Goal: Task Accomplishment & Management: Manage account settings

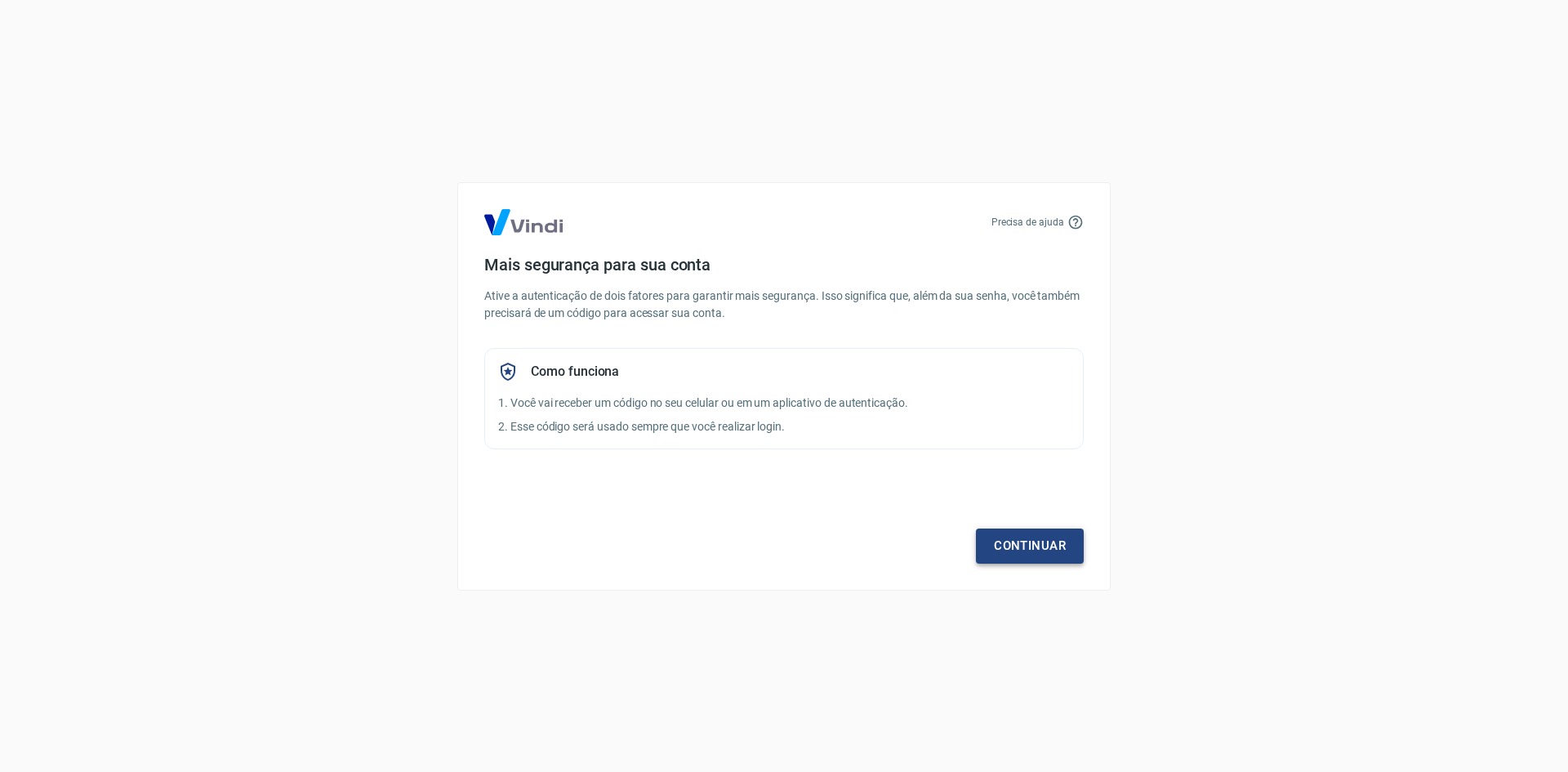
click at [1061, 552] on link "Continuar" at bounding box center [1030, 545] width 108 height 34
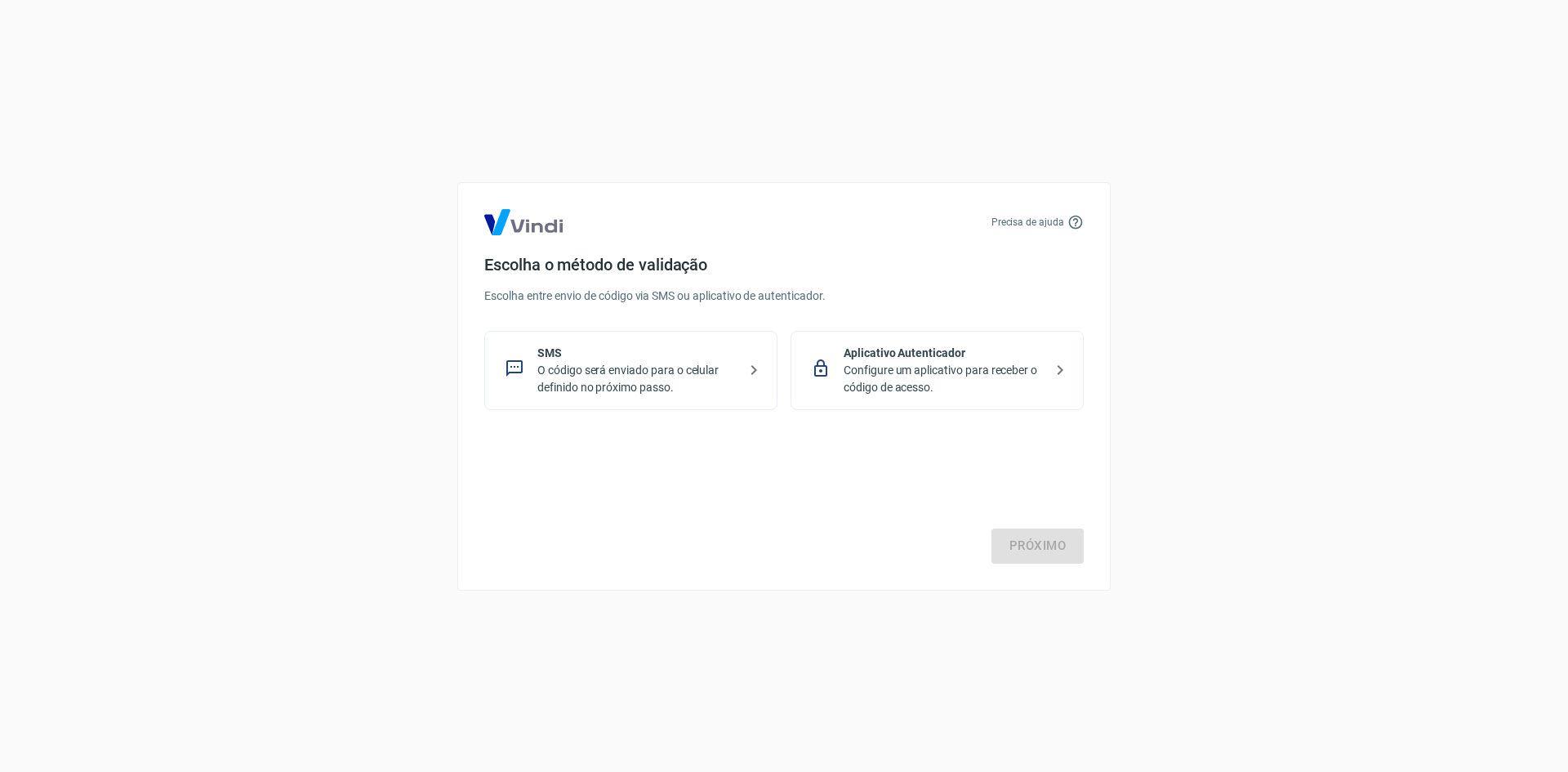
click at [677, 381] on p "O código será enviado para o celular definido no próximo passo." at bounding box center [637, 379] width 200 height 34
click at [1053, 548] on link "Próximo" at bounding box center [1037, 545] width 92 height 34
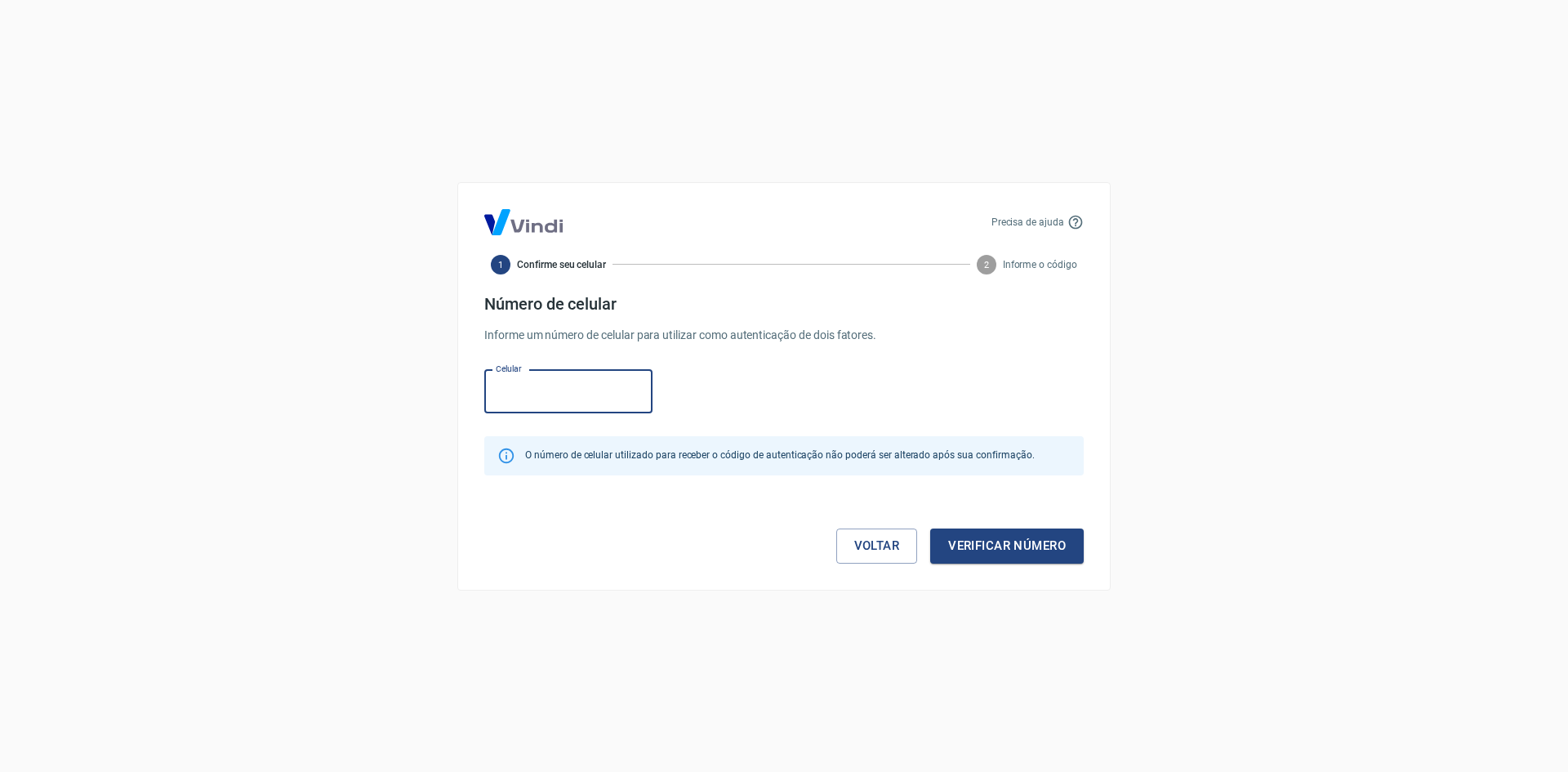
click at [582, 390] on input "Celular" at bounding box center [569, 391] width 169 height 44
type input "(51) 99260-7678"
click at [1010, 547] on button "Verificar número" at bounding box center [1007, 545] width 154 height 34
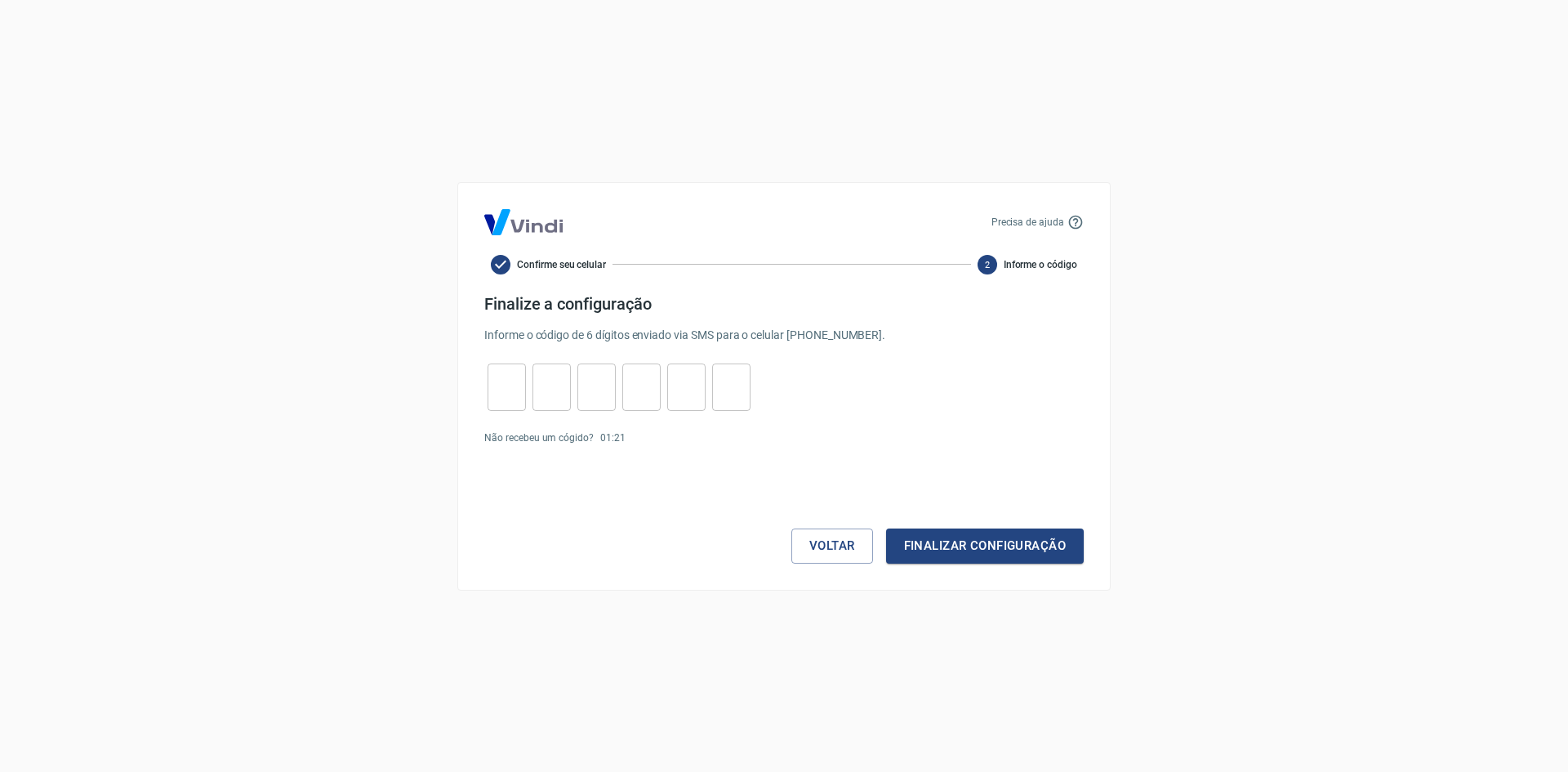
click at [505, 394] on input "tel" at bounding box center [507, 386] width 39 height 35
type input "5"
type input "8"
type input "0"
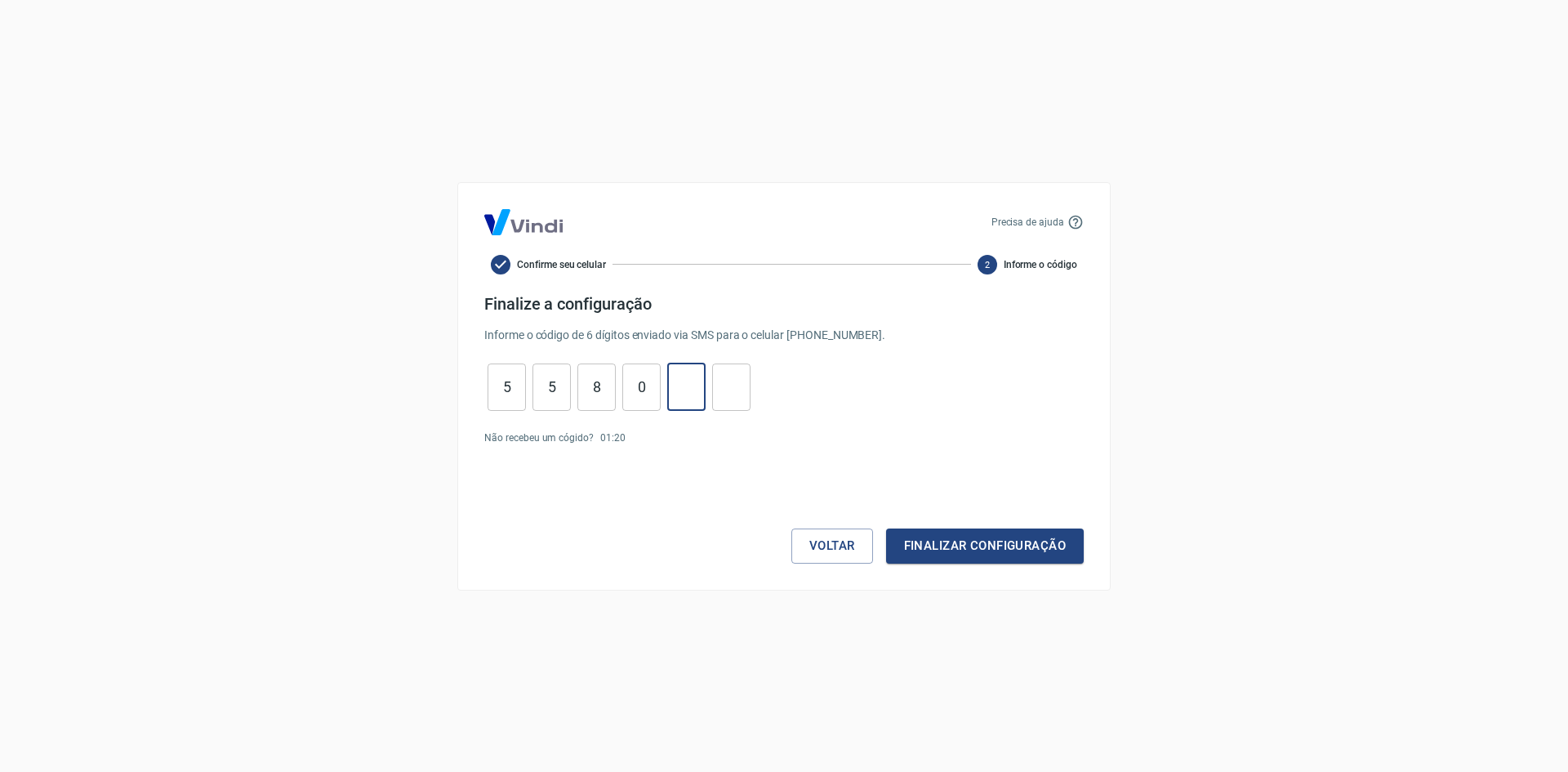
type input "5"
type input "3"
click at [964, 546] on button "Finalizar configuração" at bounding box center [985, 545] width 198 height 34
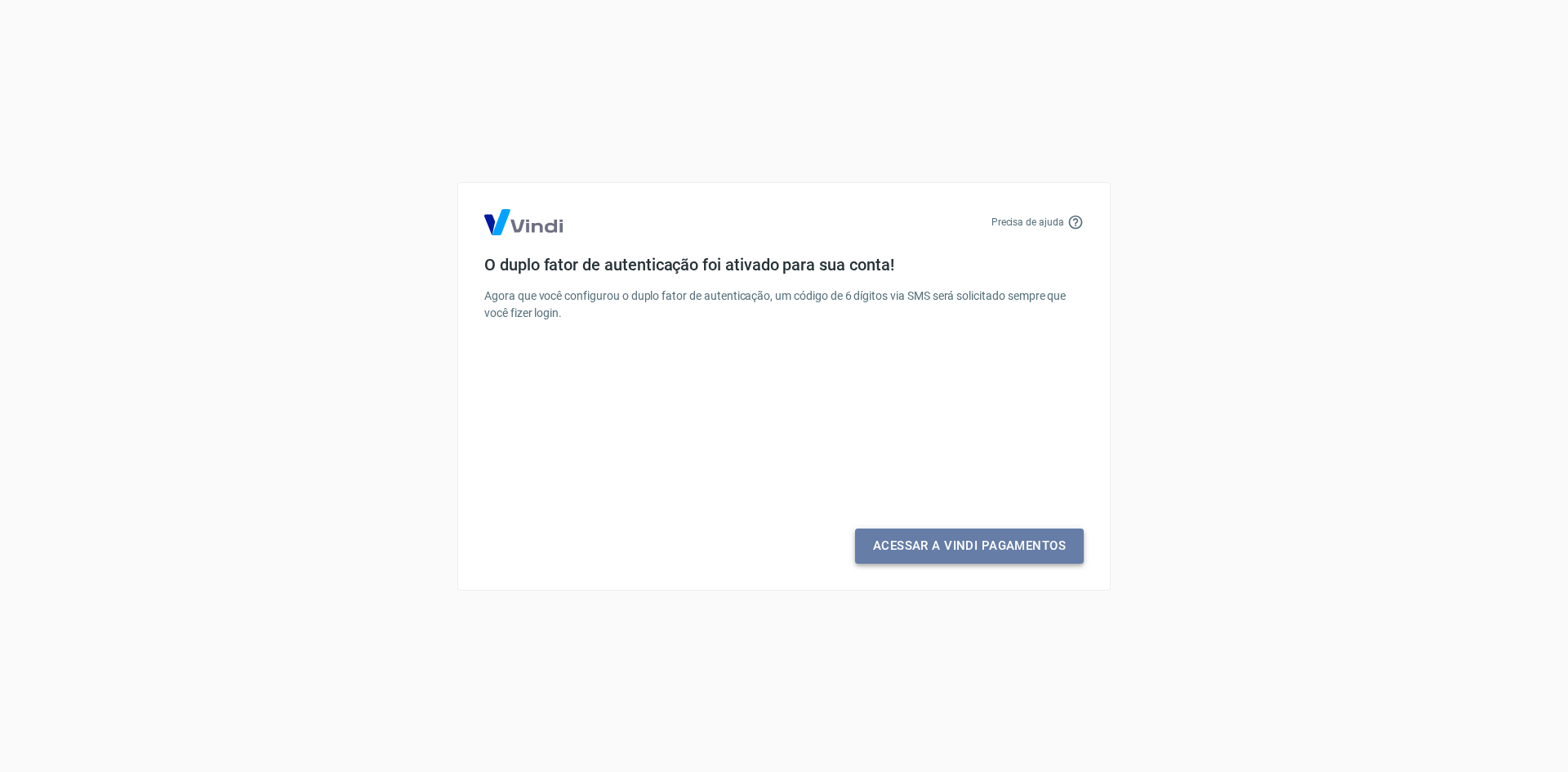
click at [989, 542] on link "Acessar a Vindi Pagamentos" at bounding box center [969, 545] width 229 height 34
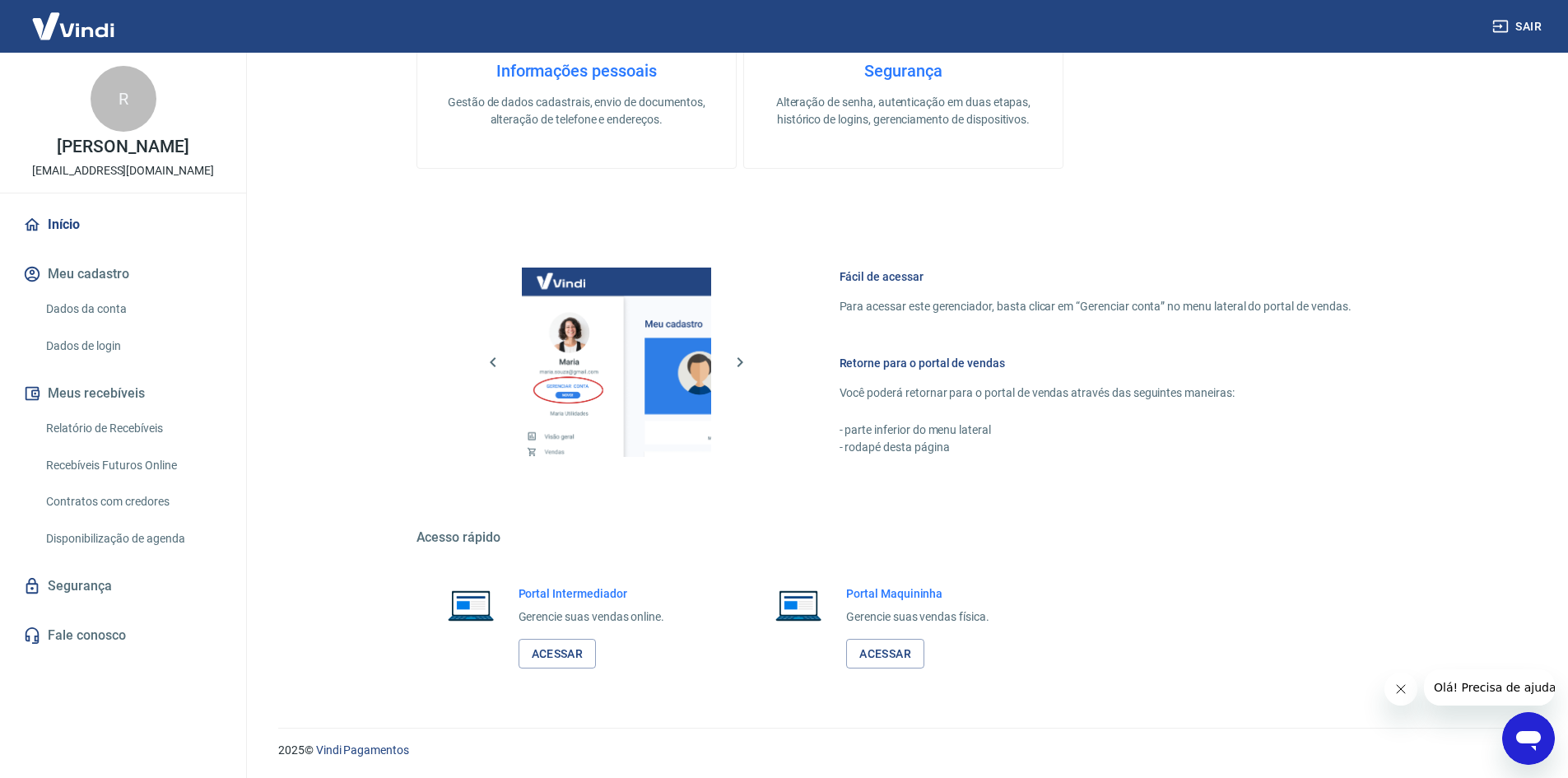
scroll to position [676, 0]
click at [568, 647] on link "Acessar" at bounding box center [557, 653] width 78 height 30
click at [113, 312] on link "Dados da conta" at bounding box center [132, 308] width 186 height 34
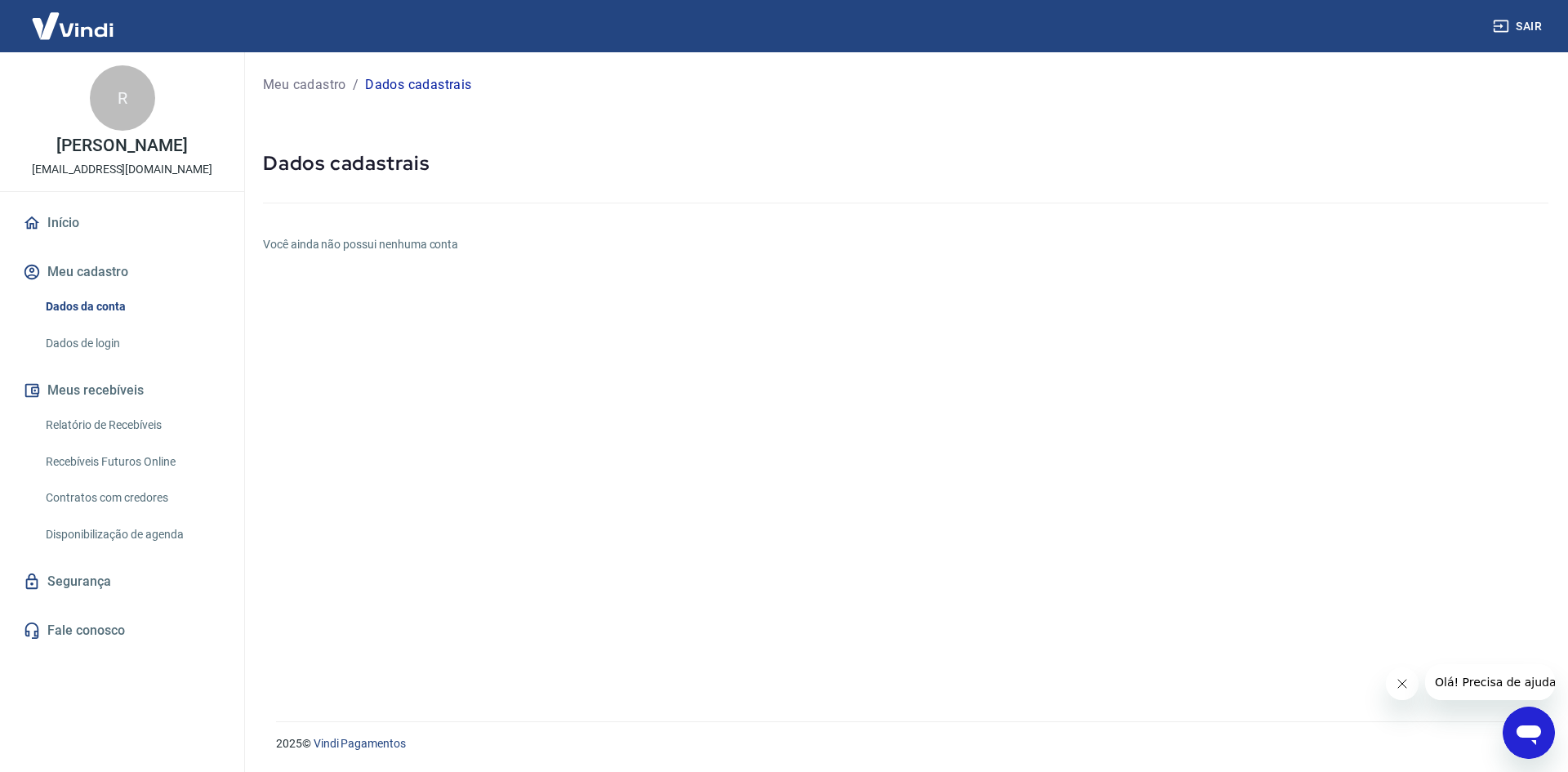
click at [102, 275] on button "Meu cadastro" at bounding box center [122, 271] width 205 height 36
click at [105, 341] on link "Dados de login" at bounding box center [131, 343] width 185 height 34
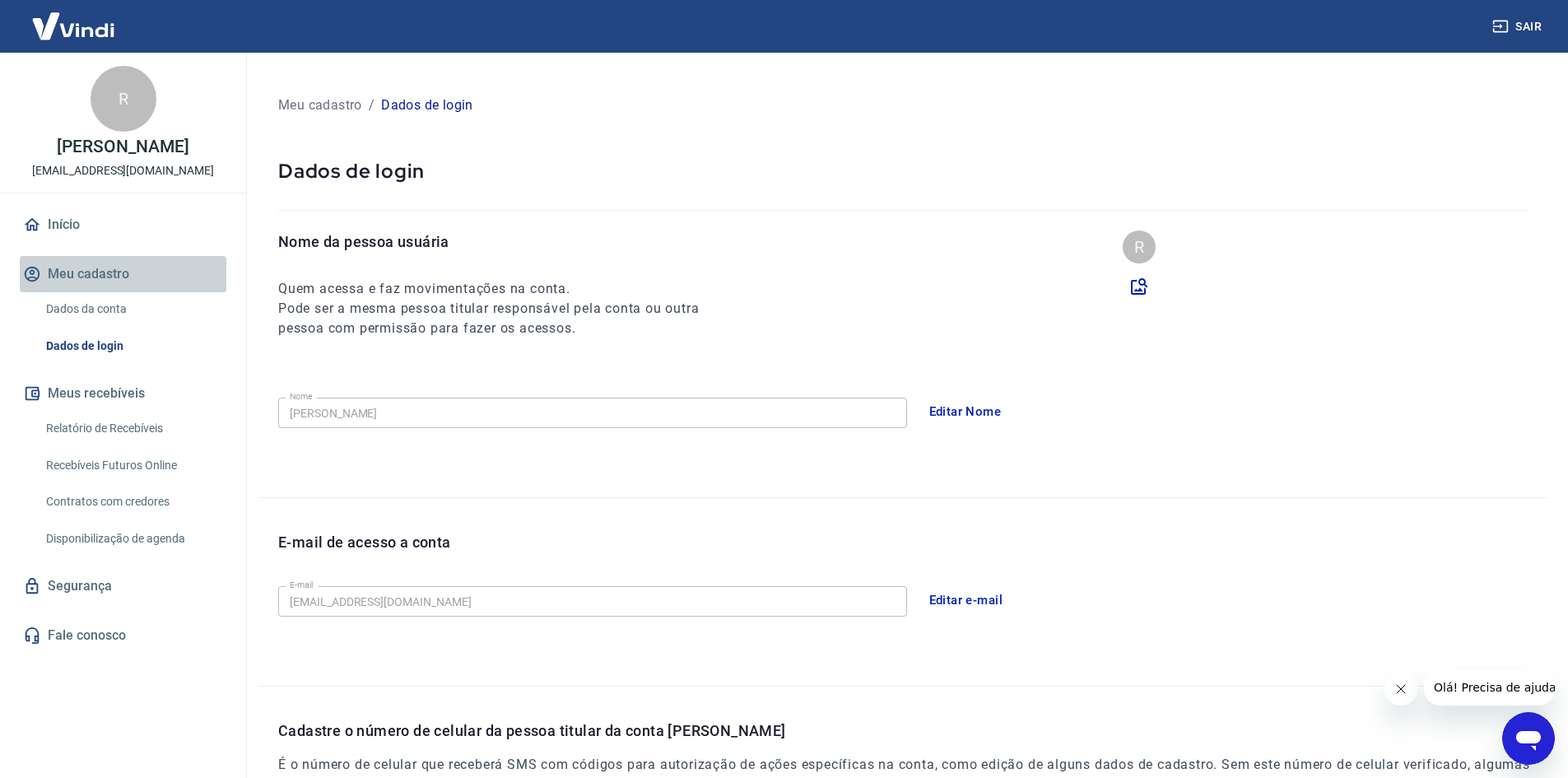
click at [97, 273] on button "Meu cadastro" at bounding box center [123, 273] width 207 height 36
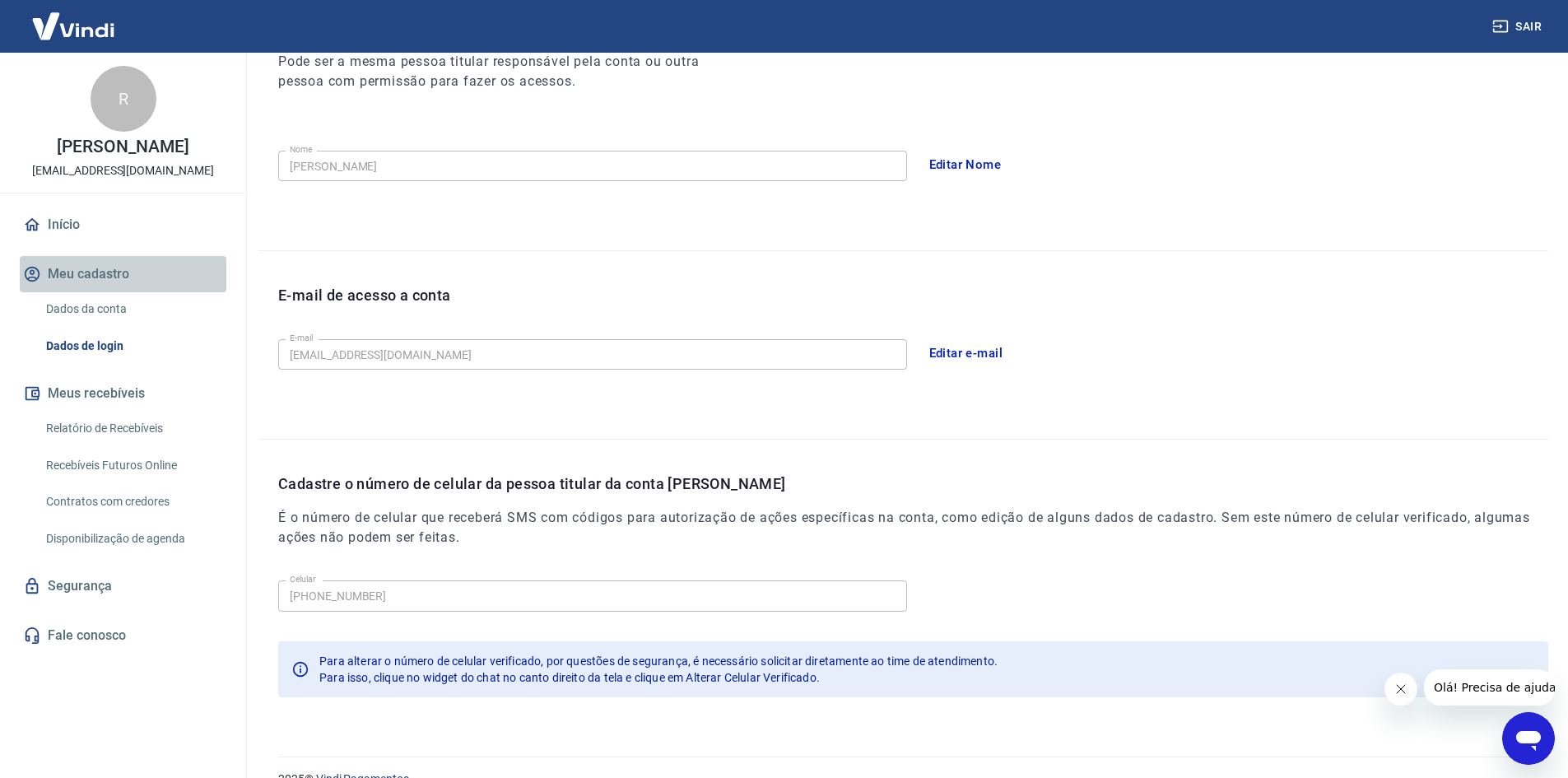
click at [76, 276] on button "Meu cadastro" at bounding box center [123, 273] width 207 height 36
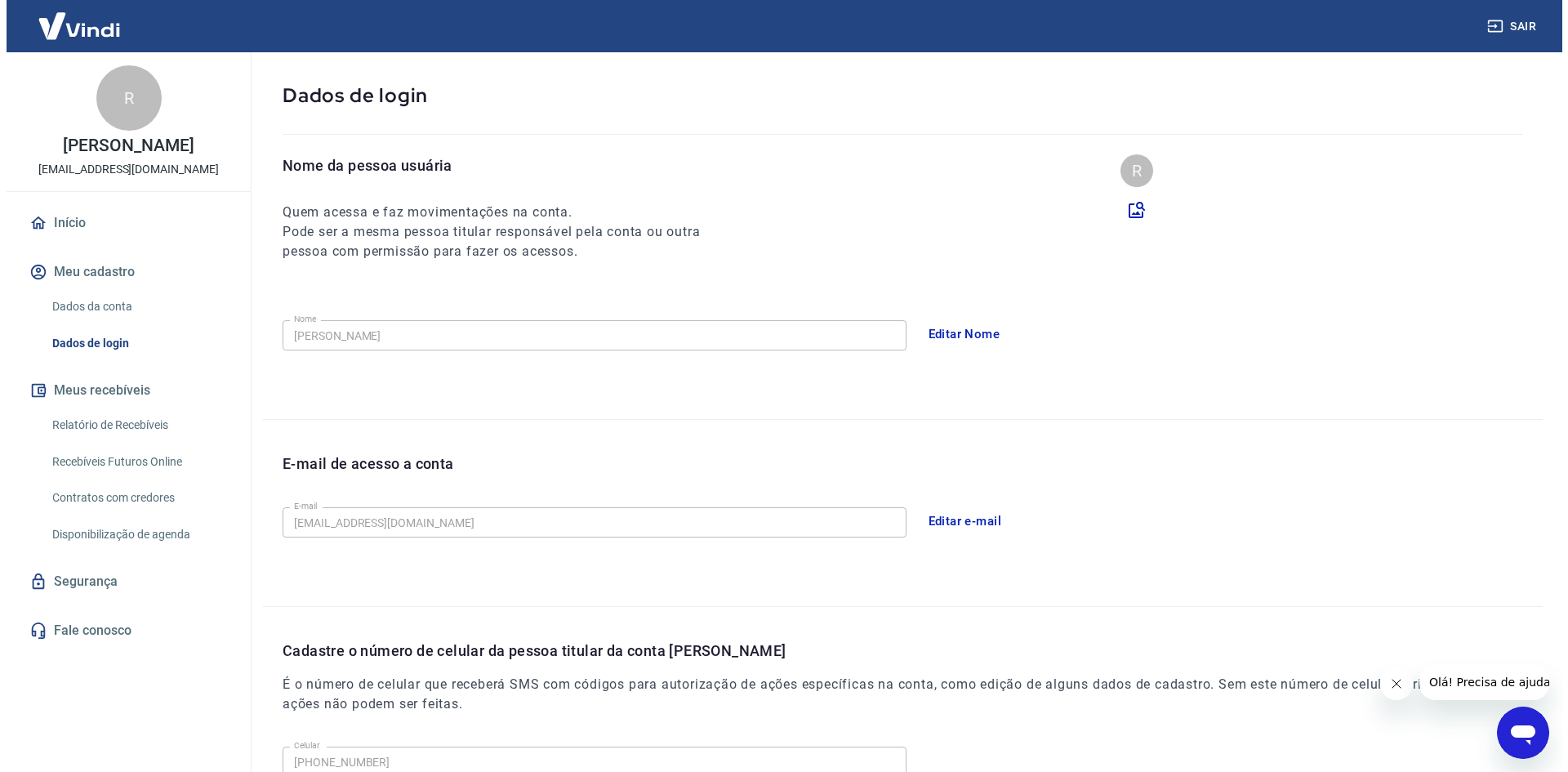
scroll to position [0, 0]
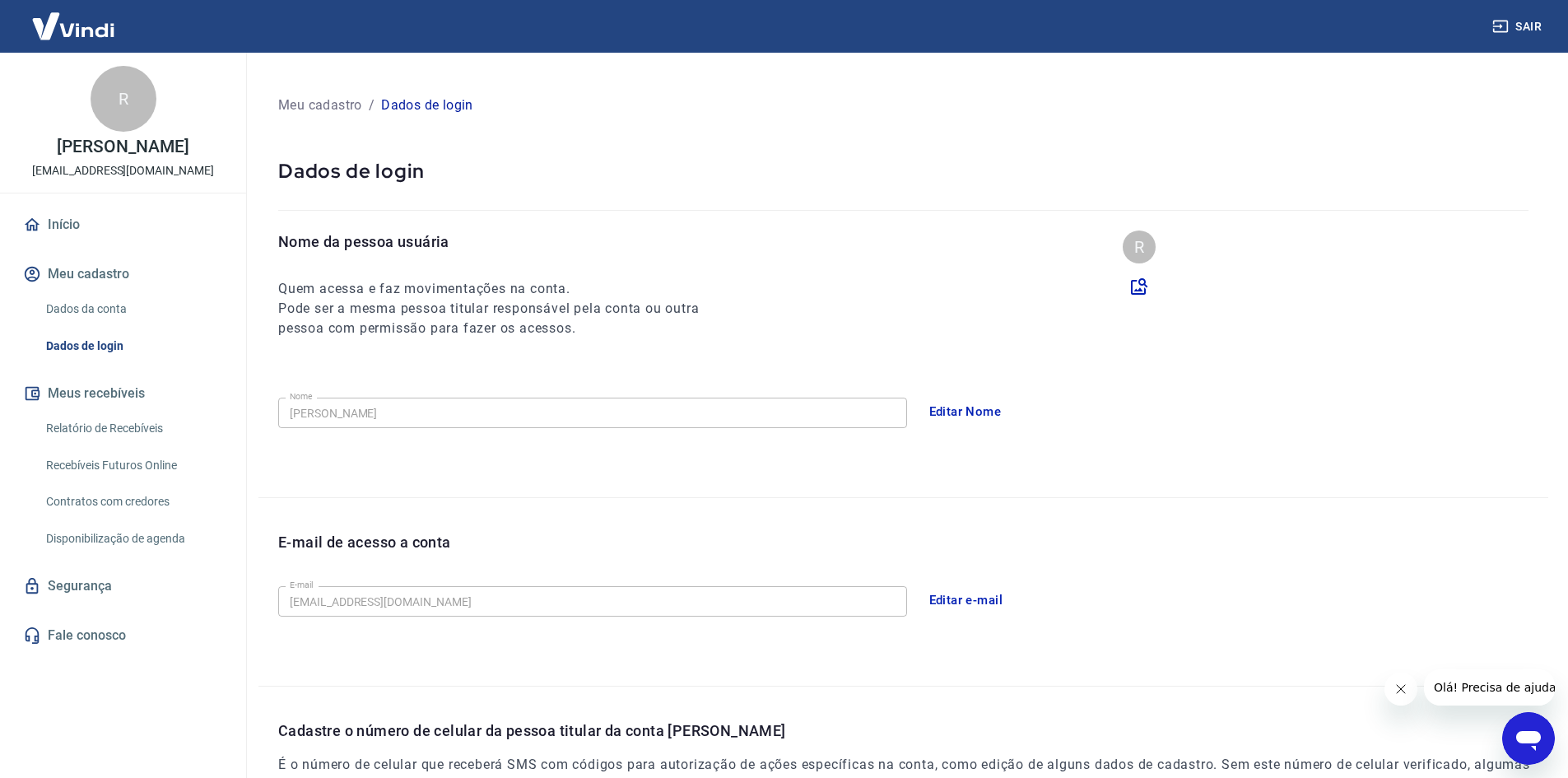
click at [316, 104] on p "Meu cadastro" at bounding box center [320, 105] width 84 height 20
click at [140, 100] on div "R" at bounding box center [123, 98] width 65 height 65
click at [75, 301] on link "Dados da conta" at bounding box center [132, 308] width 186 height 34
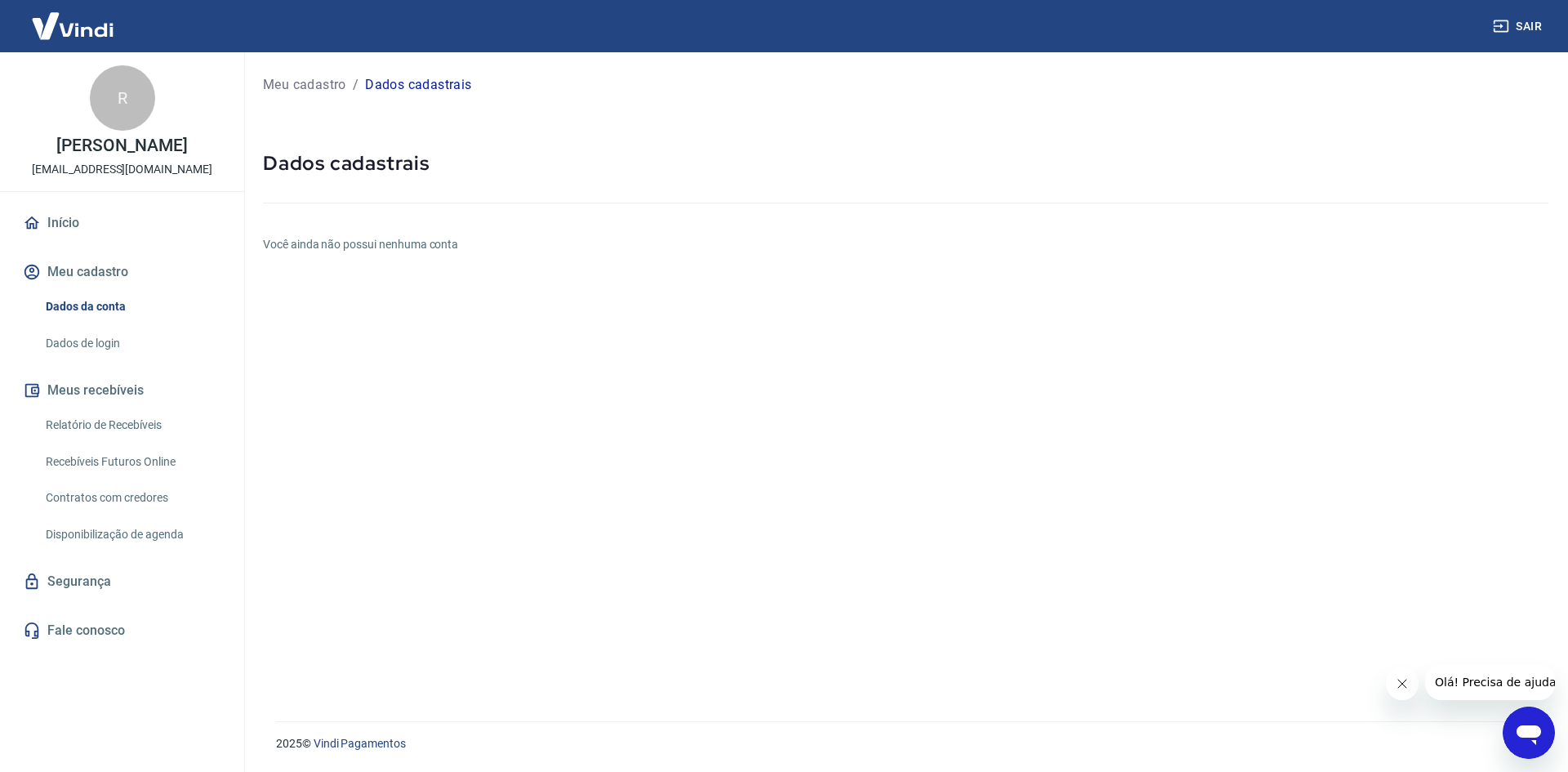
click at [86, 342] on link "Dados de login" at bounding box center [131, 343] width 185 height 34
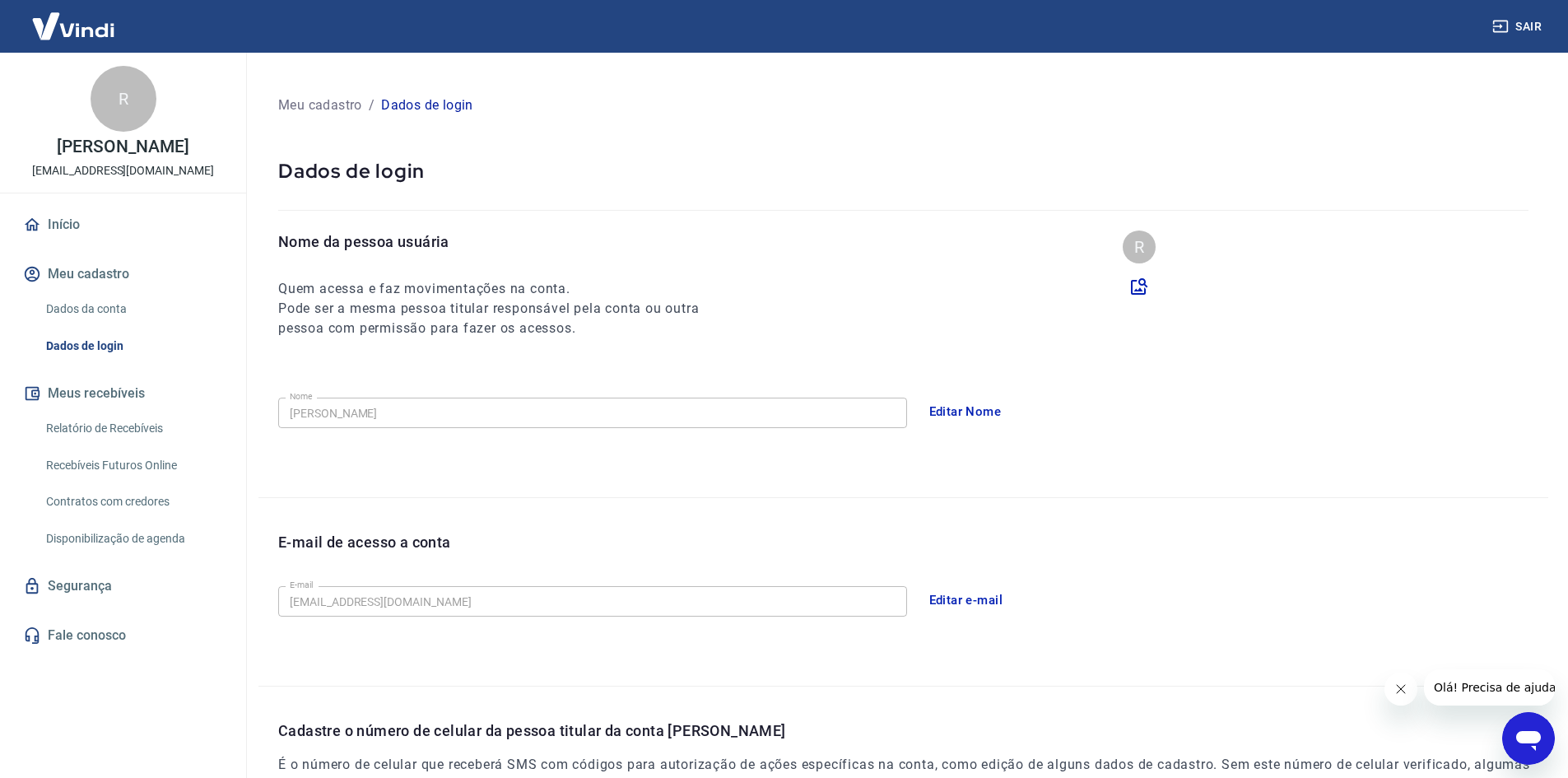
click at [115, 429] on link "Relatório de Recebíveis" at bounding box center [132, 429] width 186 height 34
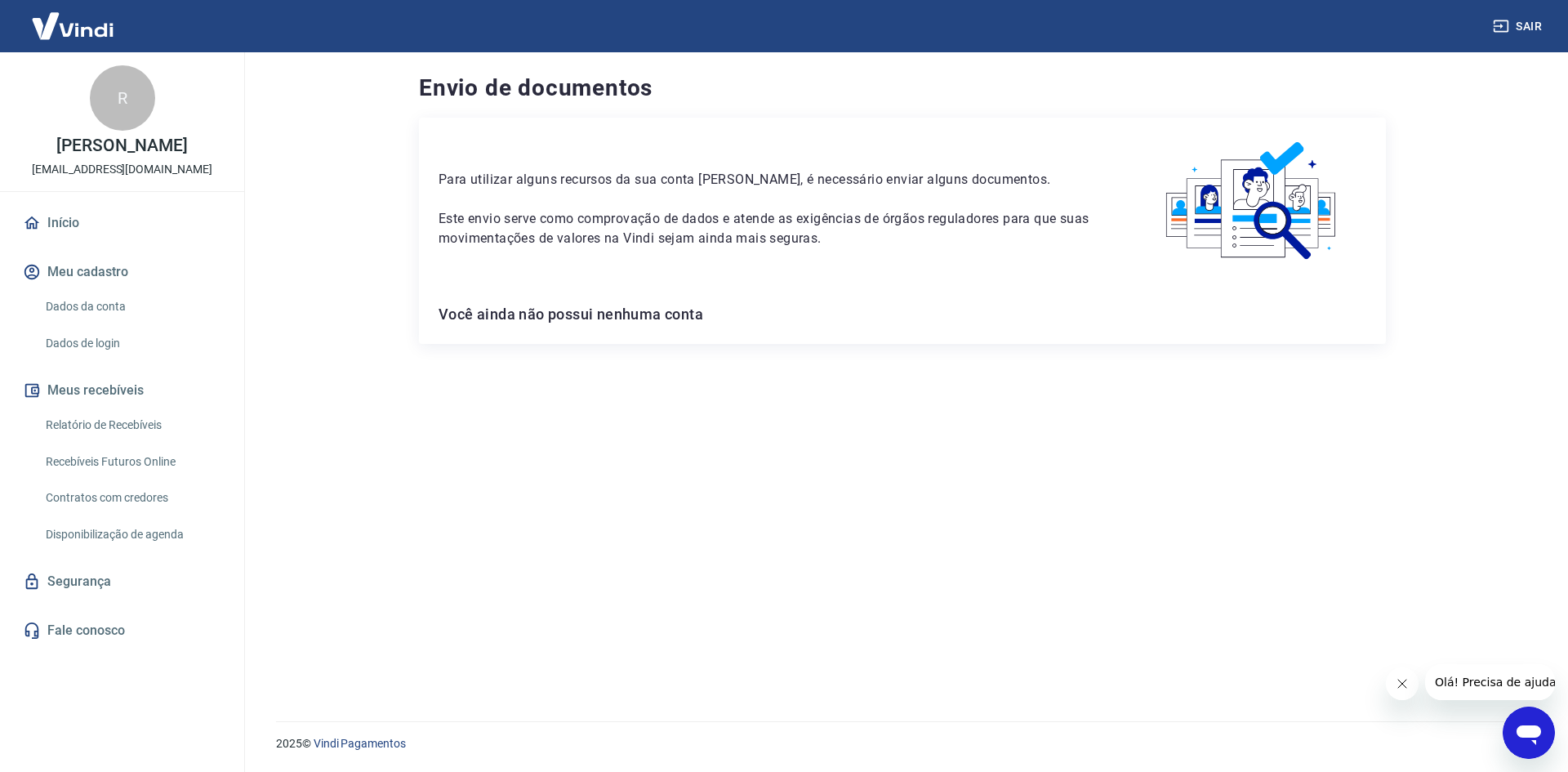
click at [1271, 217] on img at bounding box center [1252, 201] width 228 height 128
click at [1260, 202] on img at bounding box center [1252, 201] width 228 height 128
click at [65, 212] on link "Início" at bounding box center [122, 223] width 205 height 36
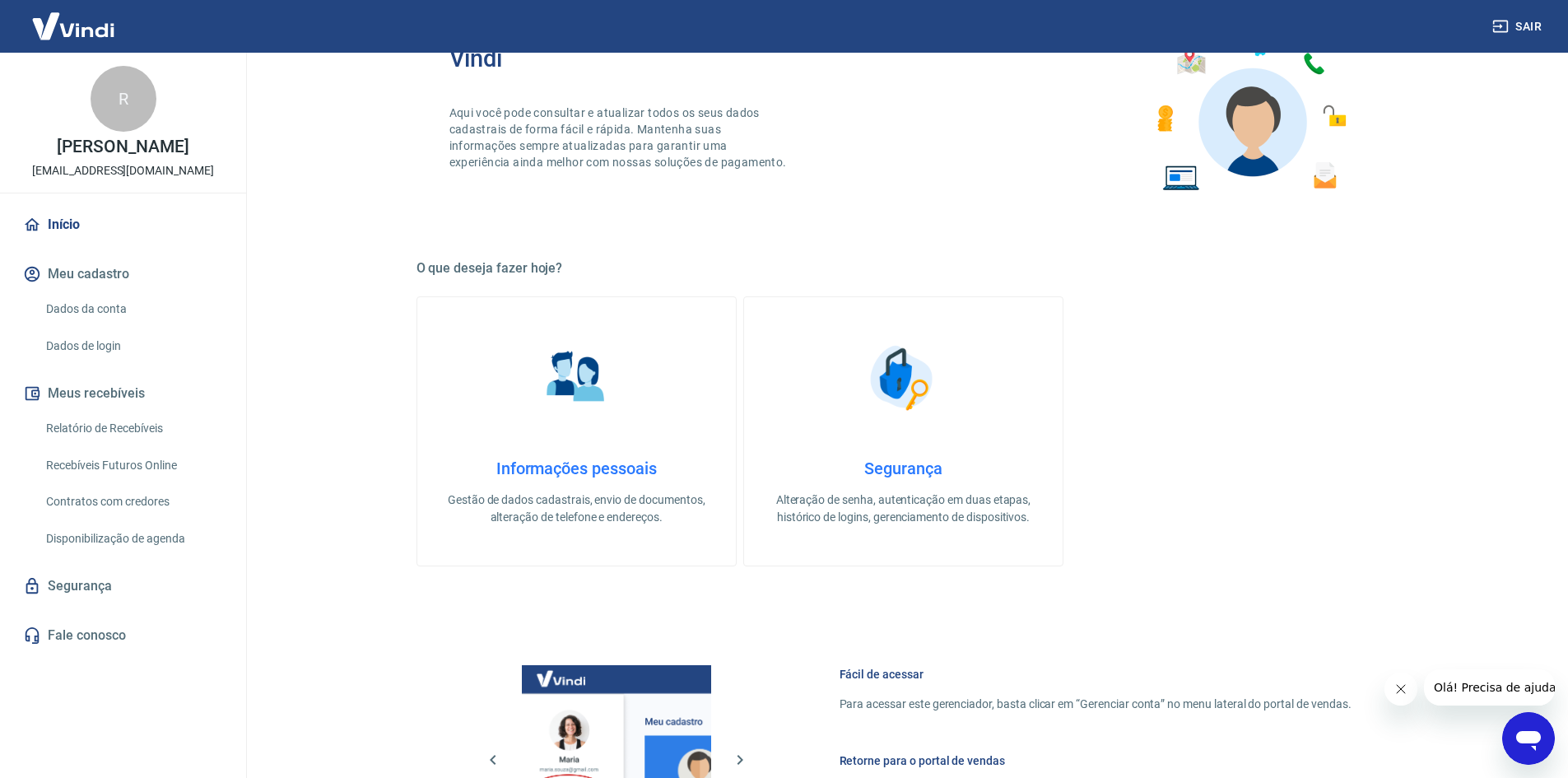
scroll to position [265, 0]
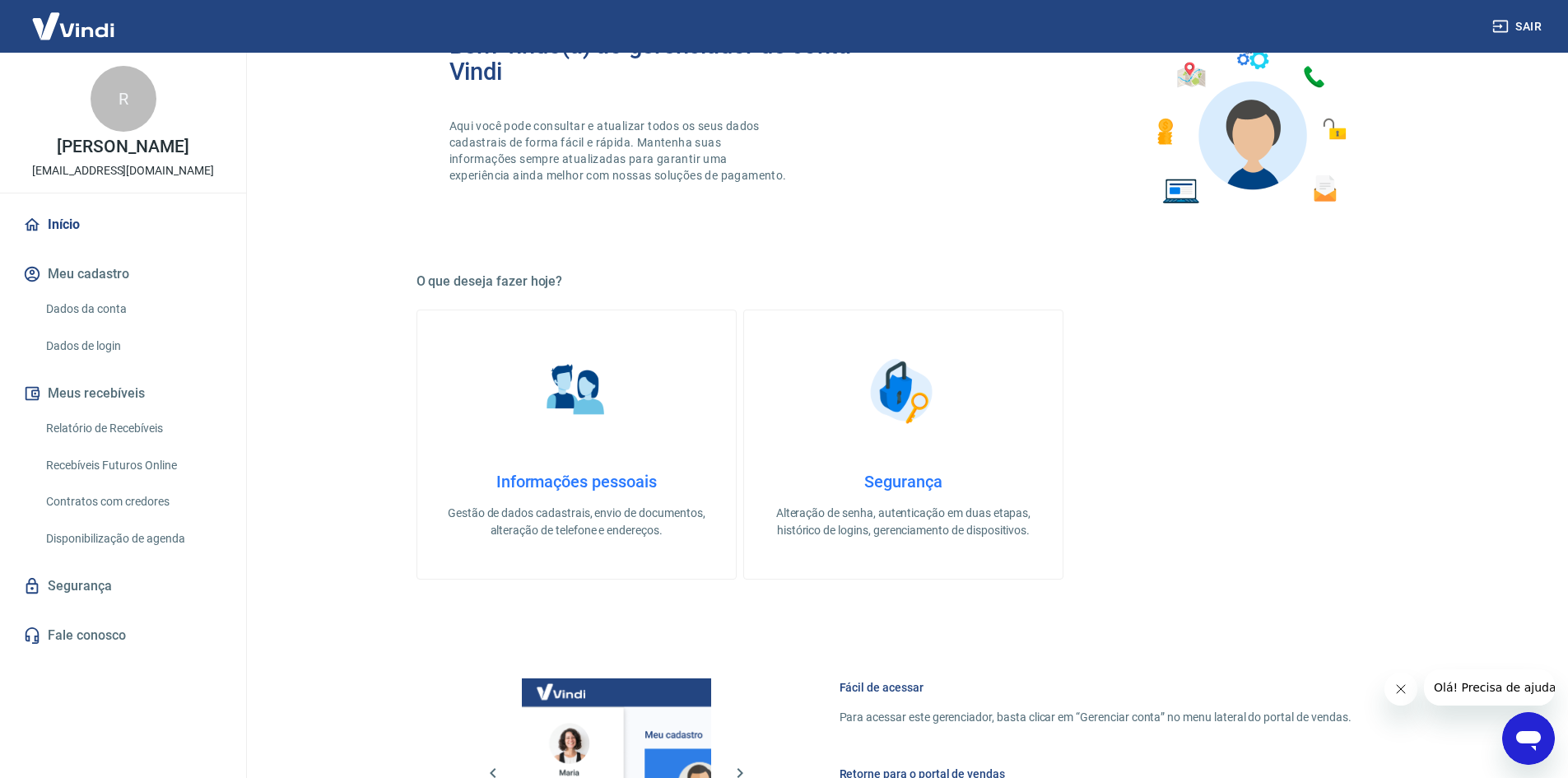
click at [601, 423] on img at bounding box center [576, 390] width 82 height 82
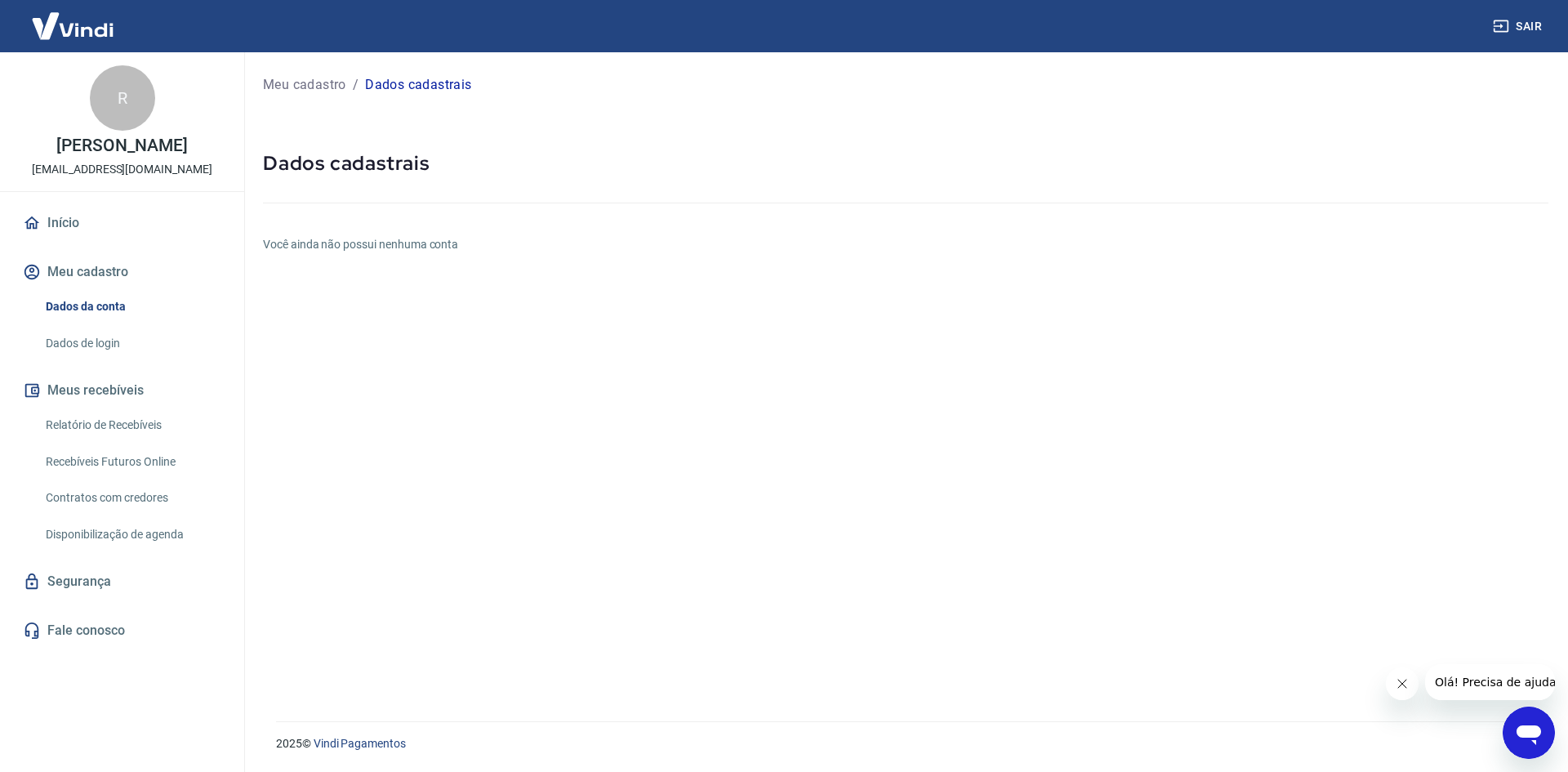
click at [286, 79] on p "Meu cadastro" at bounding box center [305, 85] width 83 height 19
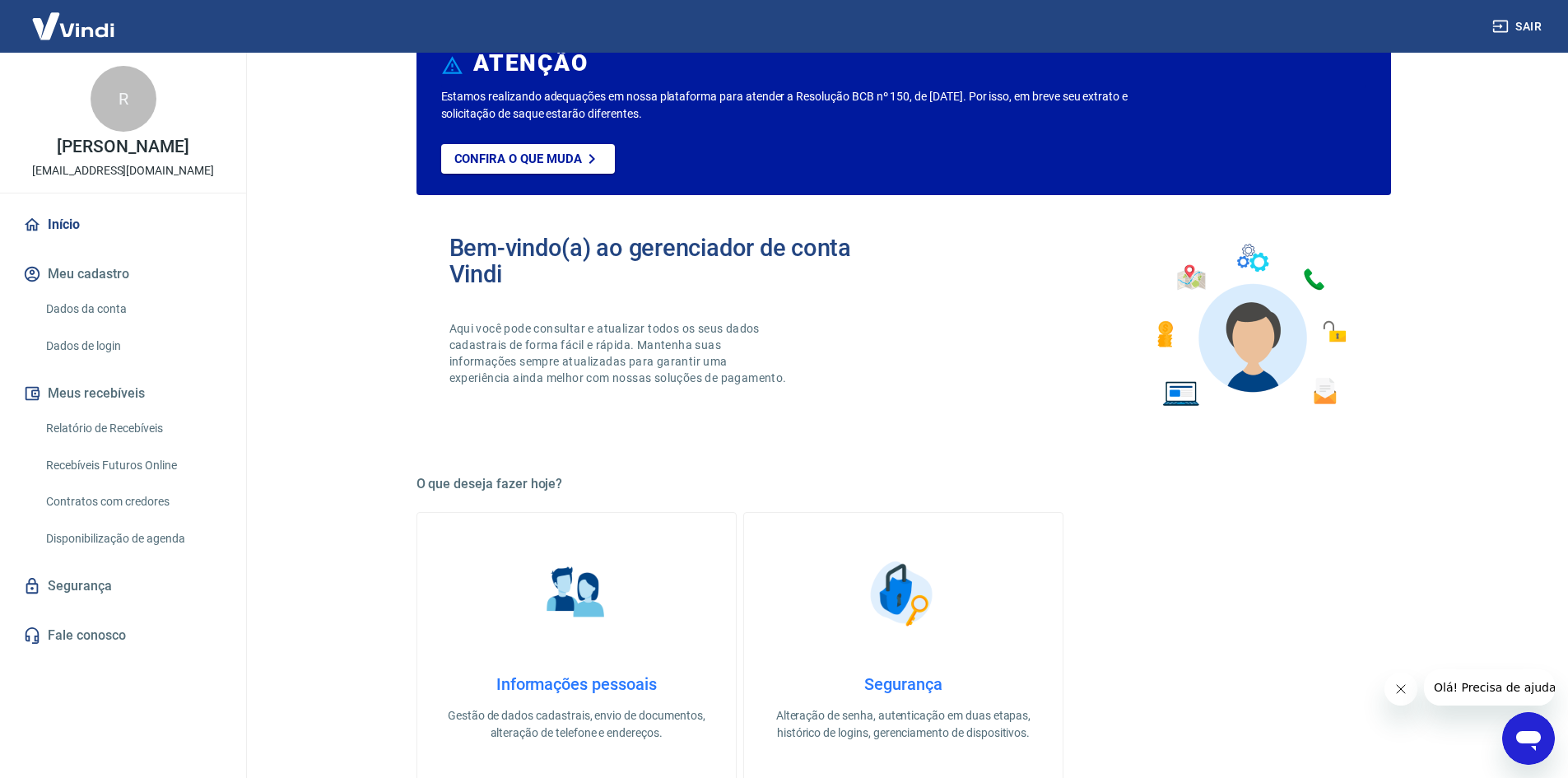
scroll to position [165, 0]
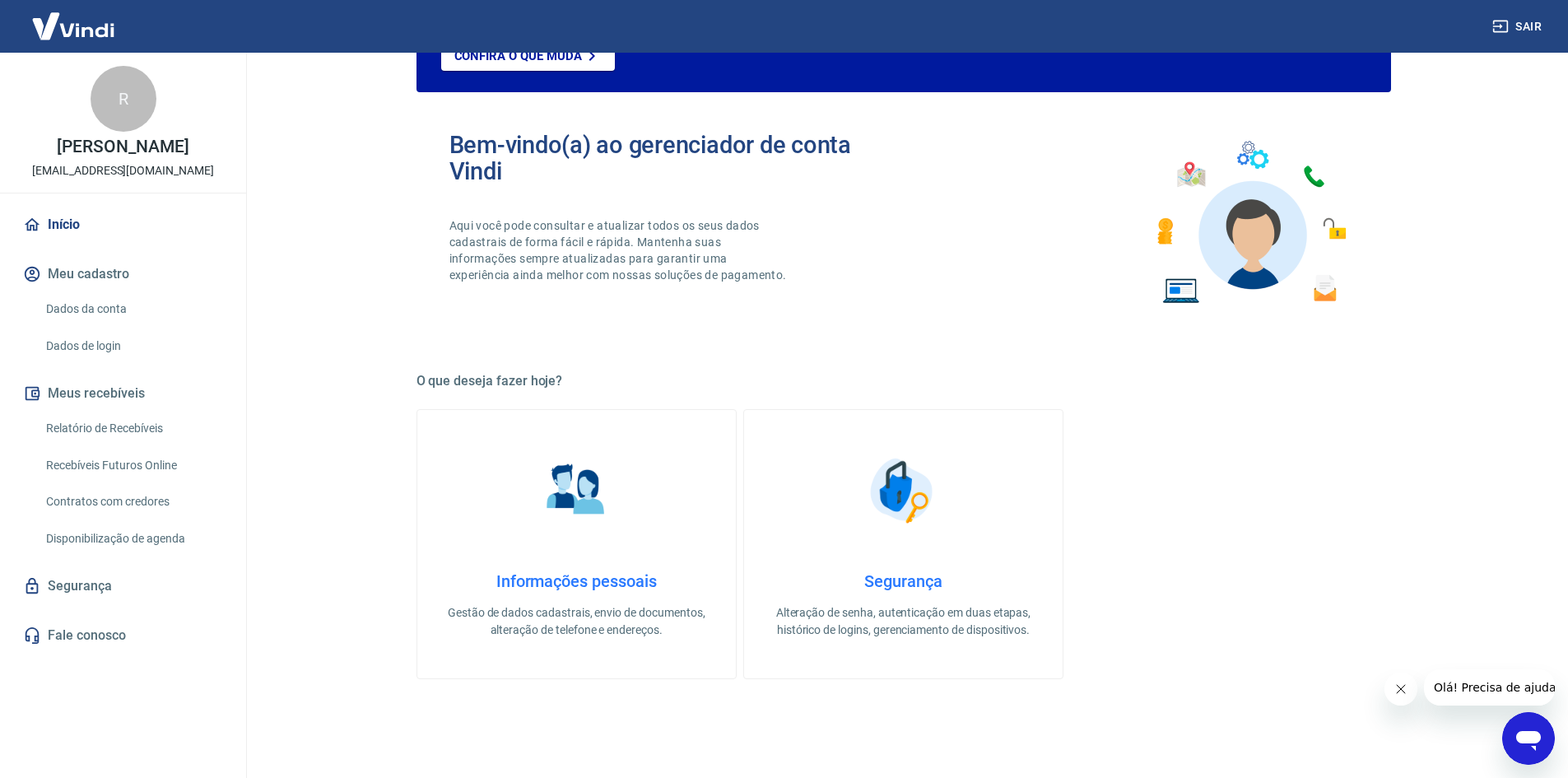
click at [879, 520] on img at bounding box center [903, 490] width 82 height 82
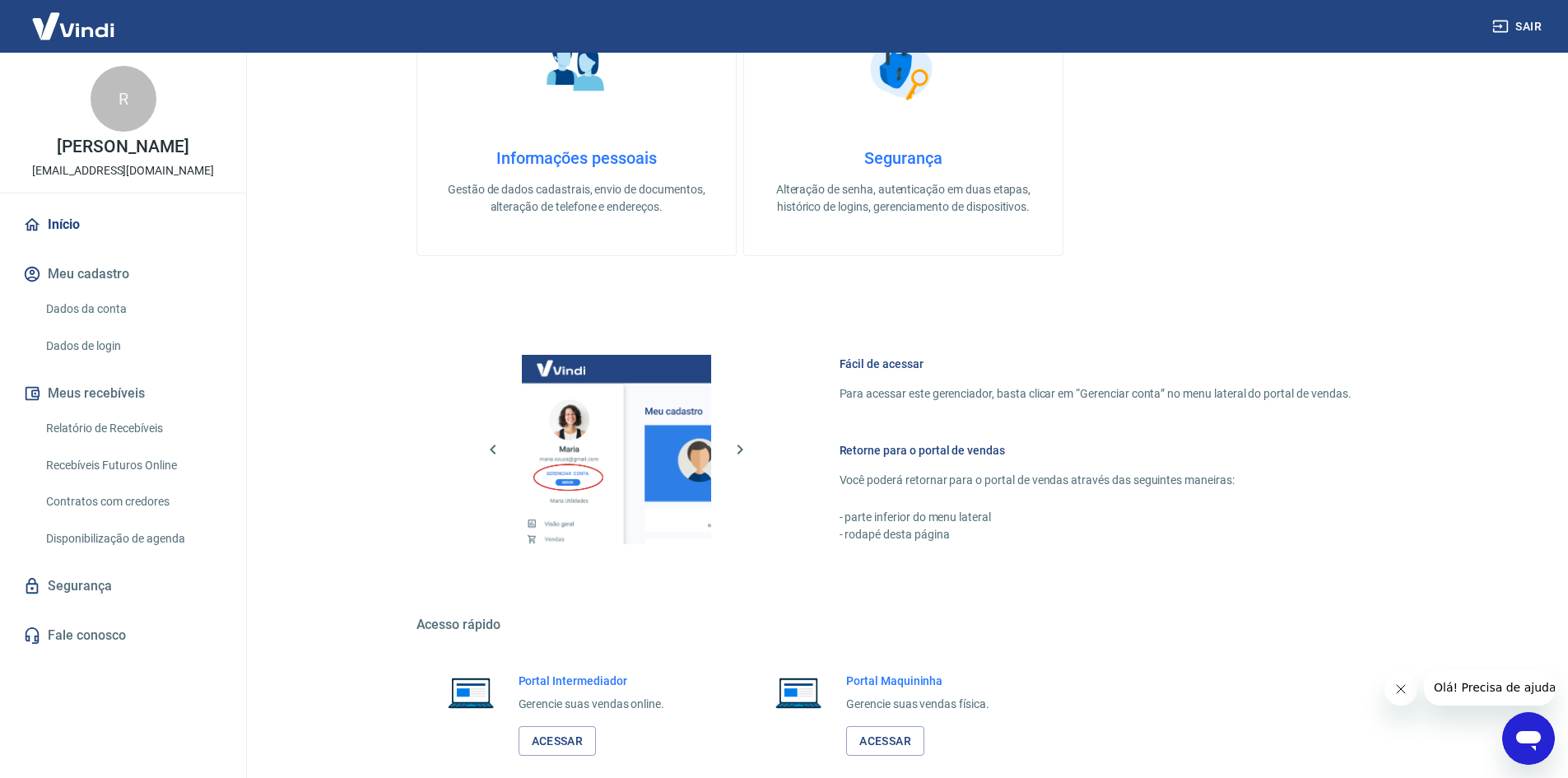
scroll to position [676, 0]
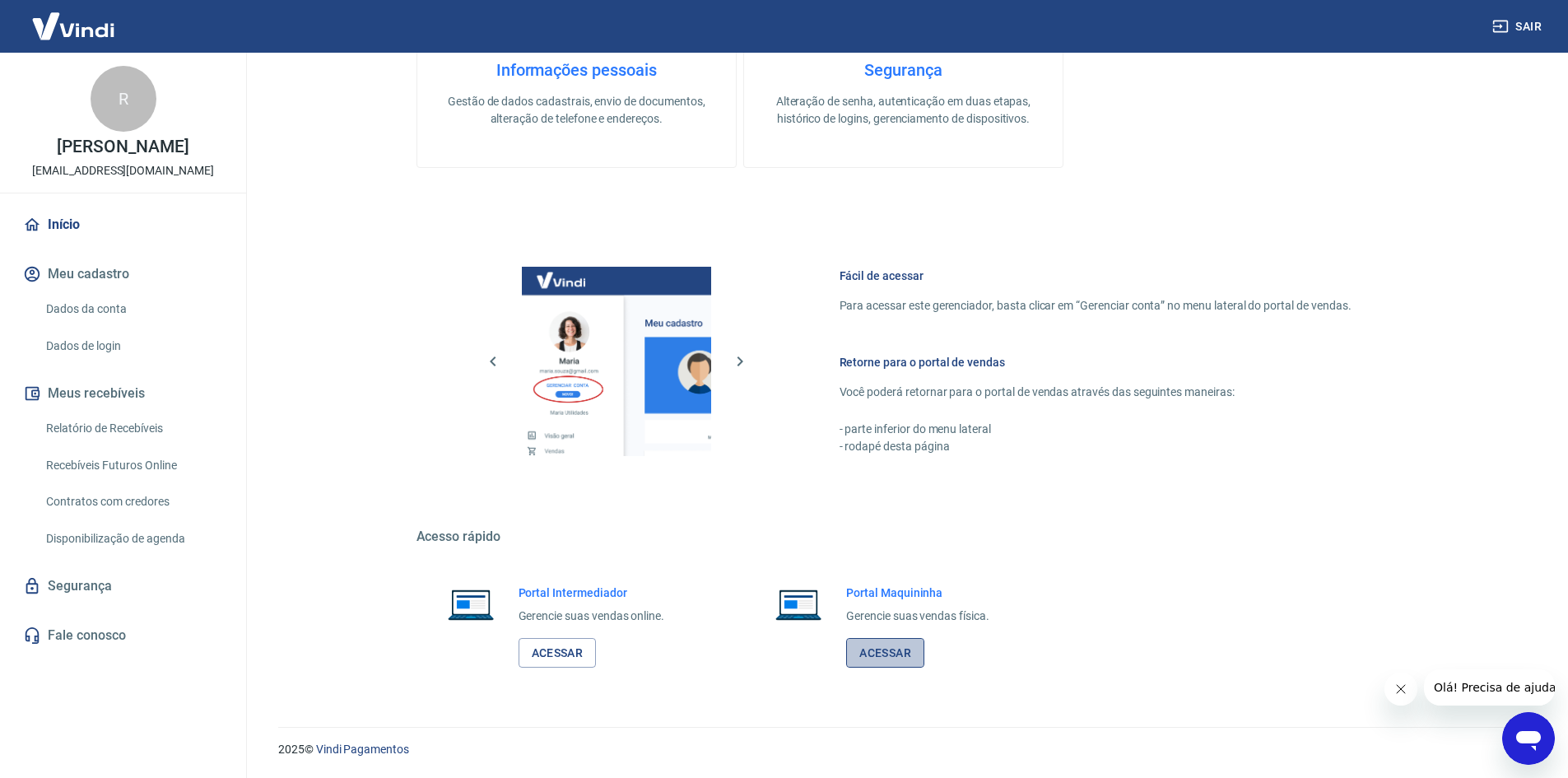
click at [877, 653] on link "Acessar" at bounding box center [885, 653] width 78 height 30
click at [1529, 738] on icon "Abrir janela de mensagens" at bounding box center [1527, 741] width 24 height 20
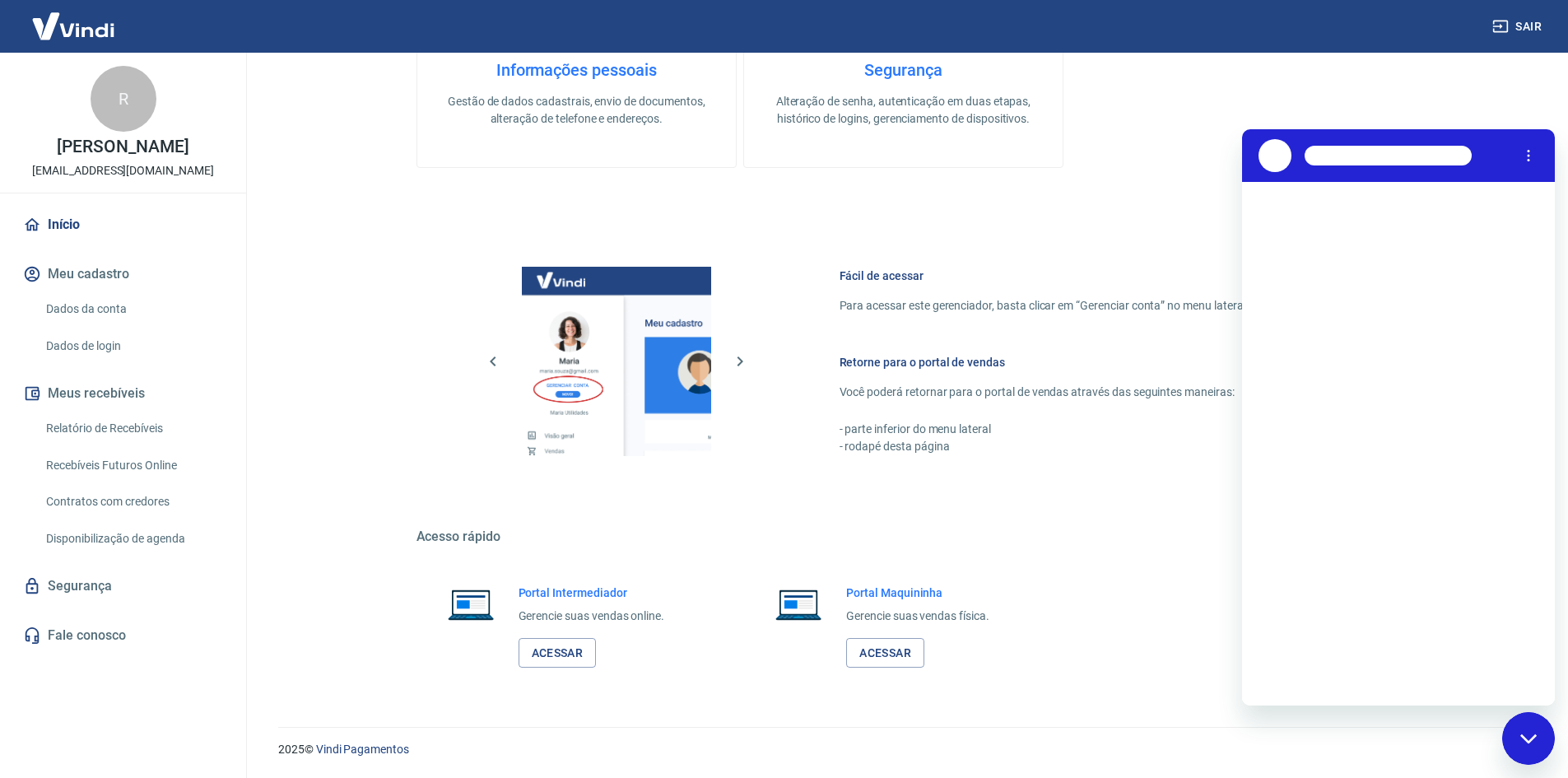
scroll to position [0, 0]
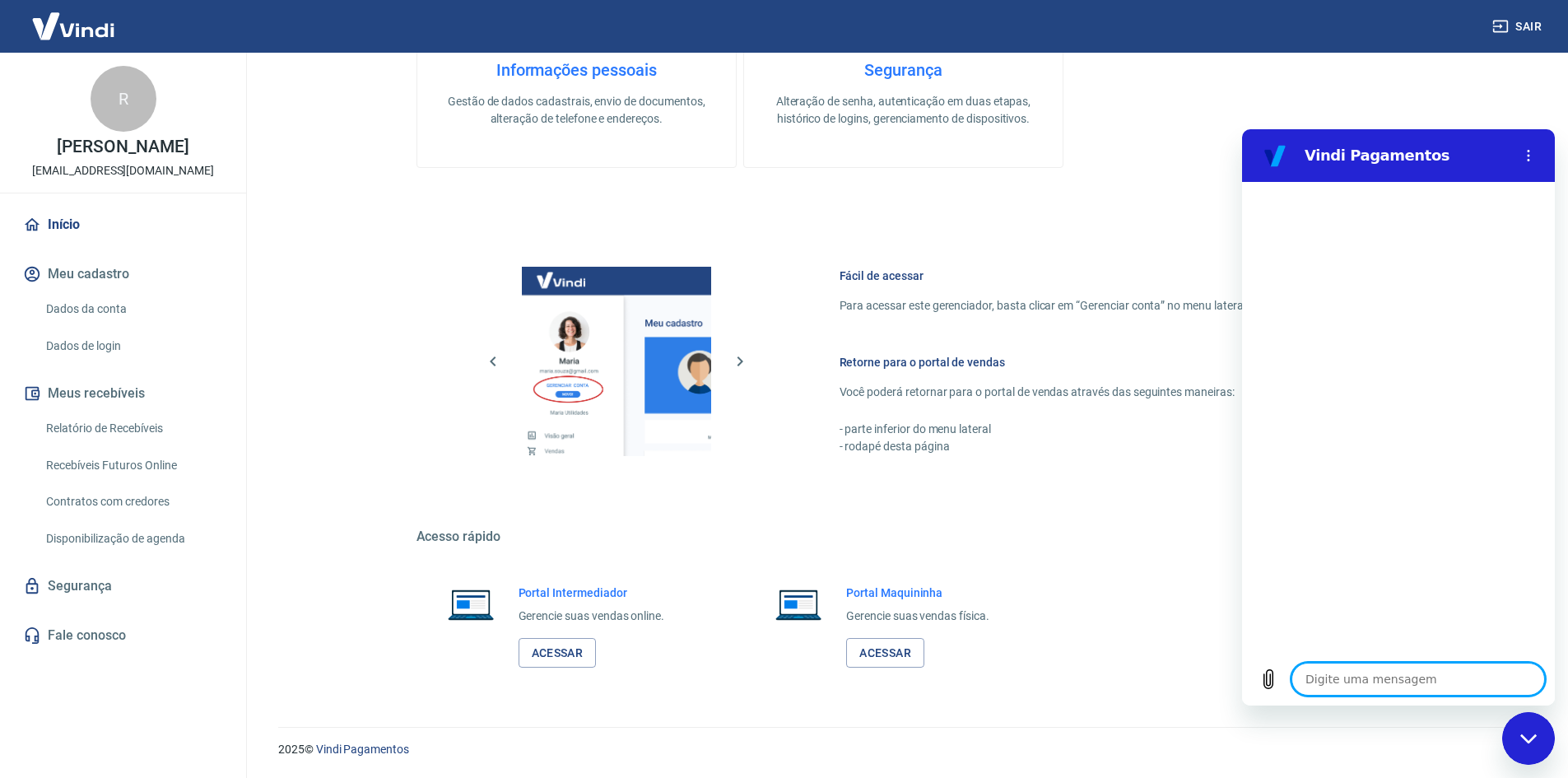
click at [1365, 681] on textarea at bounding box center [1418, 679] width 254 height 33
type textarea "o"
type textarea "x"
type textarea "ol"
type textarea "x"
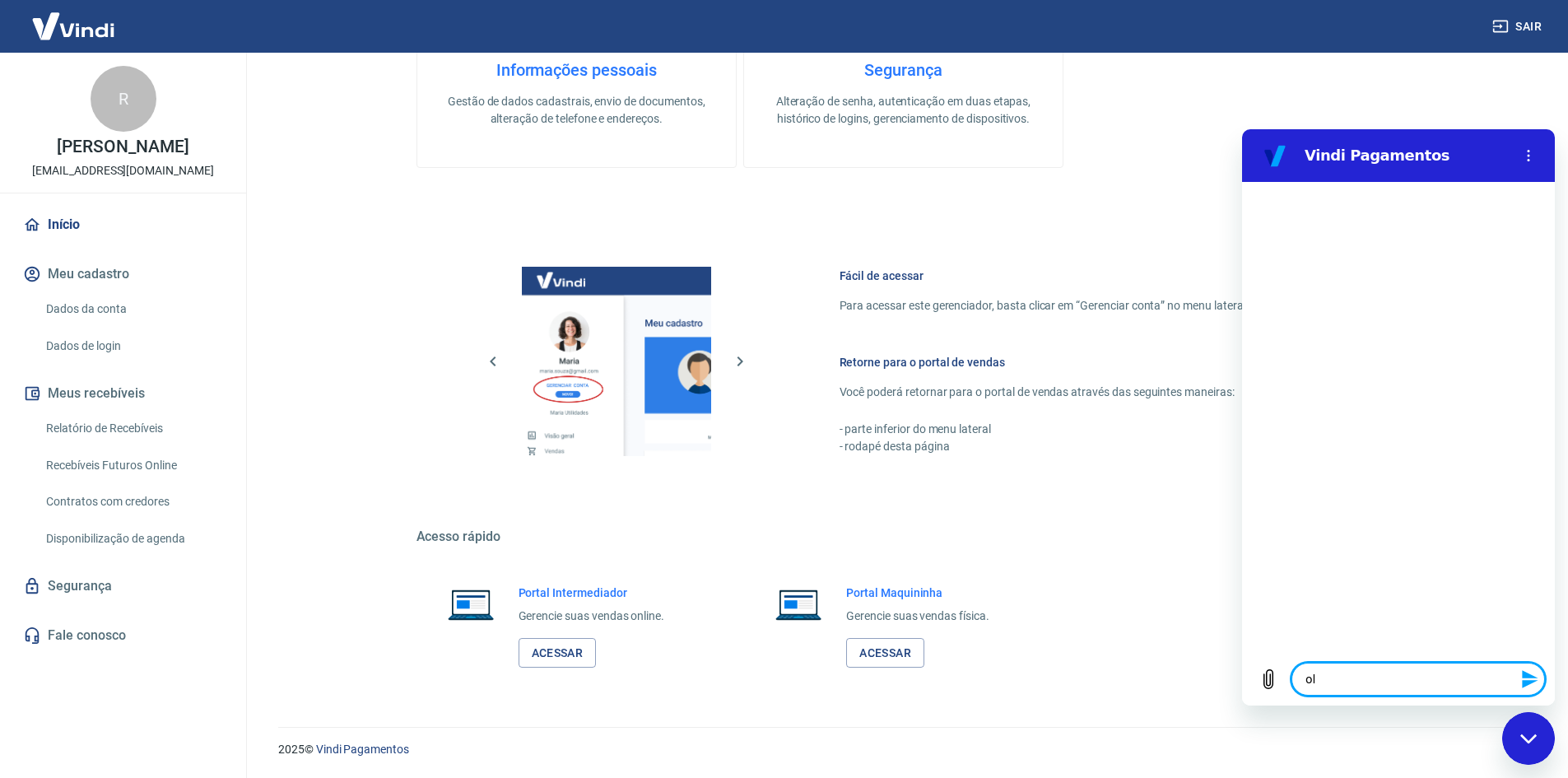
type textarea "olá"
type textarea "x"
click at [1366, 667] on textarea at bounding box center [1418, 679] width 254 height 33
type textarea "R"
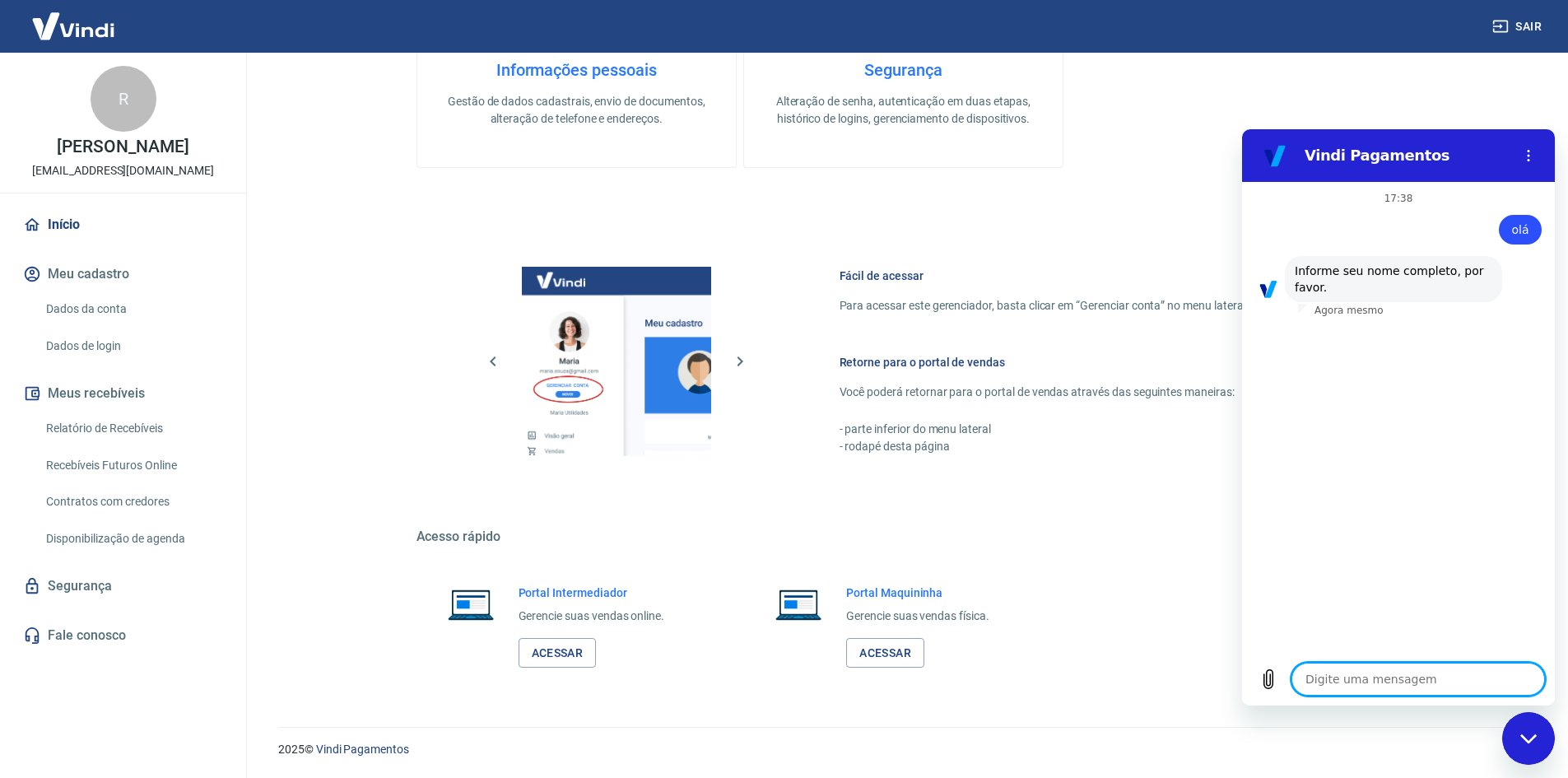
type textarea "x"
type textarea "Re"
type textarea "x"
type textarea "Ren"
type textarea "x"
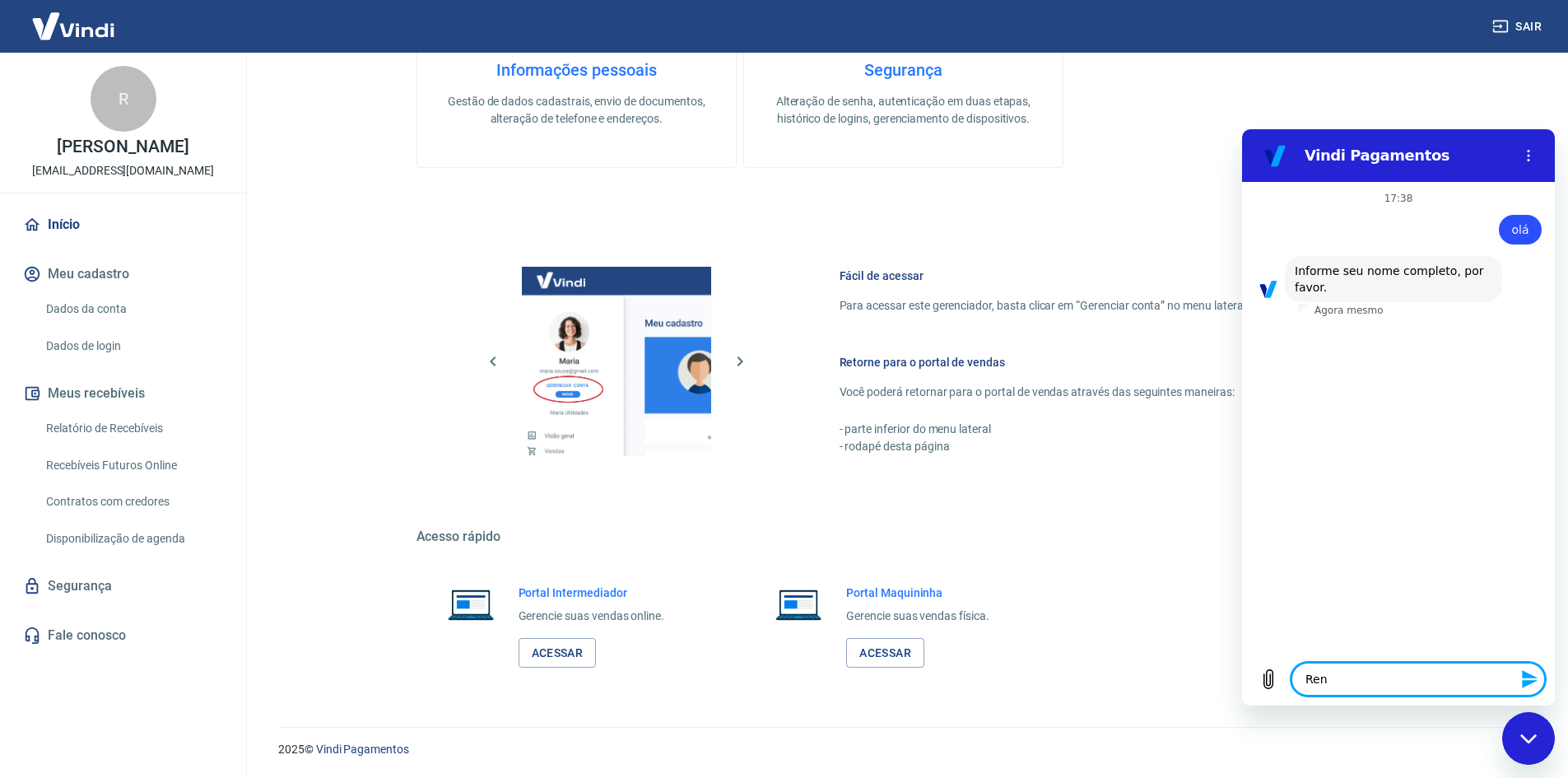
type textarea "Rena"
type textarea "x"
type textarea "Renan"
type textarea "x"
type textarea "Renan"
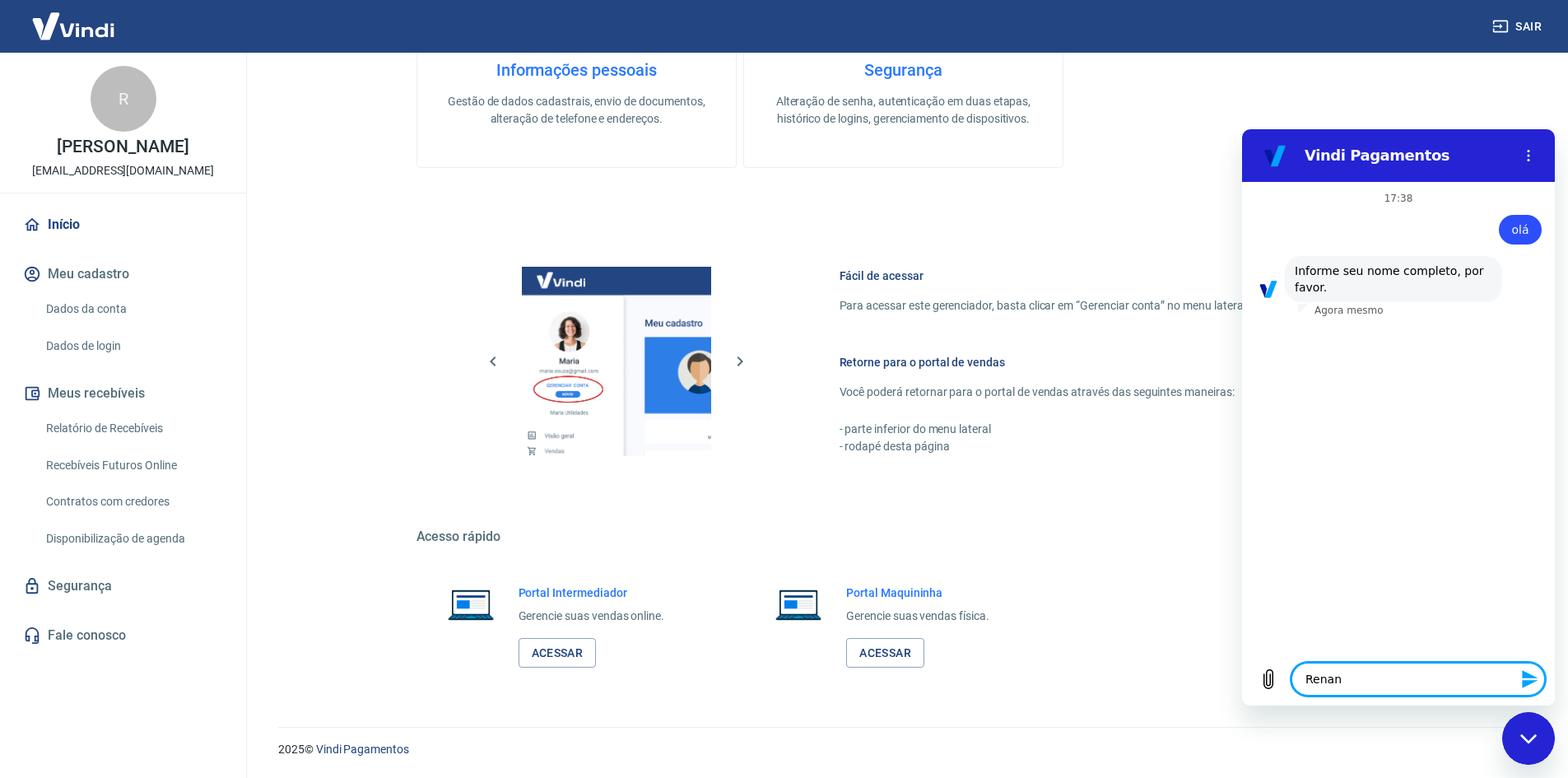
type textarea "x"
type textarea "Renan B"
type textarea "x"
type textarea "Renan Bi"
type textarea "x"
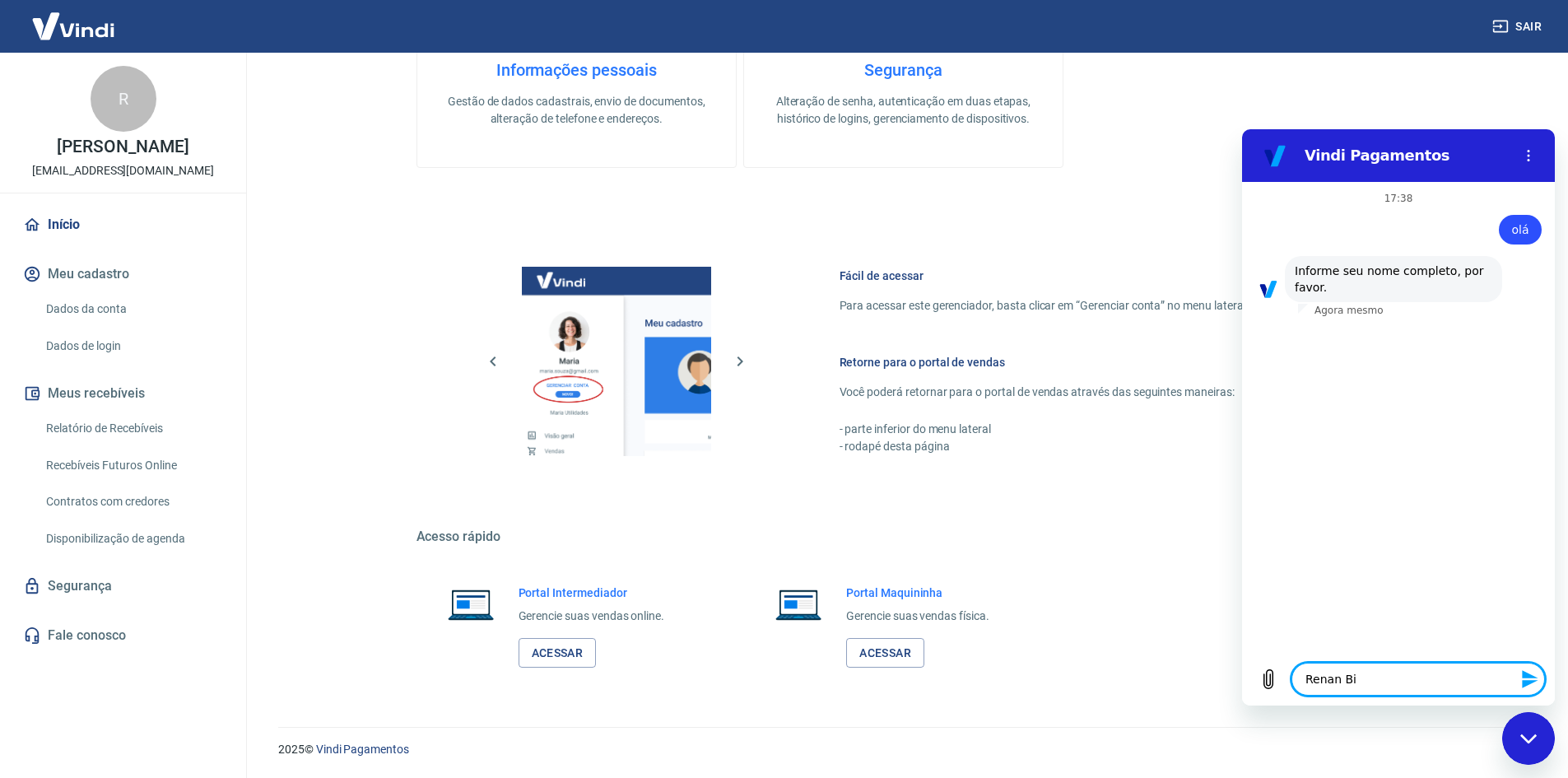
type textarea "Renan Bit"
type textarea "x"
type textarea "Renan Bitt"
type textarea "x"
type textarea "Renan Bitte"
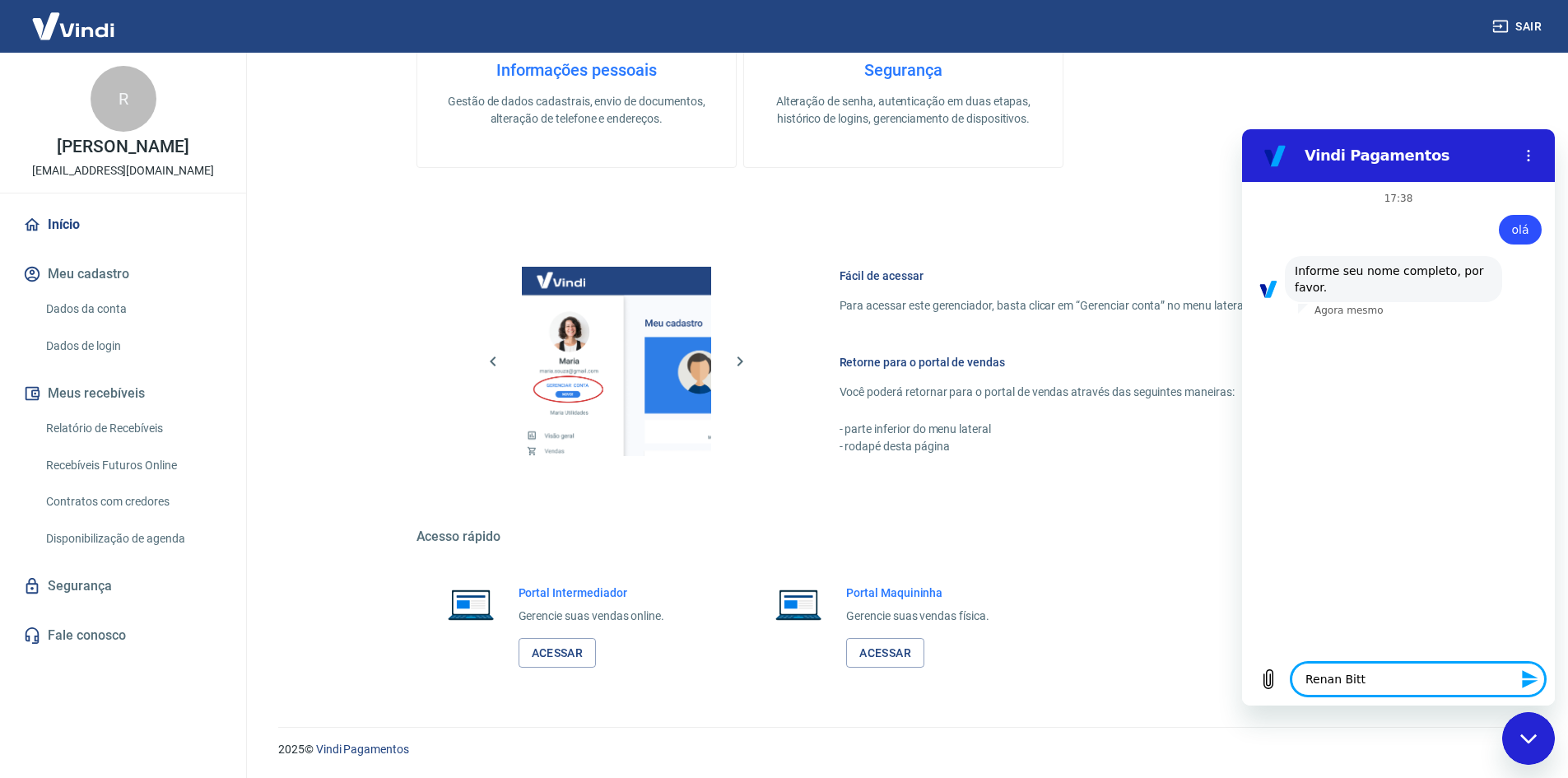
type textarea "x"
type textarea "Renan Bitten"
type textarea "x"
type textarea "Renan Bittenc"
type textarea "x"
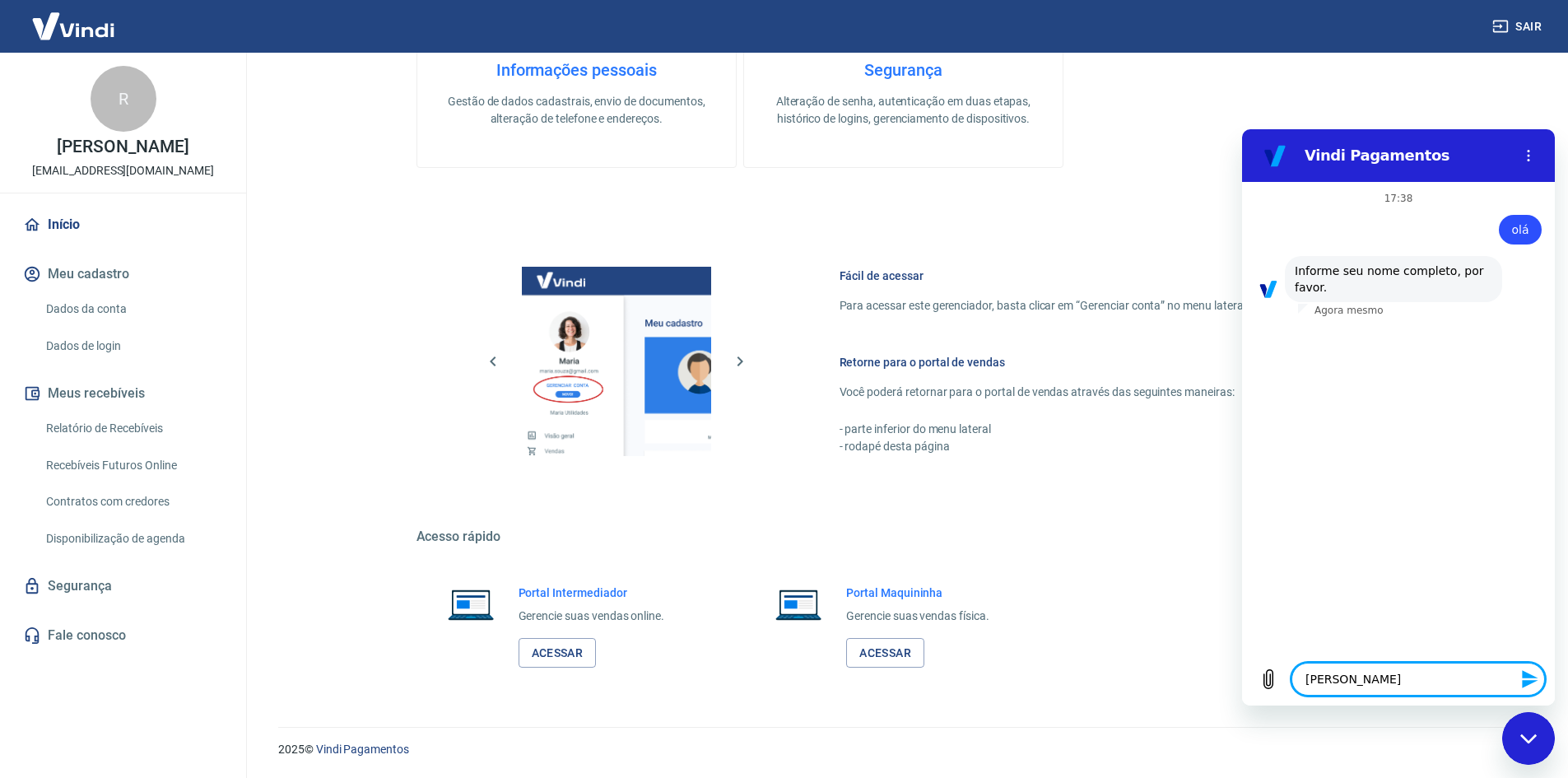
type textarea "Renan Bittenco"
type textarea "x"
type textarea "Renan Bittencou"
type textarea "x"
type textarea "Renan Bittencour"
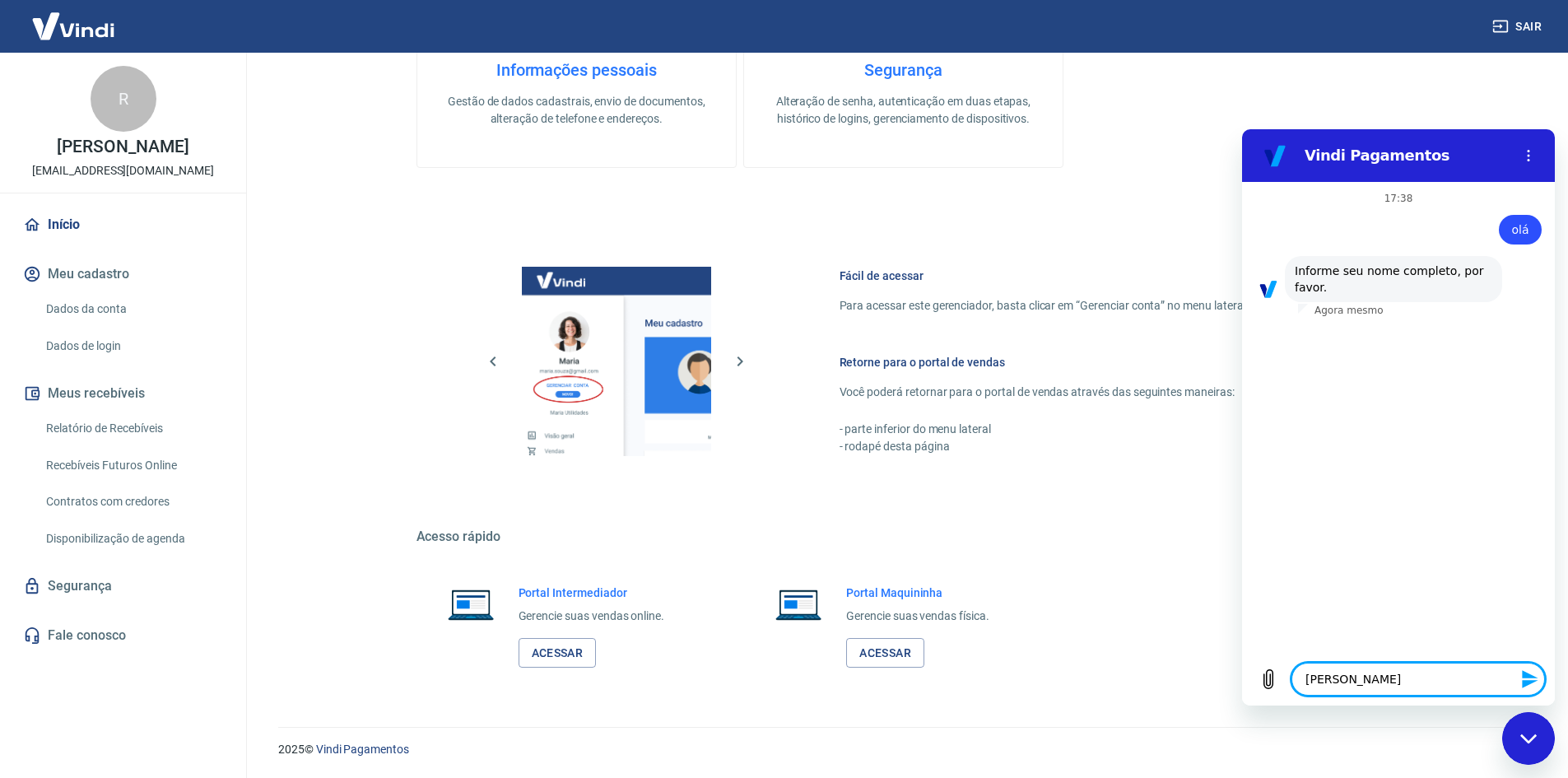
type textarea "x"
type textarea "Renan Bittencourt"
type textarea "x"
click at [1362, 686] on textarea at bounding box center [1418, 679] width 254 height 33
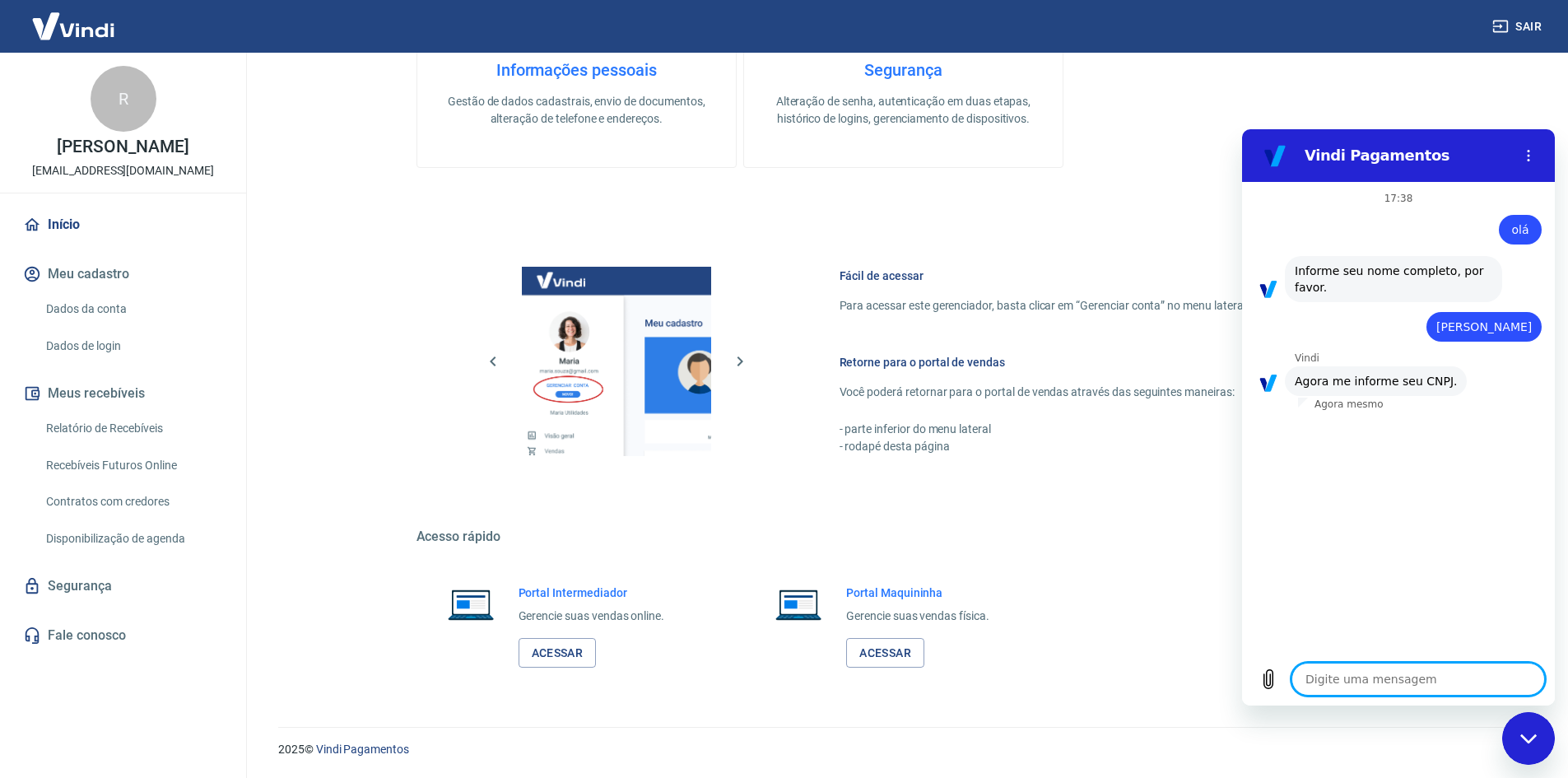
type textarea "3"
type textarea "x"
type textarea "32"
type textarea "x"
type textarea "323"
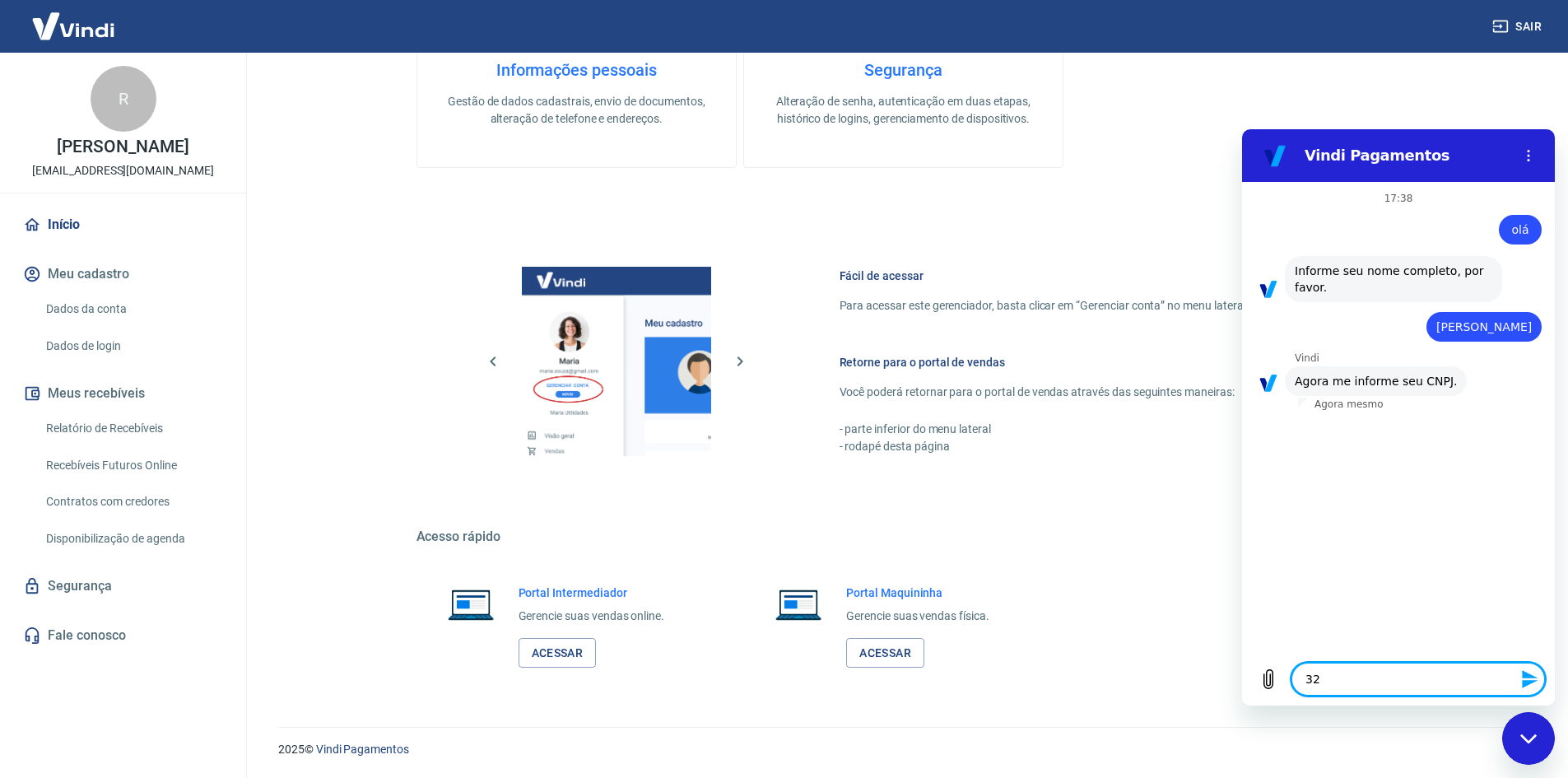
type textarea "x"
type textarea "3235"
type textarea "x"
type textarea "32359"
type textarea "x"
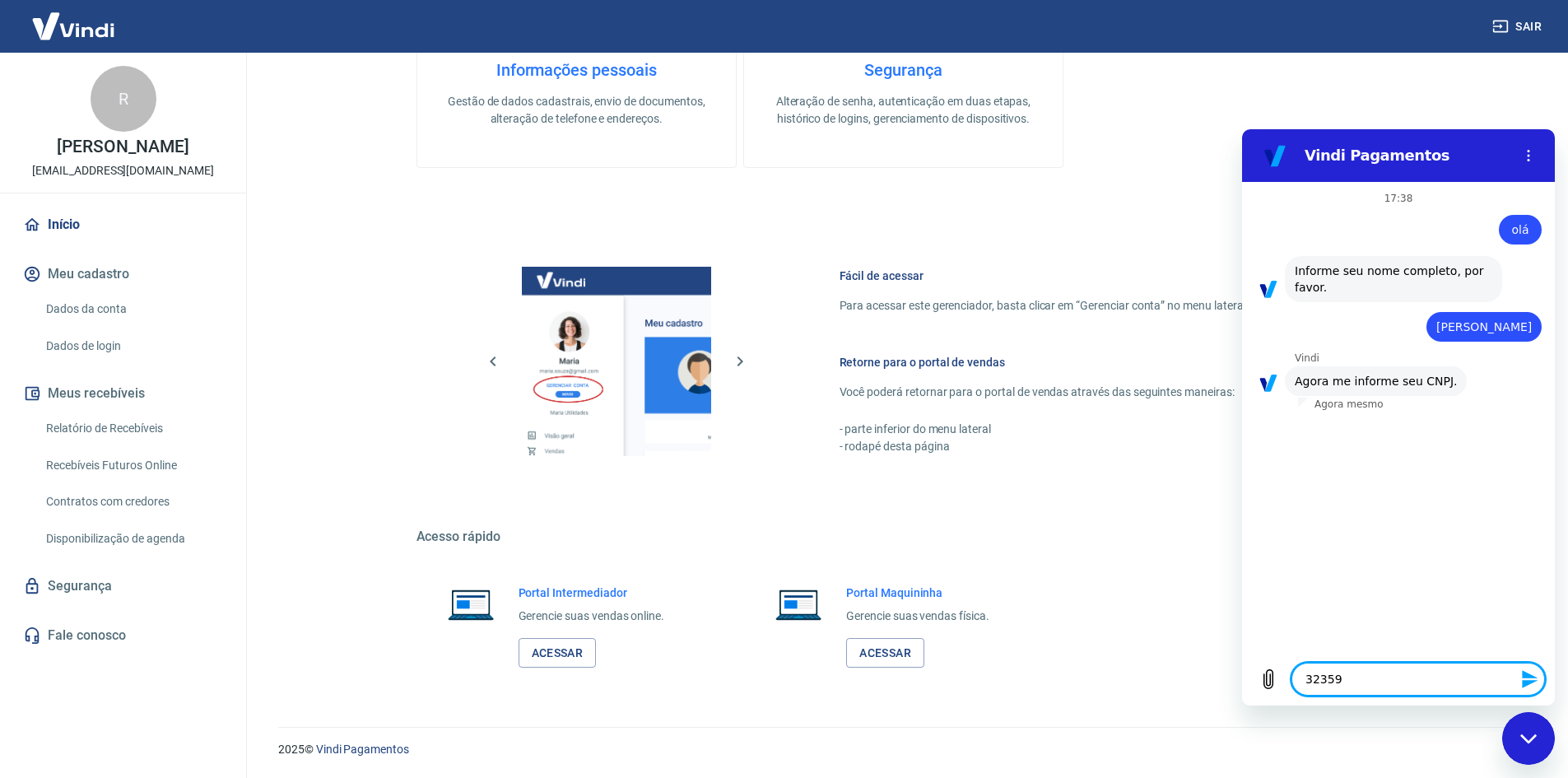
type textarea "323598"
type textarea "x"
type textarea "3235987"
type textarea "x"
type textarea "32359870"
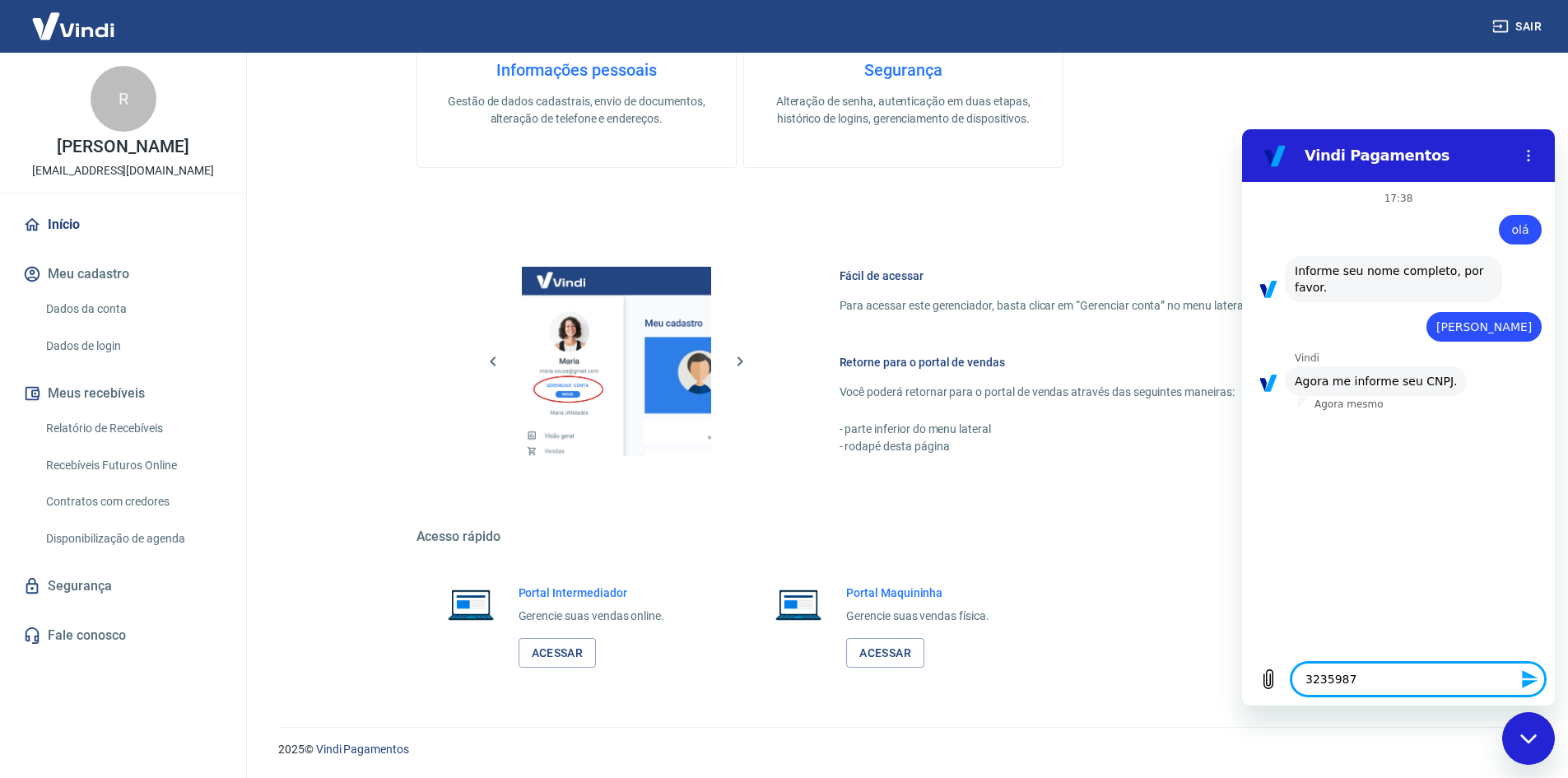
type textarea "x"
type textarea "323598700"
type textarea "x"
type textarea "3235987000"
type textarea "x"
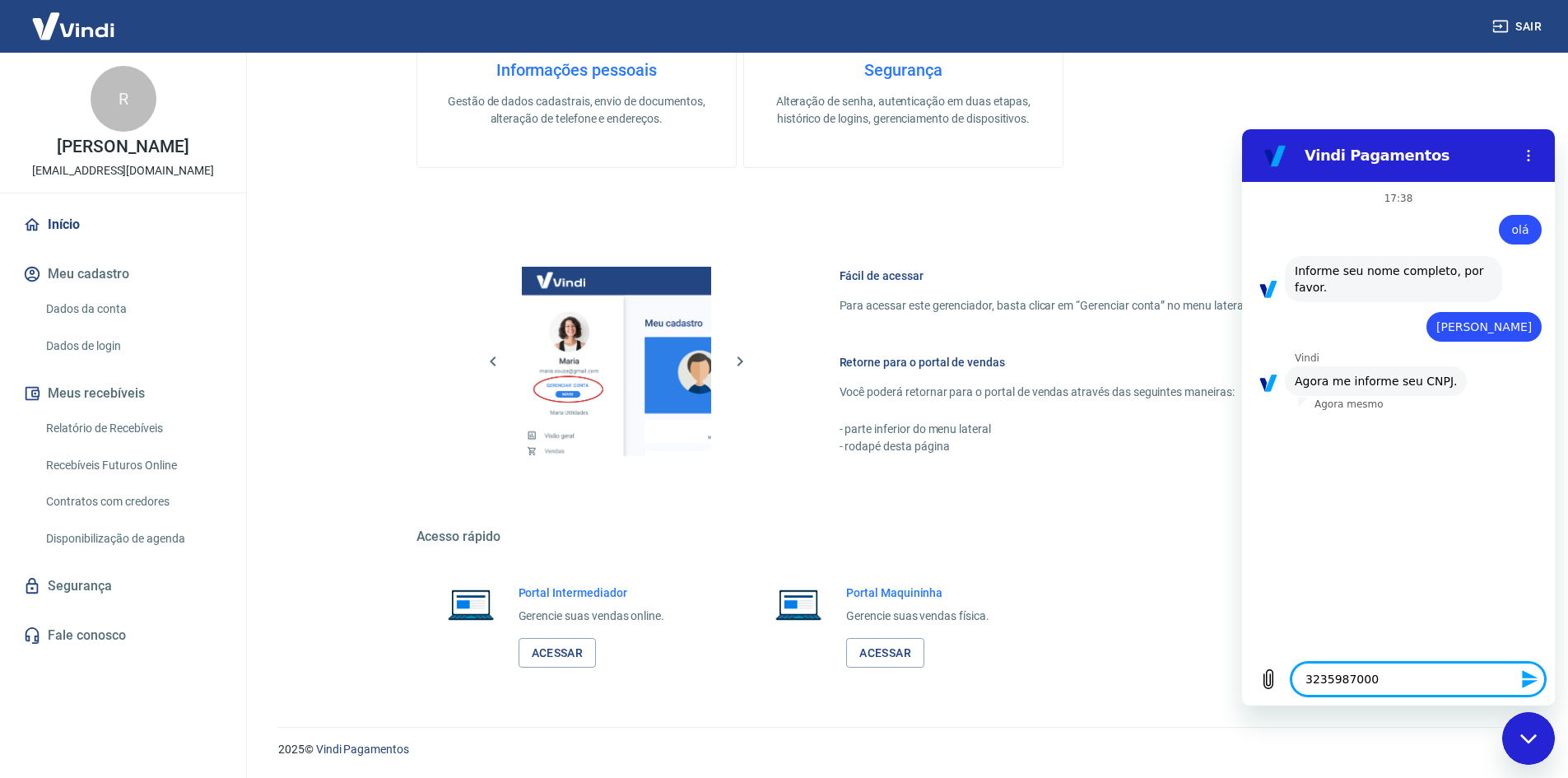
type textarea "32359870000"
type textarea "x"
type textarea "323598700001"
type textarea "x"
type textarea "3235987000014"
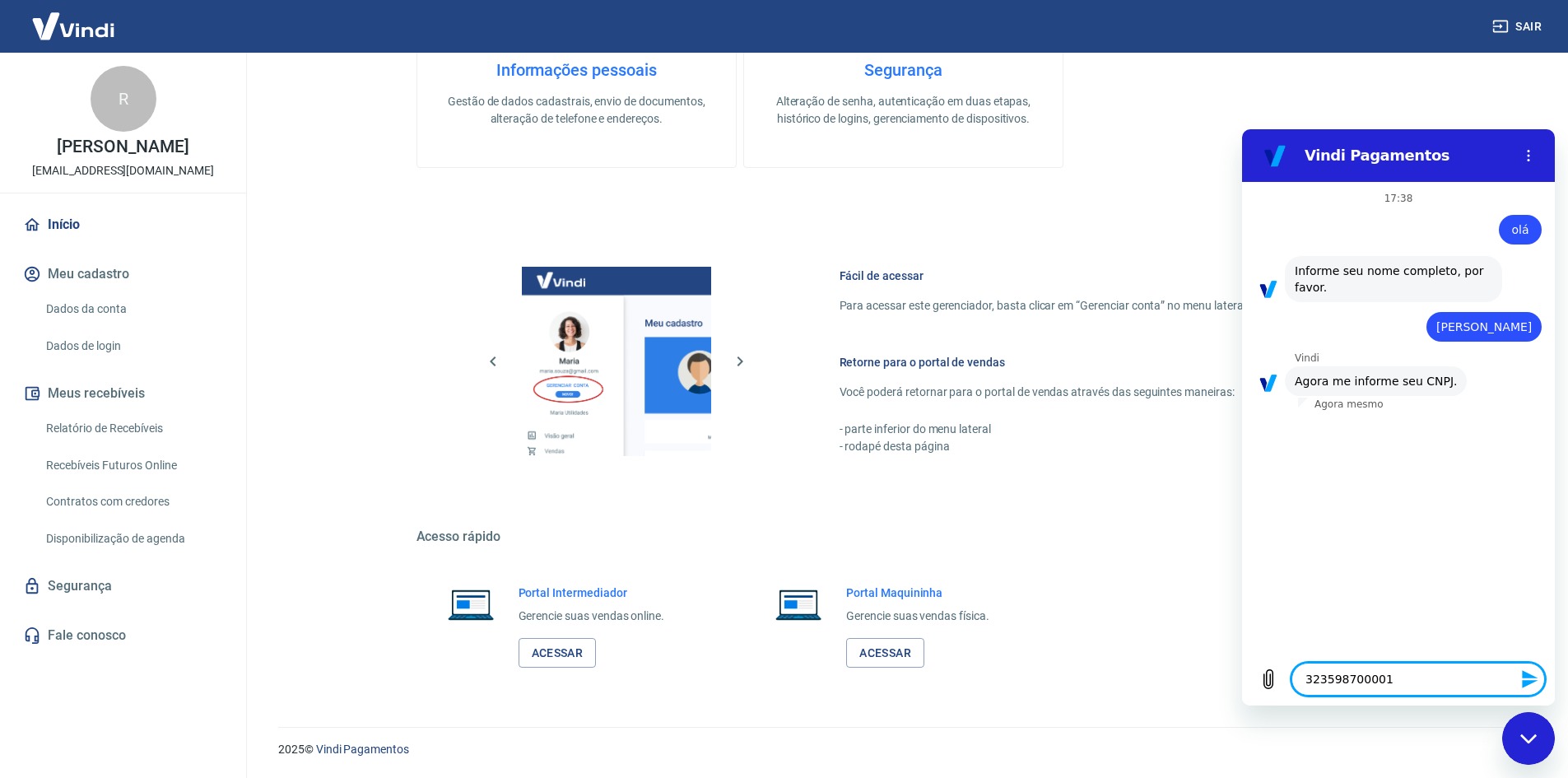
type textarea "x"
type textarea "32359870000148"
type textarea "x"
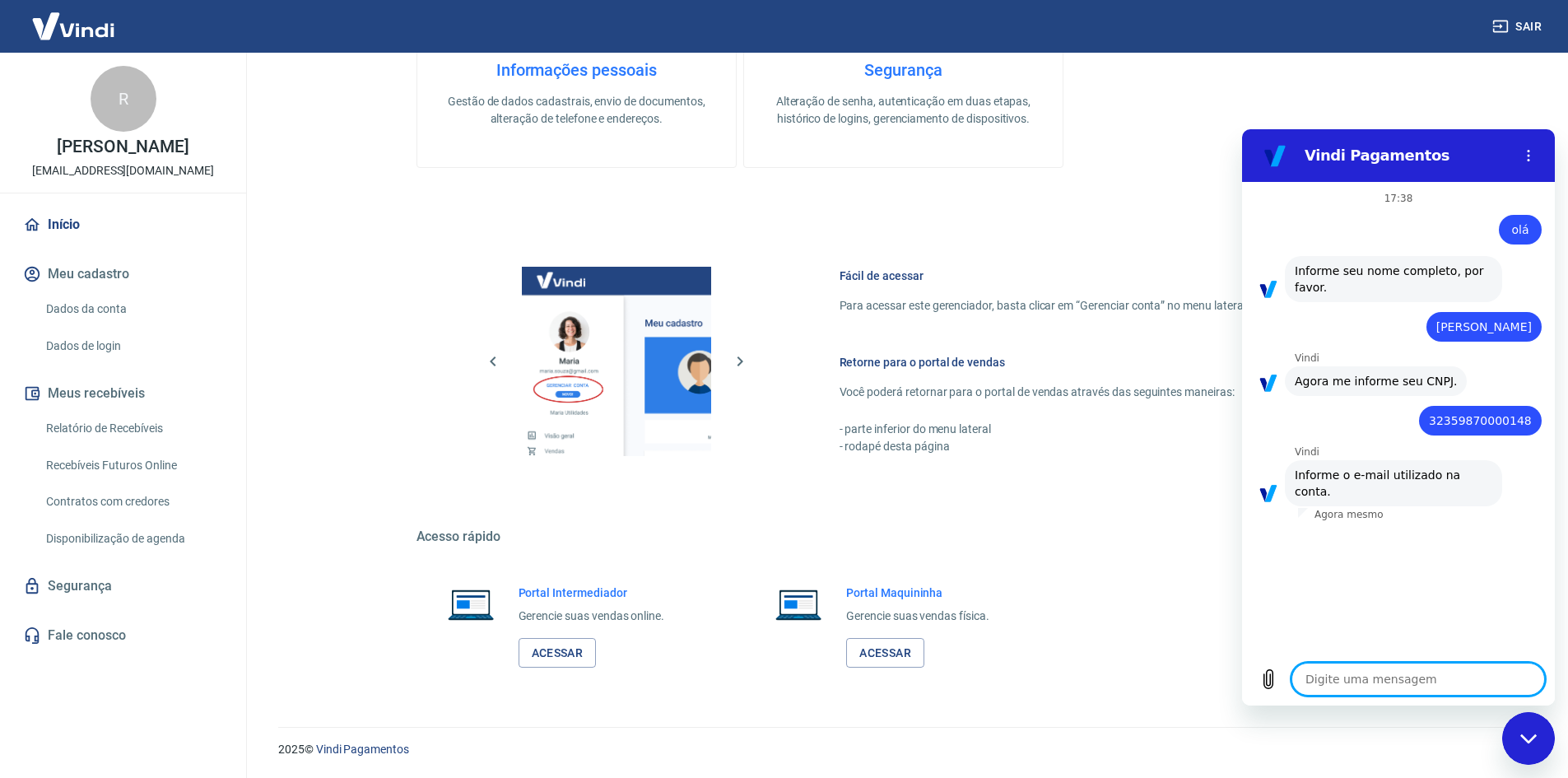
type textarea "r"
type textarea "x"
type textarea "re"
type textarea "x"
type textarea "ren"
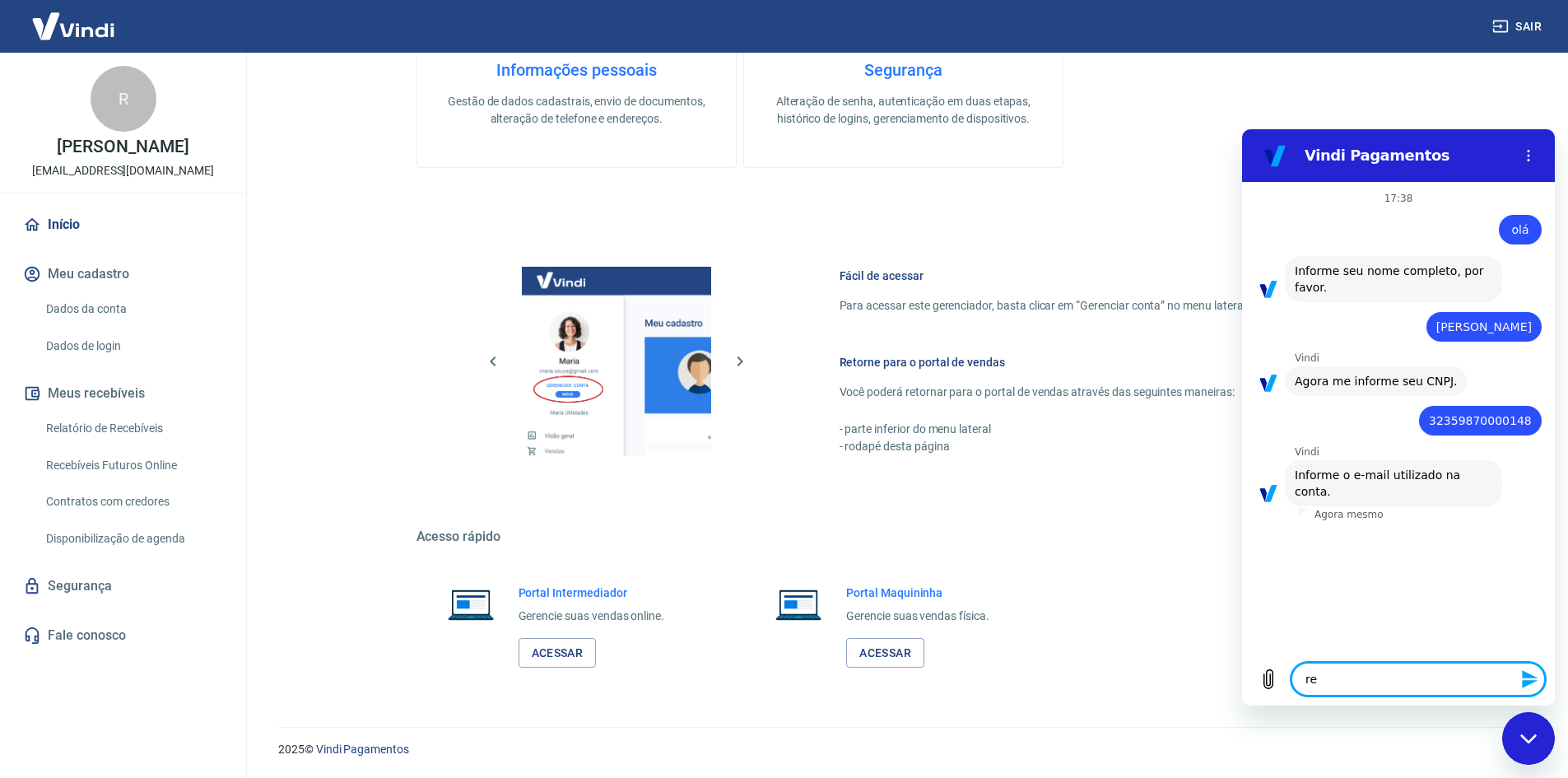
type textarea "x"
type textarea "rena"
type textarea "x"
type textarea "renan"
type textarea "x"
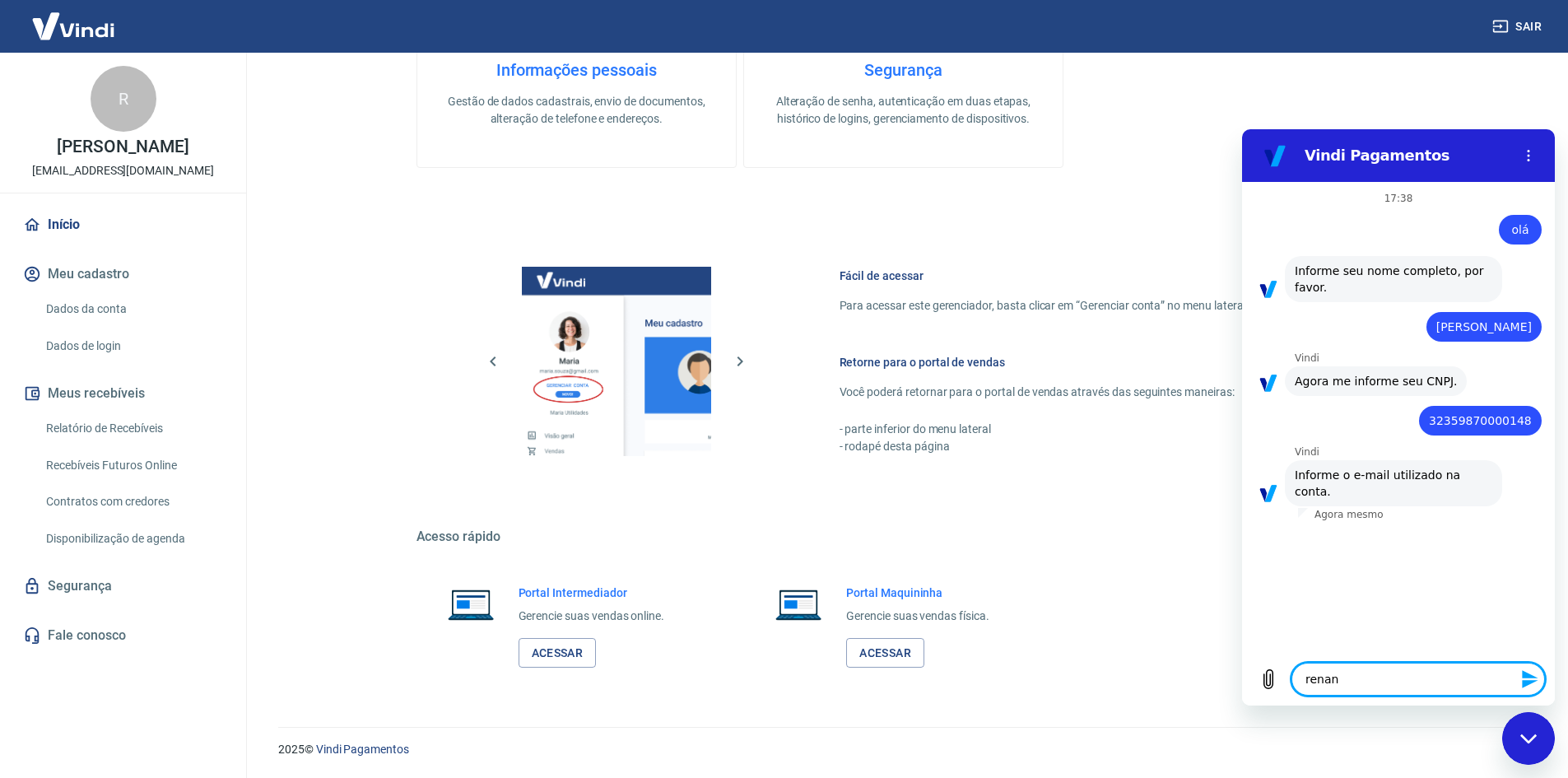
type textarea "renanb"
type textarea "x"
type textarea "renanbi"
type textarea "x"
type textarea "renanbit"
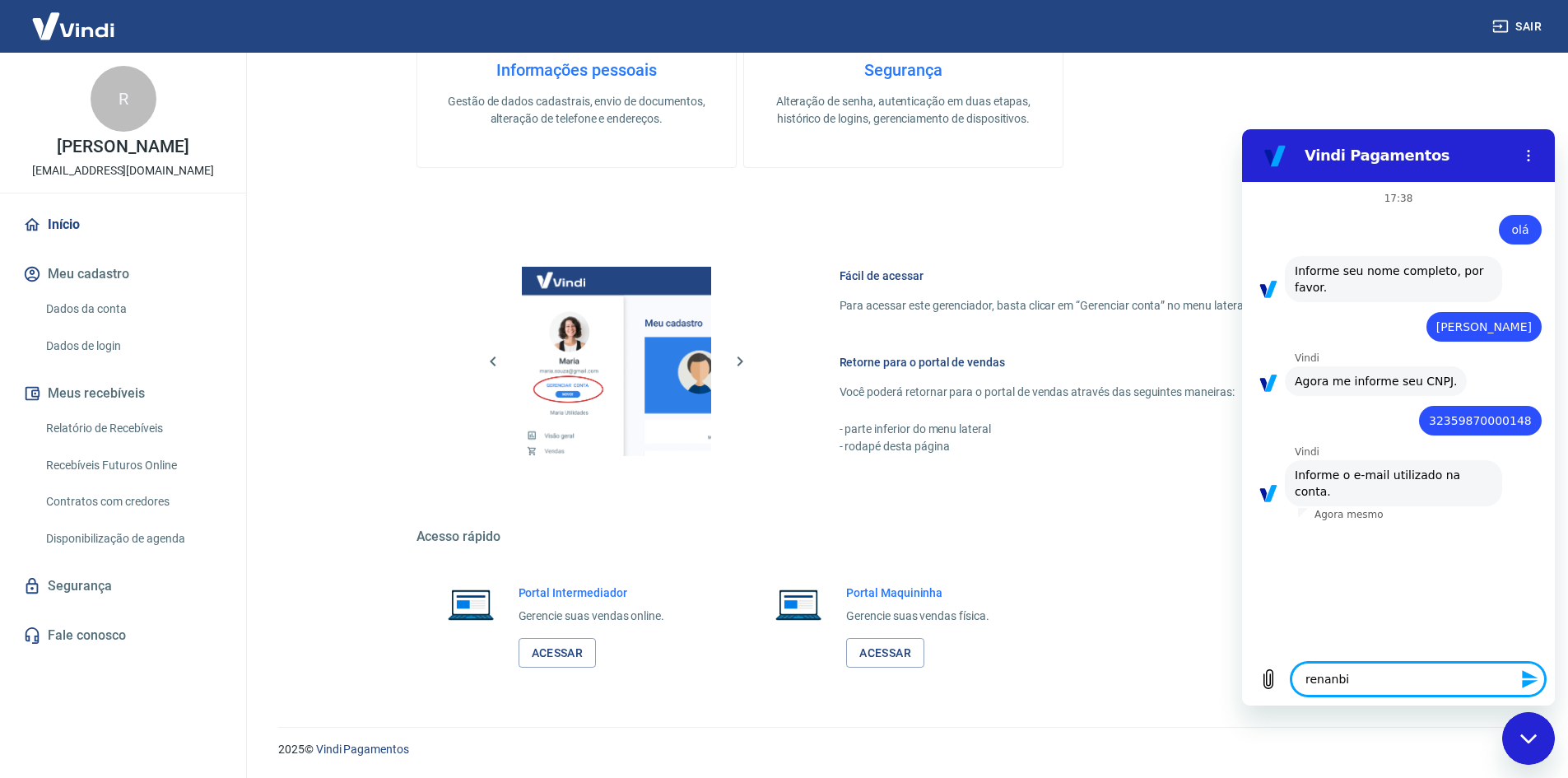
type textarea "x"
type textarea "renanbitt"
type textarea "x"
type textarea "renanbitte"
type textarea "x"
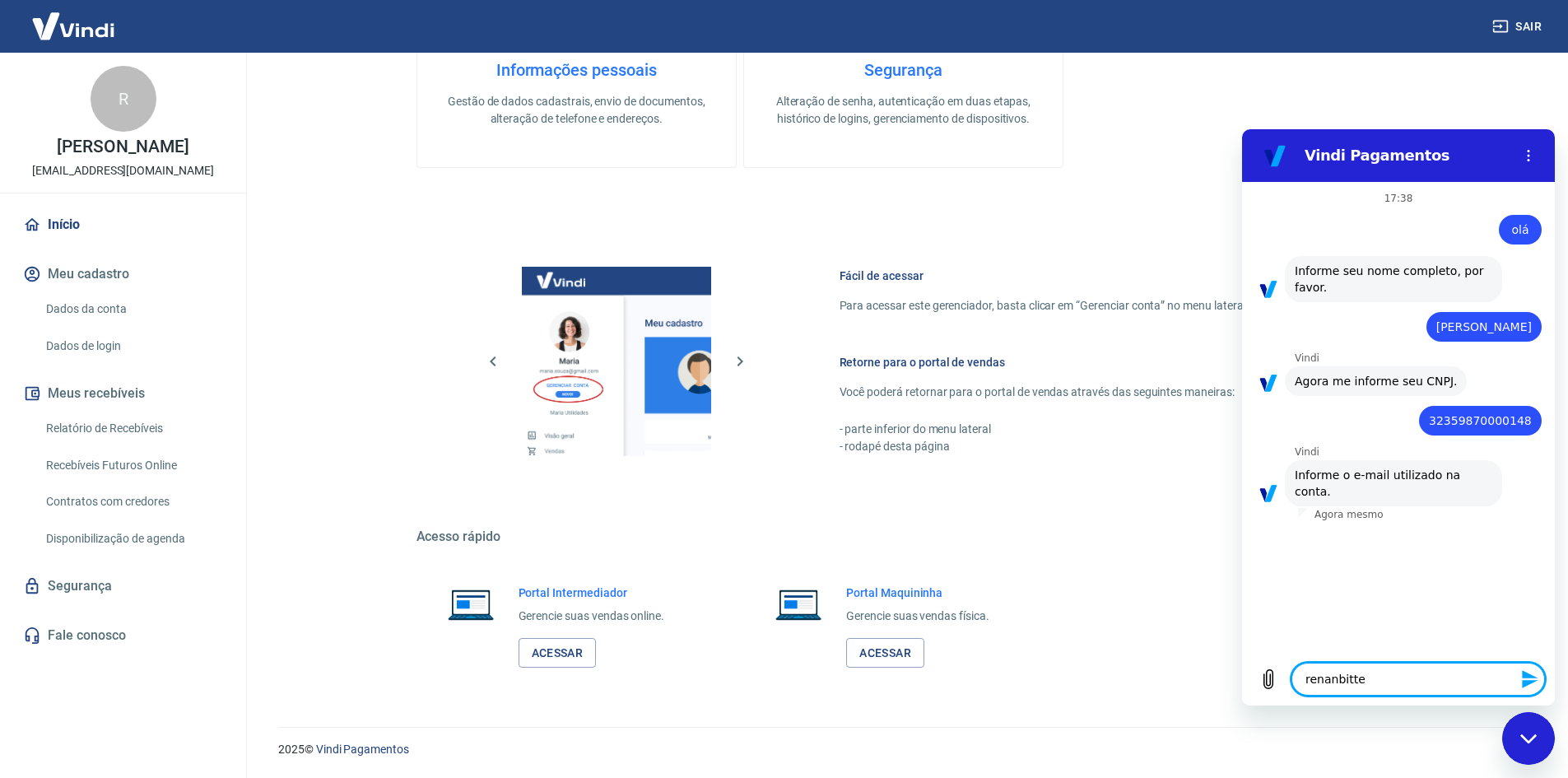
type textarea "renanbitten"
type textarea "x"
type textarea "renanbittenc"
type textarea "x"
type textarea "renanbittenco"
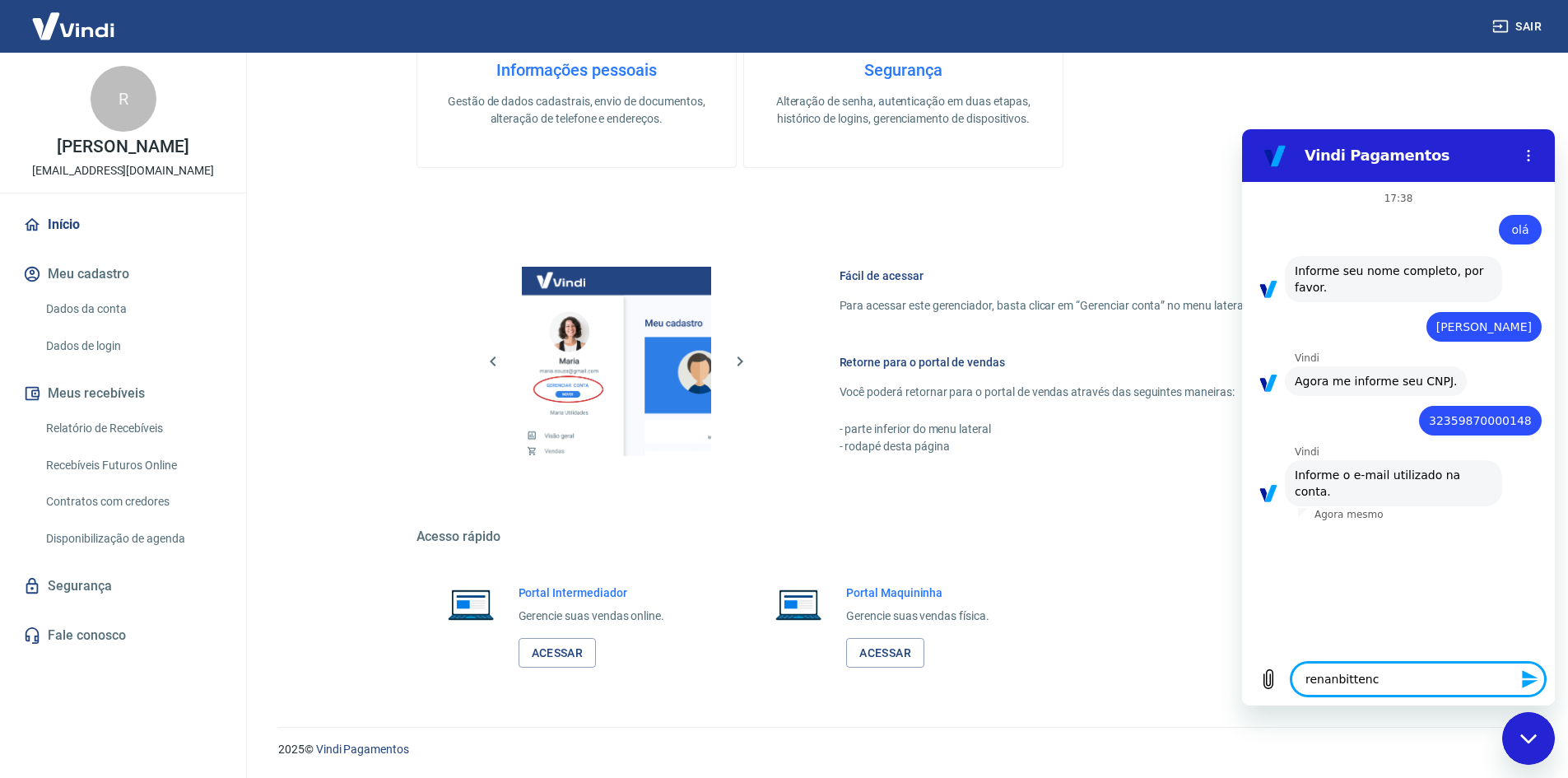
type textarea "x"
type textarea "renanbittencou"
type textarea "x"
type textarea "renanbittencour"
type textarea "x"
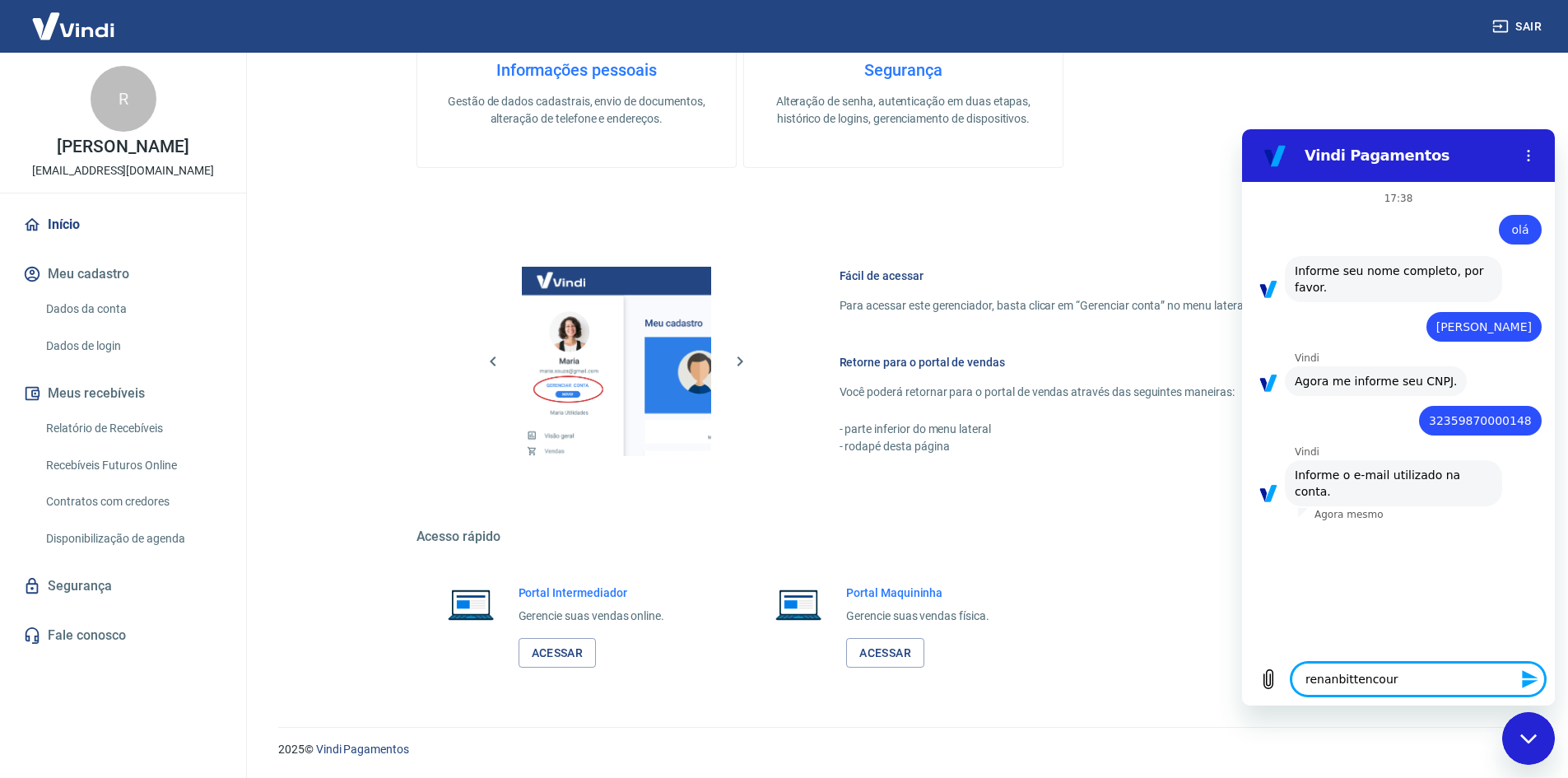
type textarea "renanbittencourt"
type textarea "x"
type textarea "renanbittencourt2"
type textarea "x"
type textarea "renanbittencourt20"
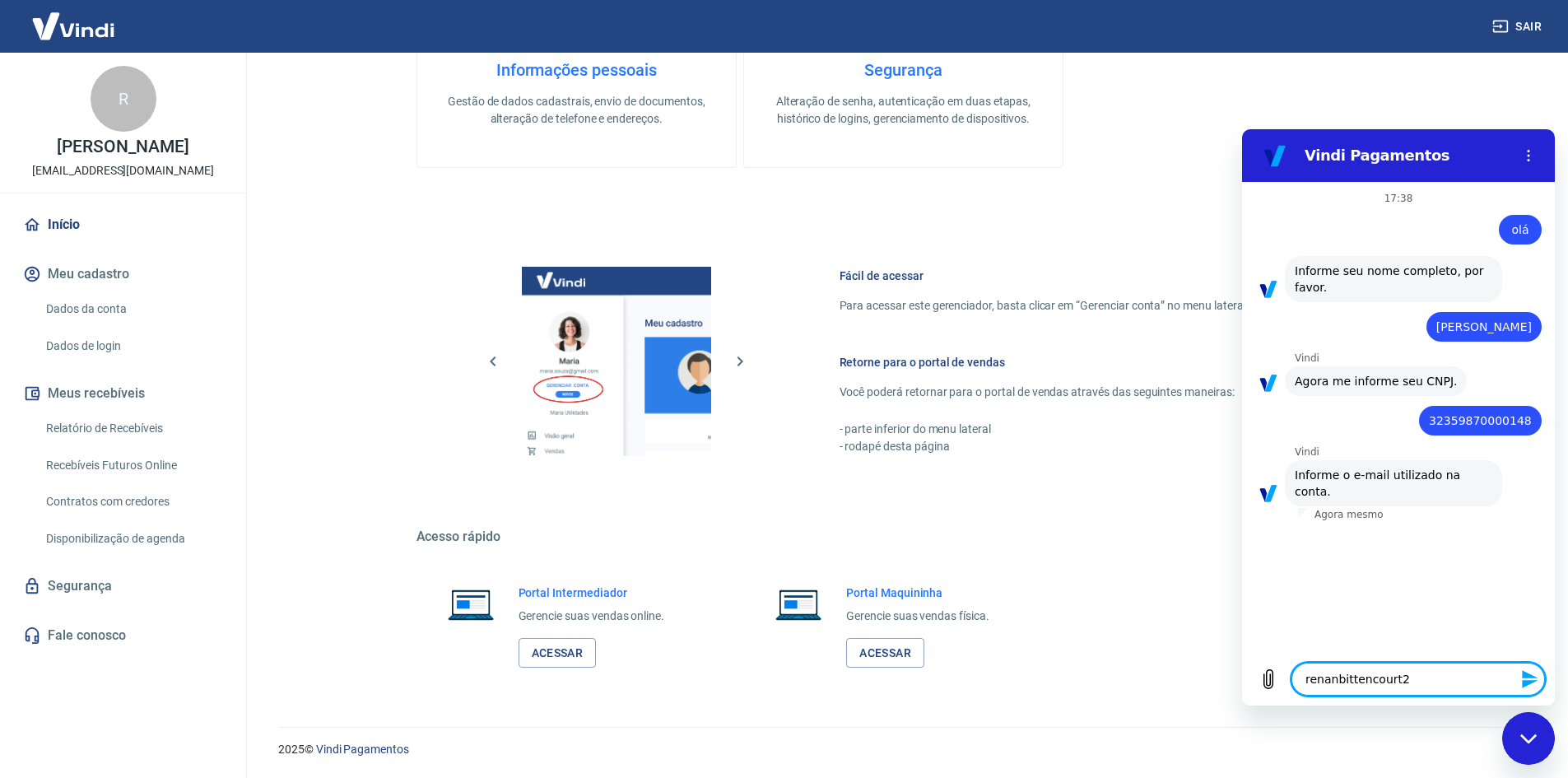
type textarea "x"
type textarea "renanbittencourt201"
type textarea "x"
type textarea "renanbittencourt2017"
type textarea "x"
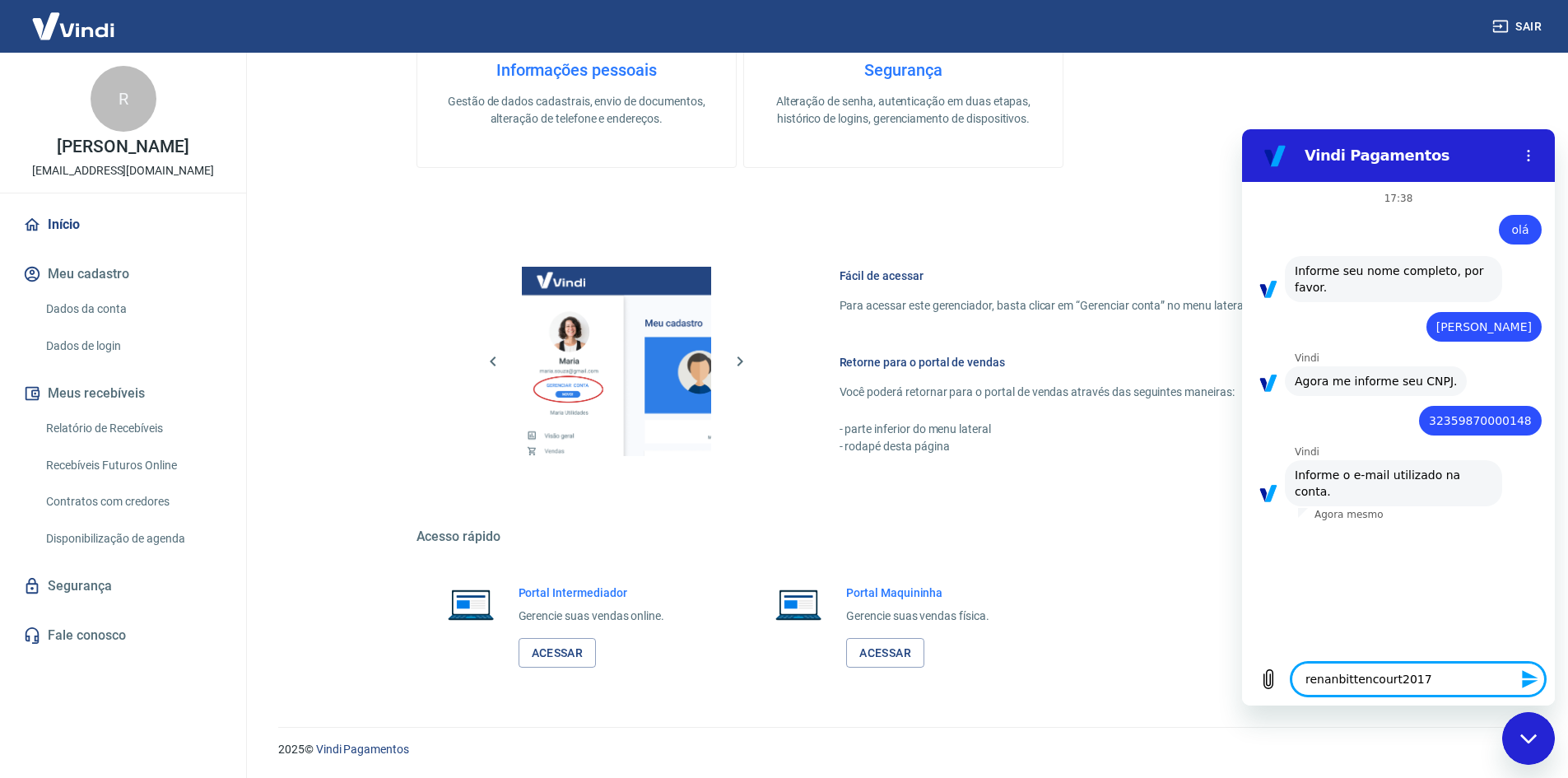
type textarea "renanbittencourt2017@"
type textarea "x"
type textarea "renanbittencourt2017@h"
type textarea "x"
type textarea "renanbittencourt2017@ho"
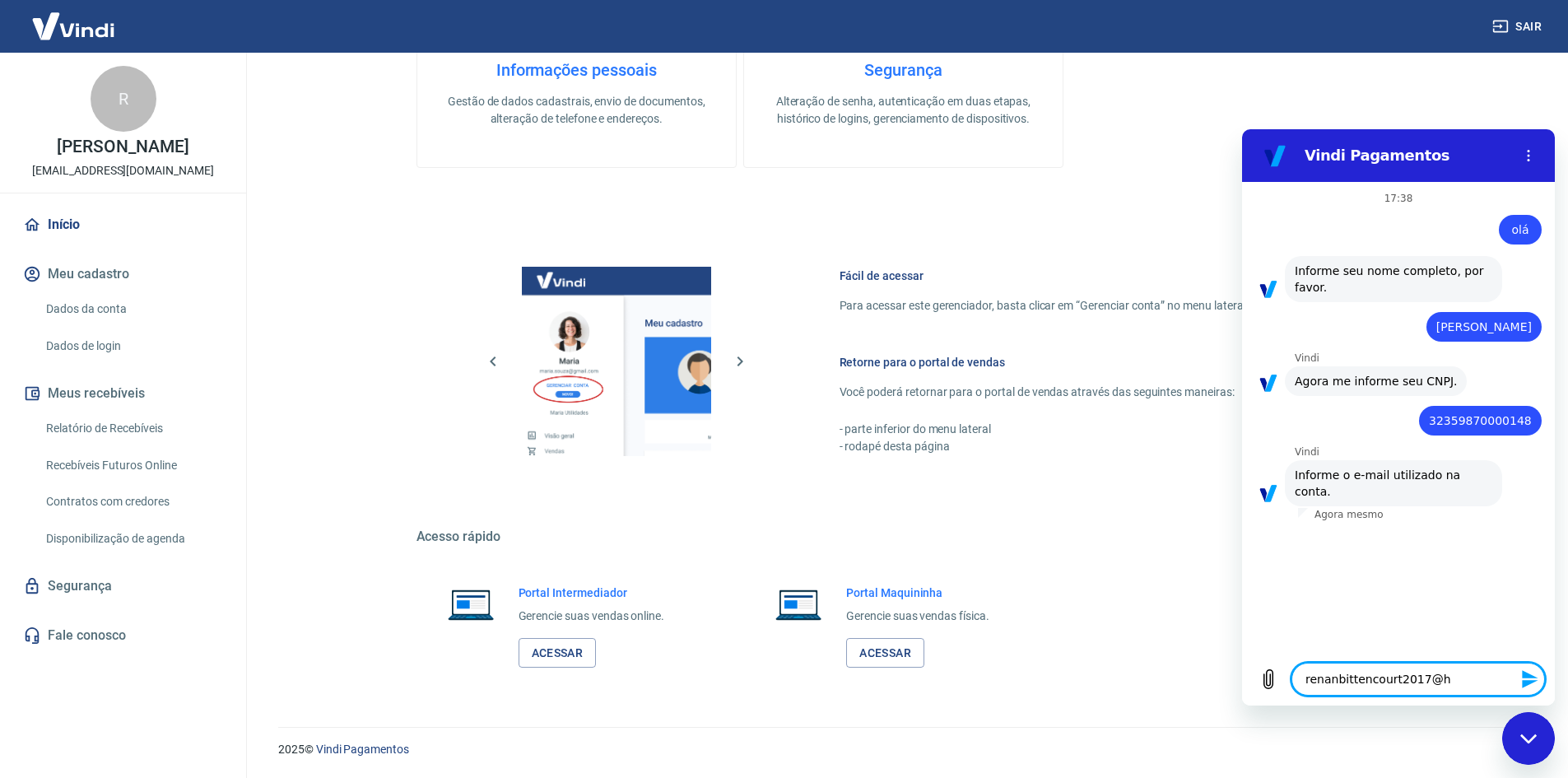
type textarea "x"
type textarea "renanbittencourt2017@hot"
type textarea "x"
type textarea "renanbittencourt2017@hotm"
type textarea "x"
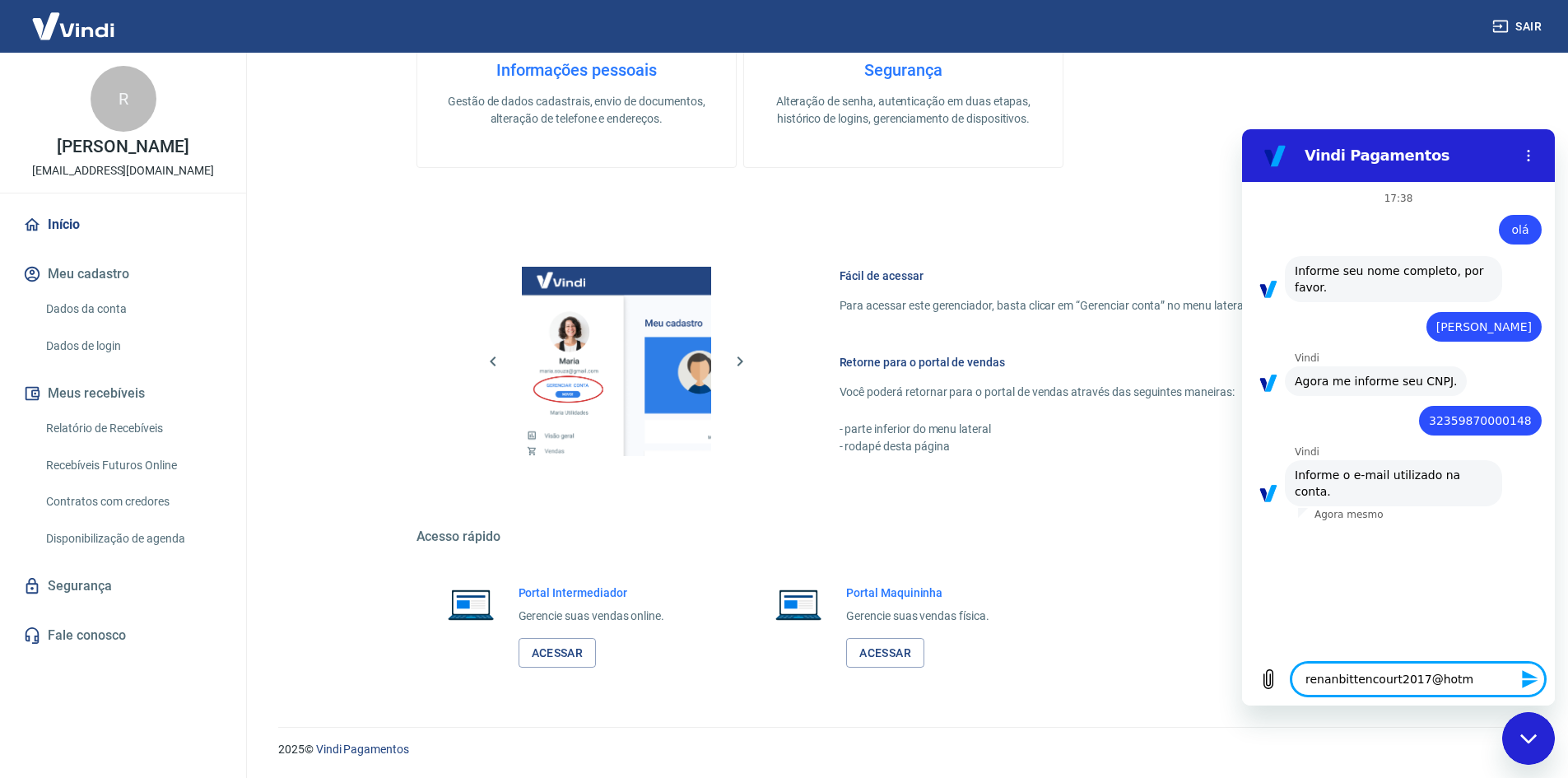
type textarea "renanbittencourt2017@hotma"
type textarea "x"
type textarea "renanbittencourt2017@hotmai"
type textarea "x"
type textarea "renanbittencourt2017@hotmail"
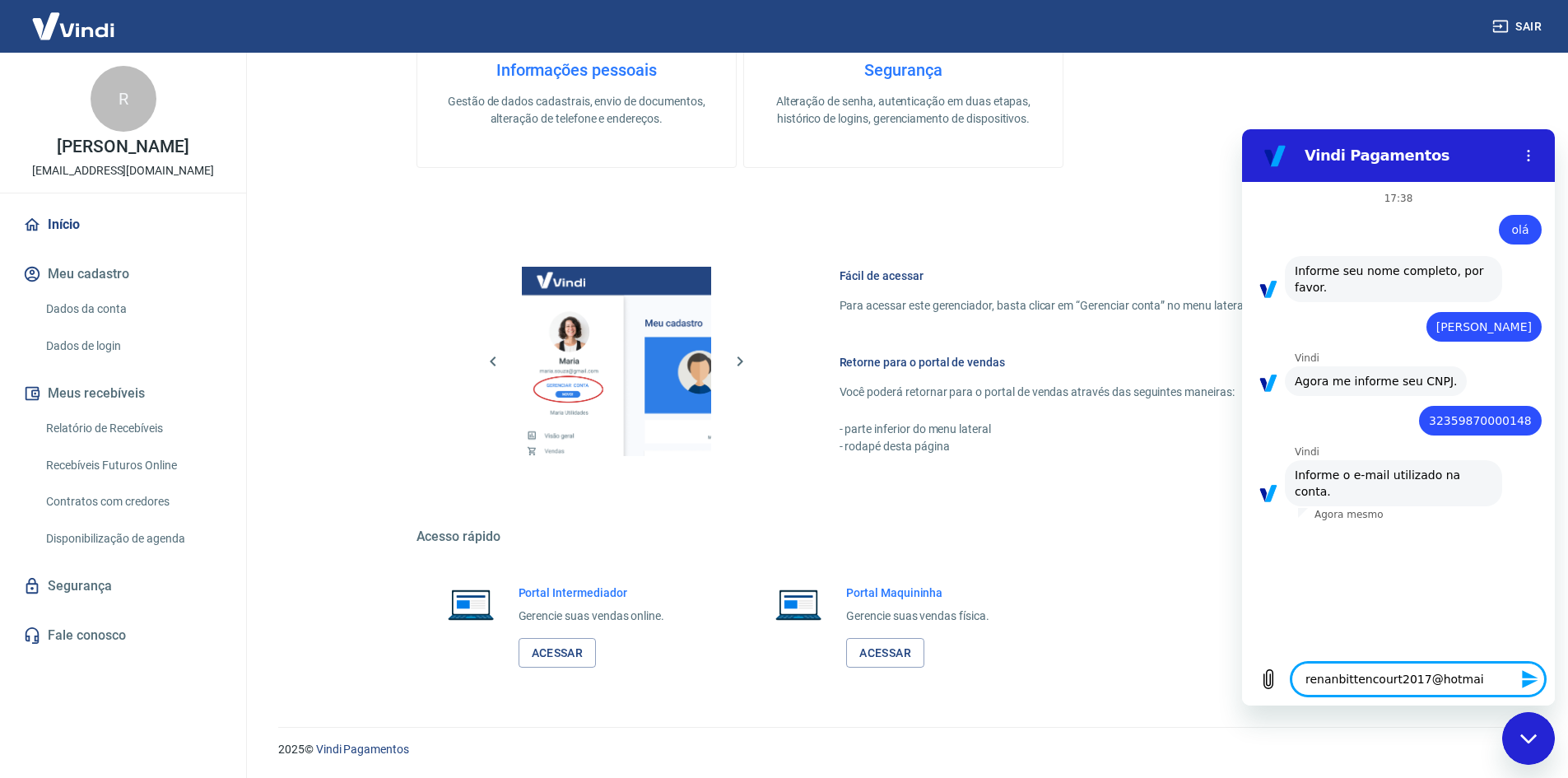
type textarea "x"
type textarea "renanbittencourt2017@hotmail."
type textarea "x"
type textarea "renanbittencourt2017@hotmail.c"
type textarea "x"
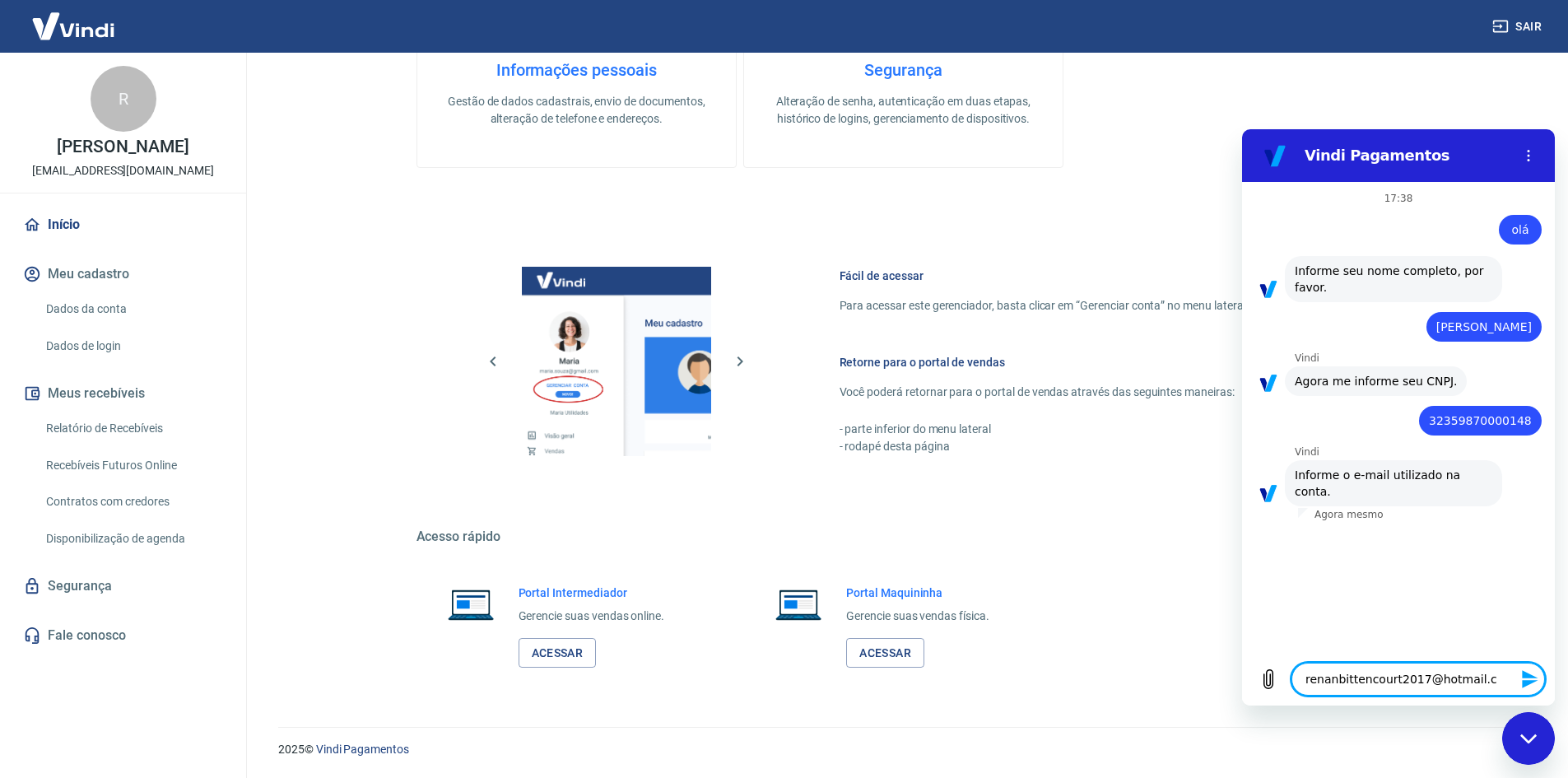
type textarea "renanbittencourt2017@hotmail.co"
type textarea "x"
type textarea "renanbittencourt2017@hotmail.com"
type textarea "x"
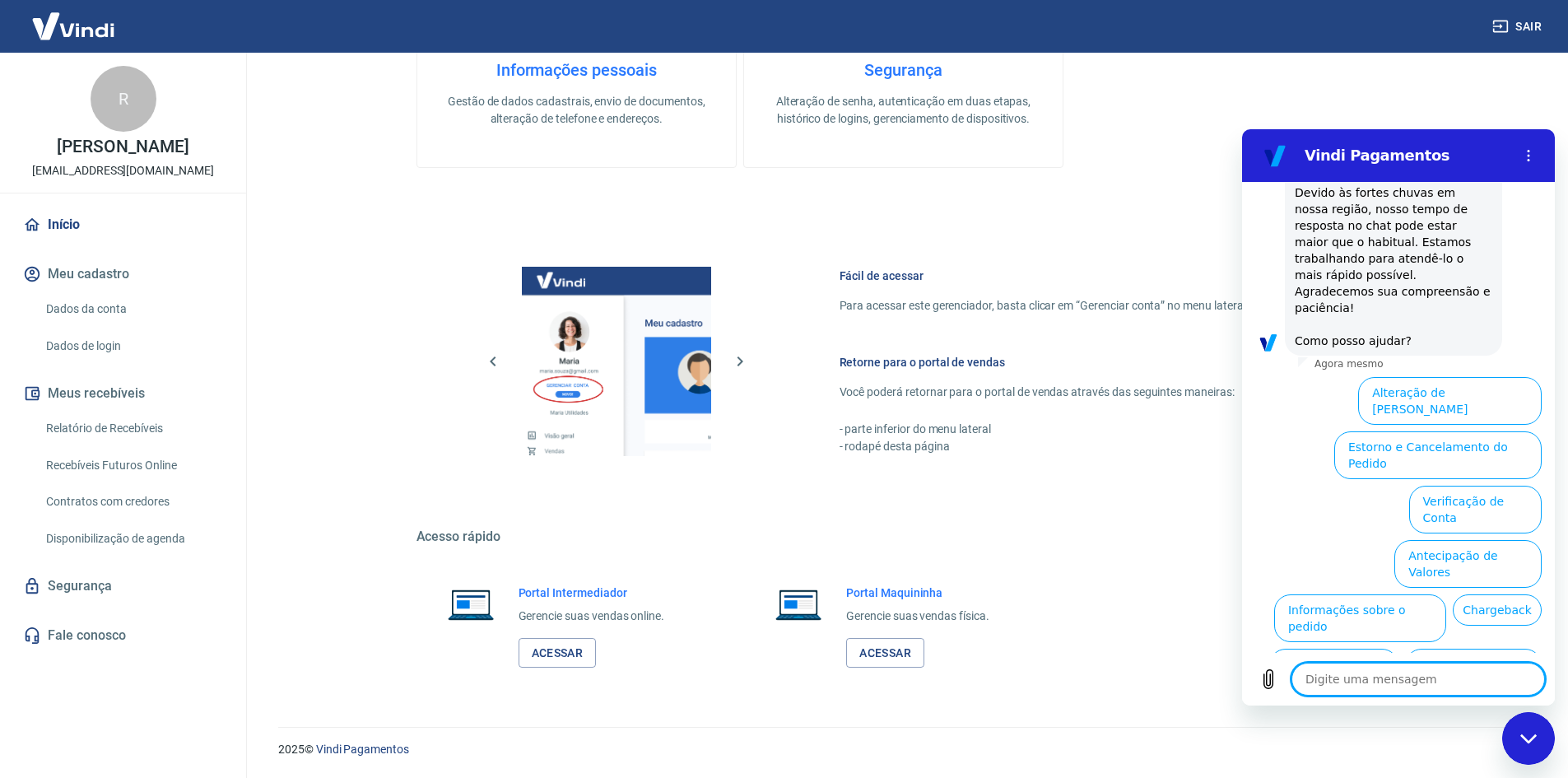
scroll to position [455, 0]
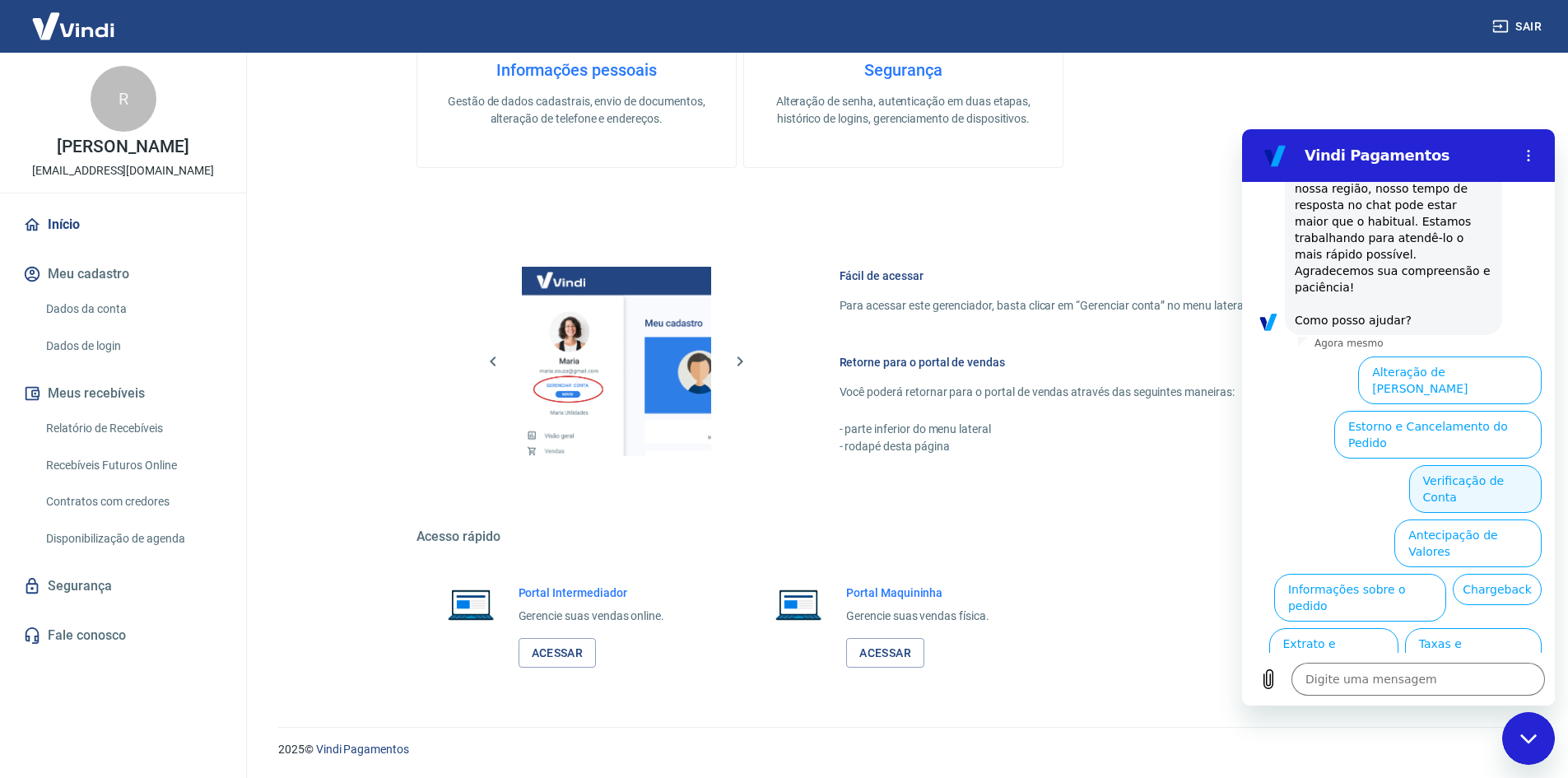
click at [1436, 465] on button "Verificação de Conta" at bounding box center [1475, 488] width 133 height 48
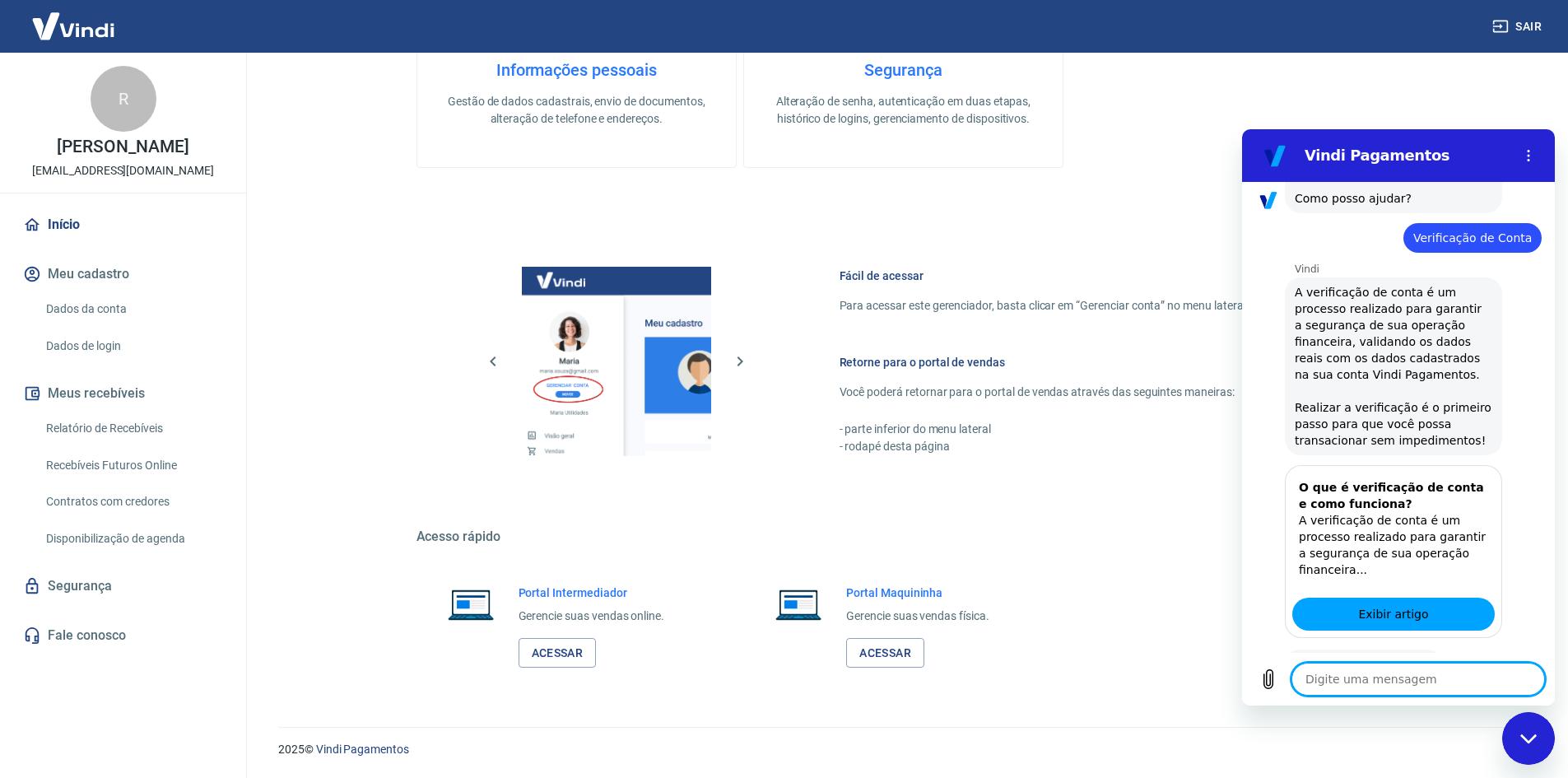
scroll to position [618, 0]
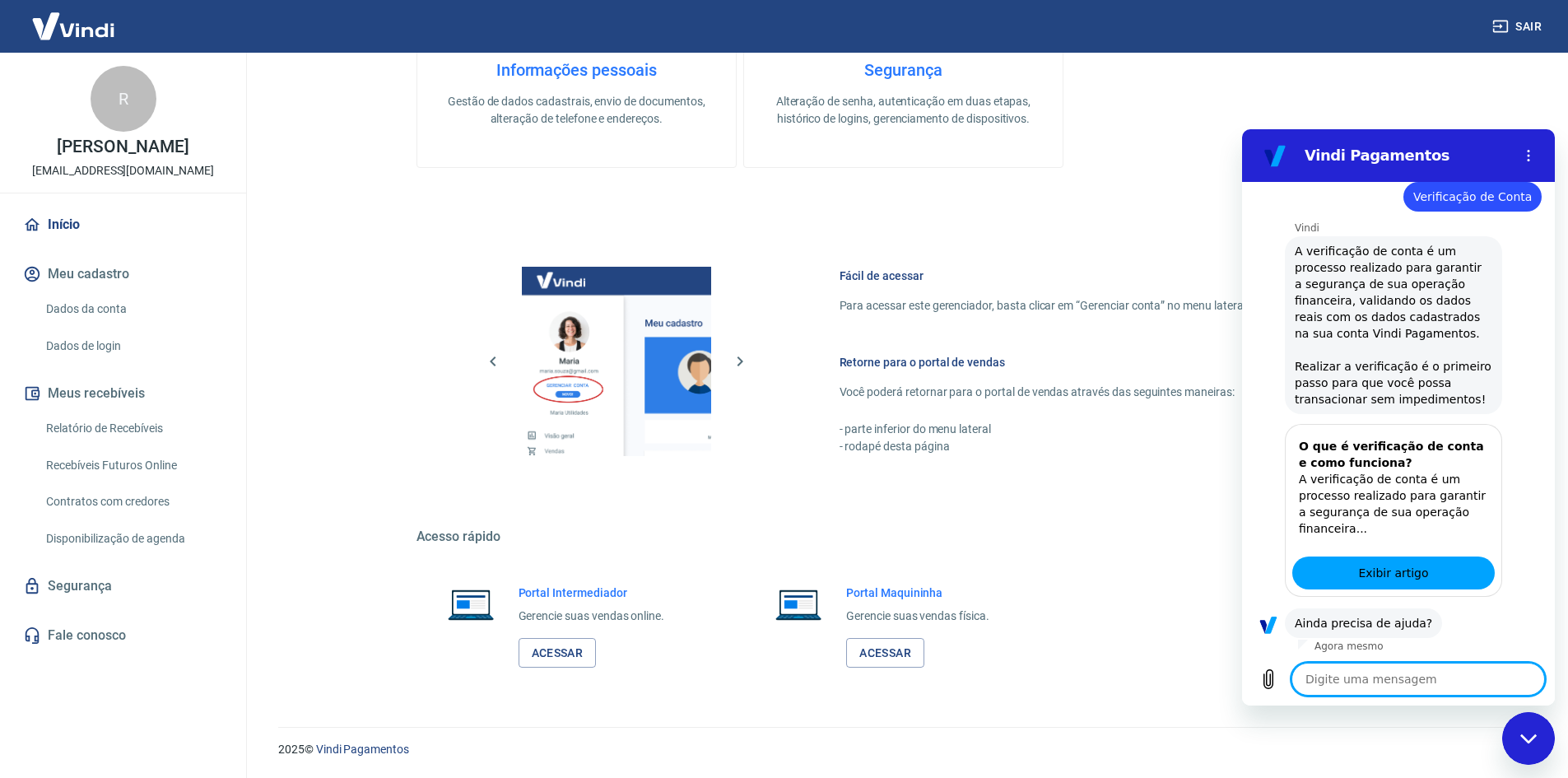
click at [1454, 660] on button "Sim" at bounding box center [1460, 676] width 48 height 31
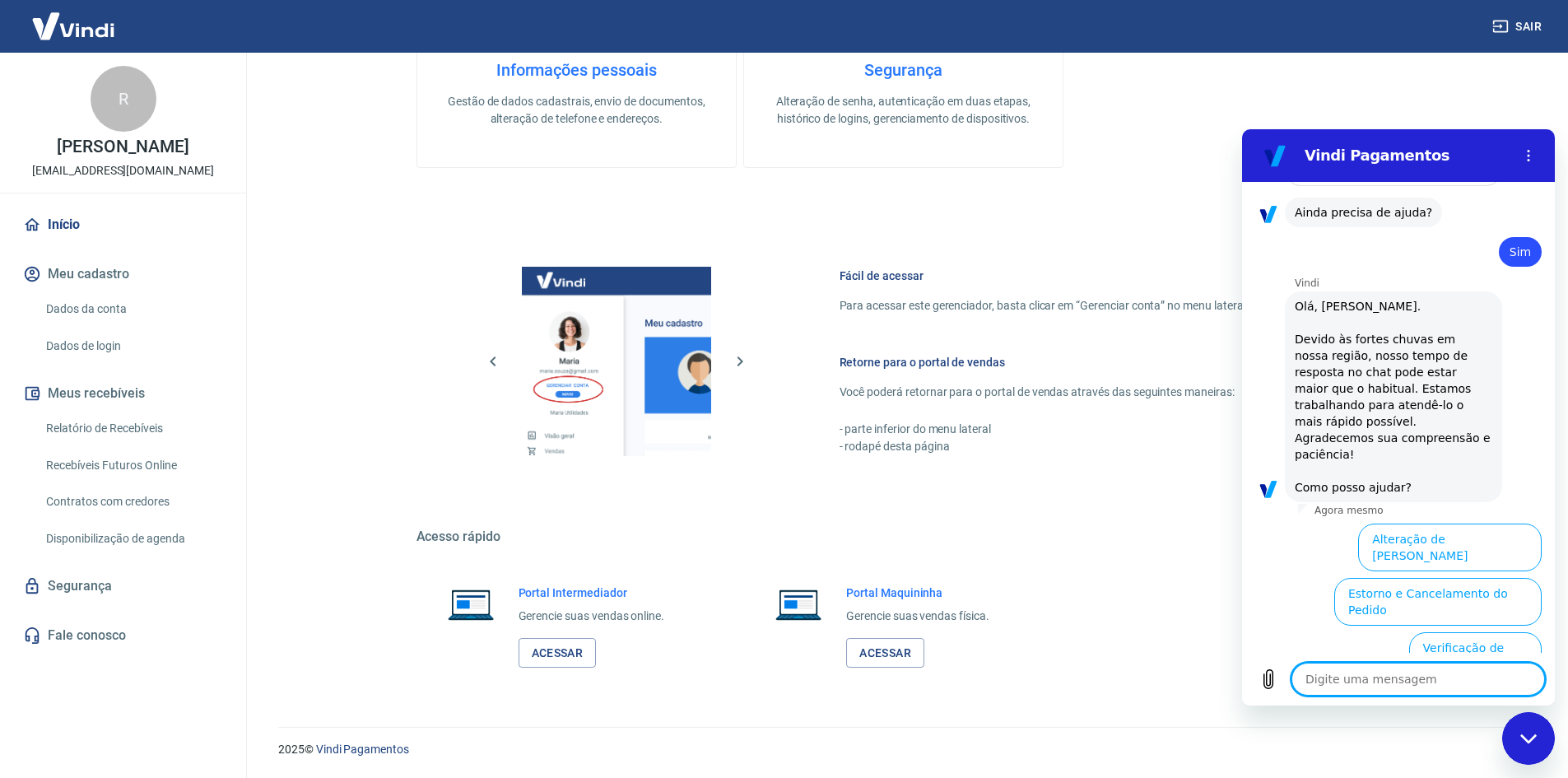
scroll to position [1179, 0]
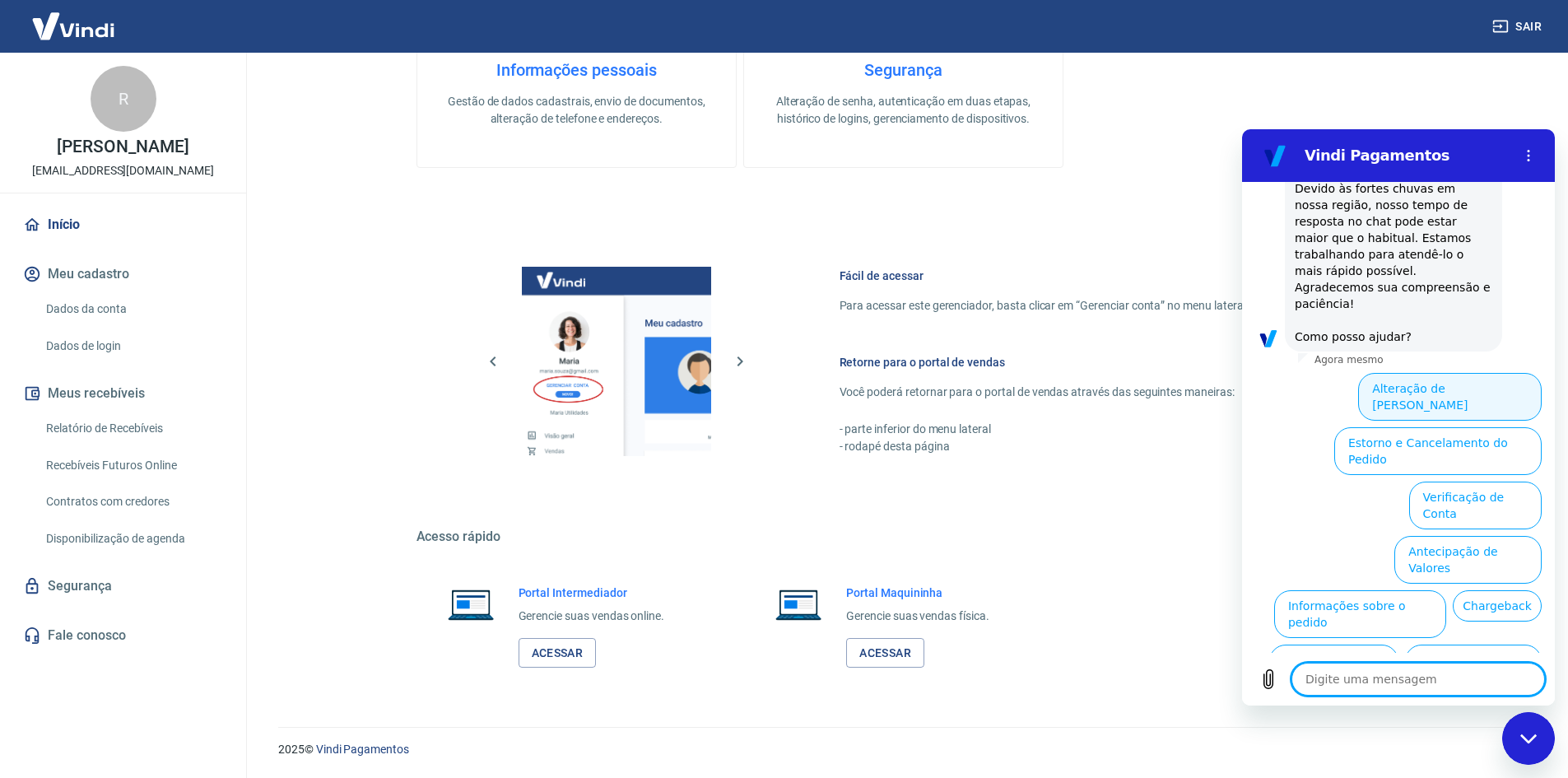
click at [1406, 373] on button "Alteração de Dados Cadastrais" at bounding box center [1449, 396] width 183 height 48
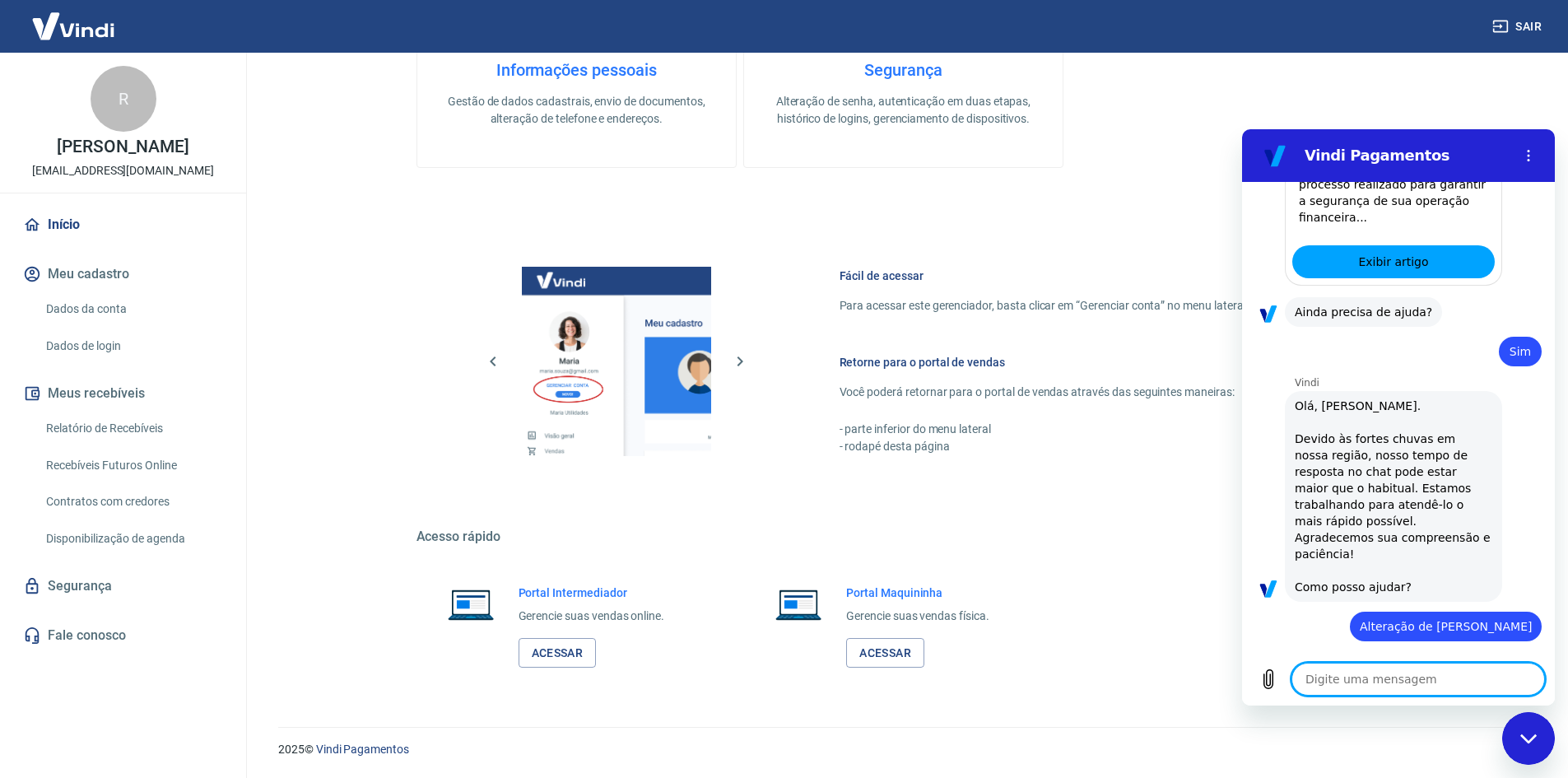
scroll to position [1122, 0]
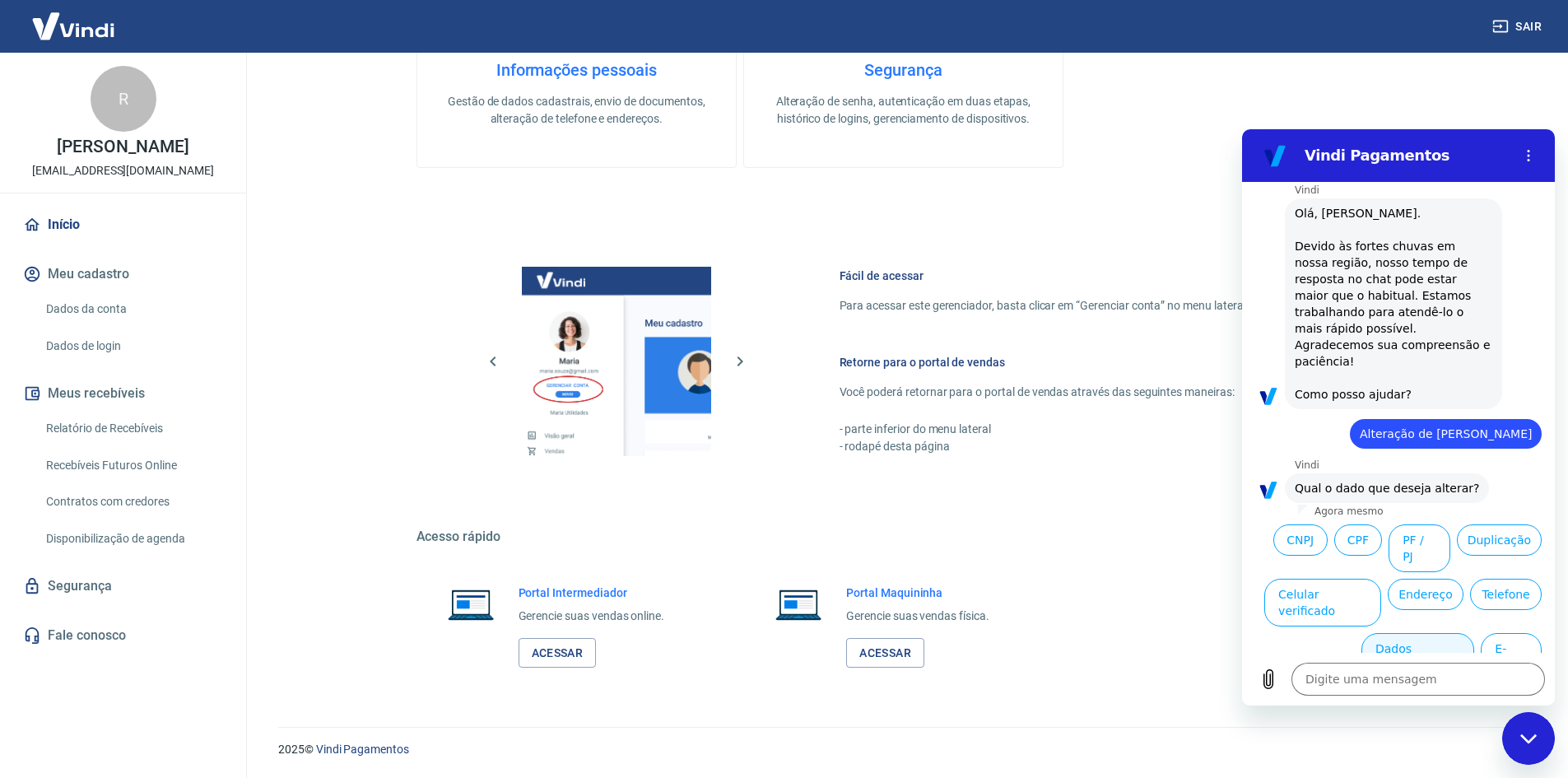
click at [1394, 634] on button "Dados bancários" at bounding box center [1418, 657] width 113 height 48
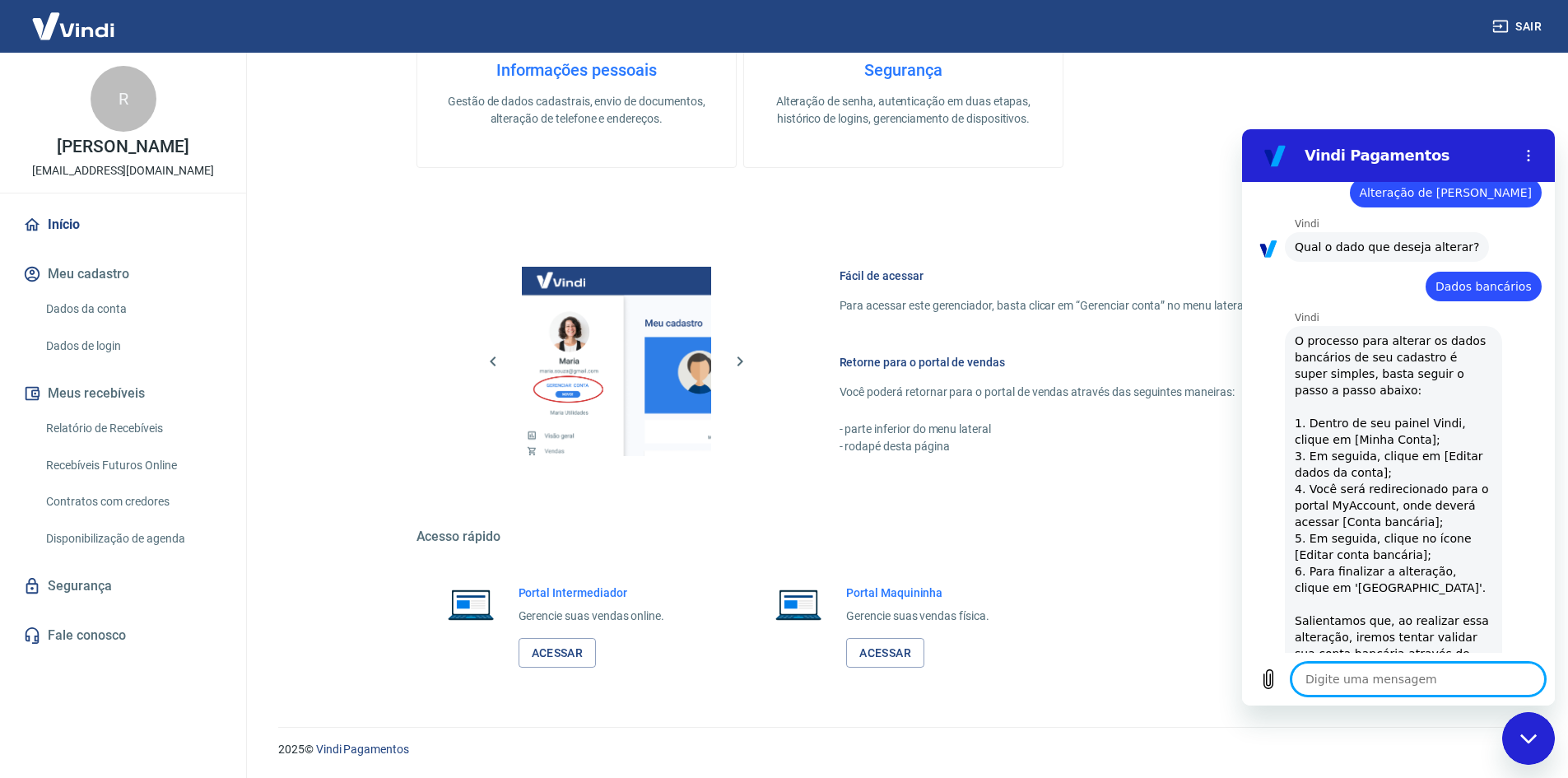
scroll to position [1540, 0]
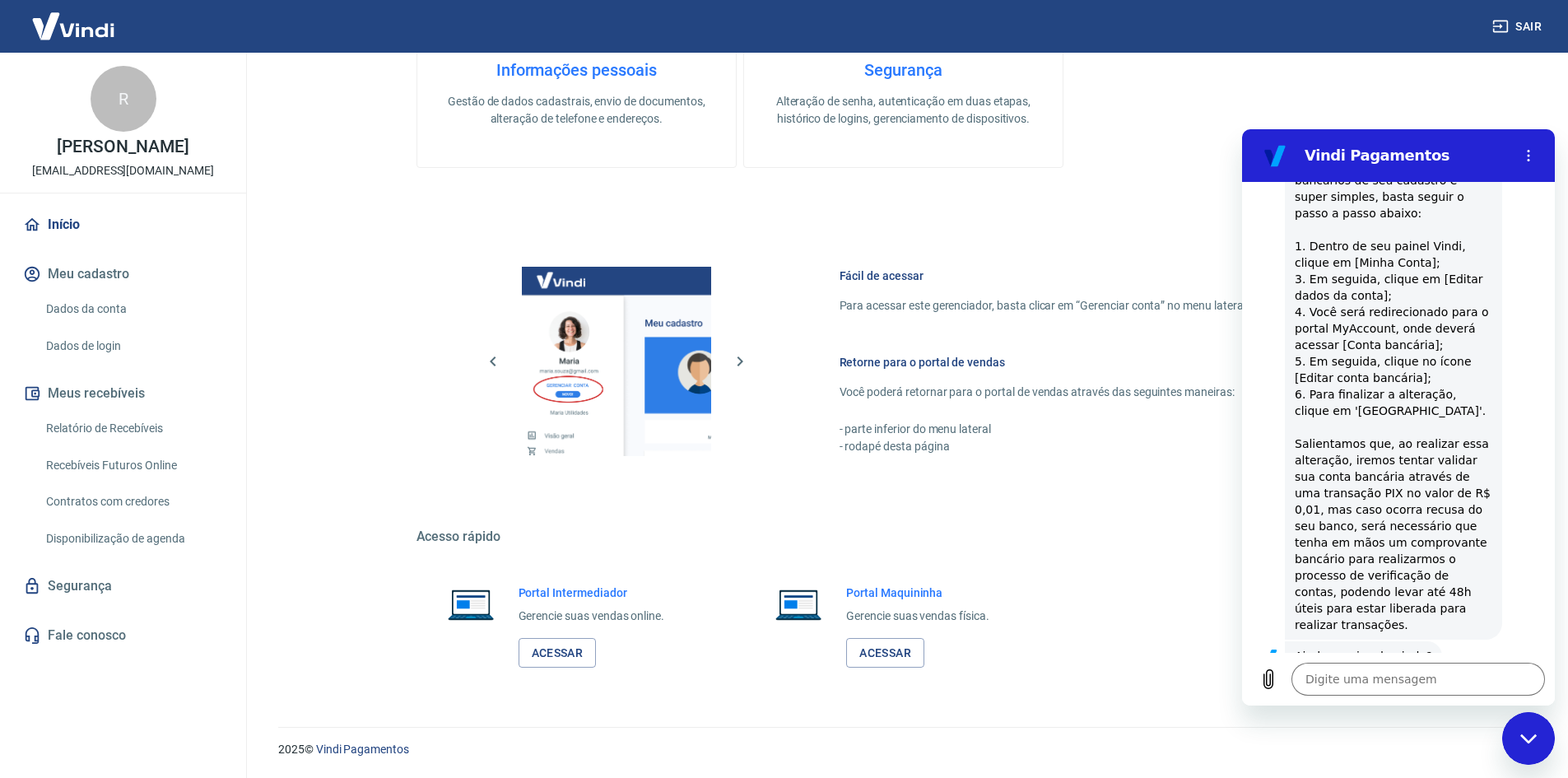
click at [1452, 692] on button "Sim" at bounding box center [1460, 708] width 48 height 31
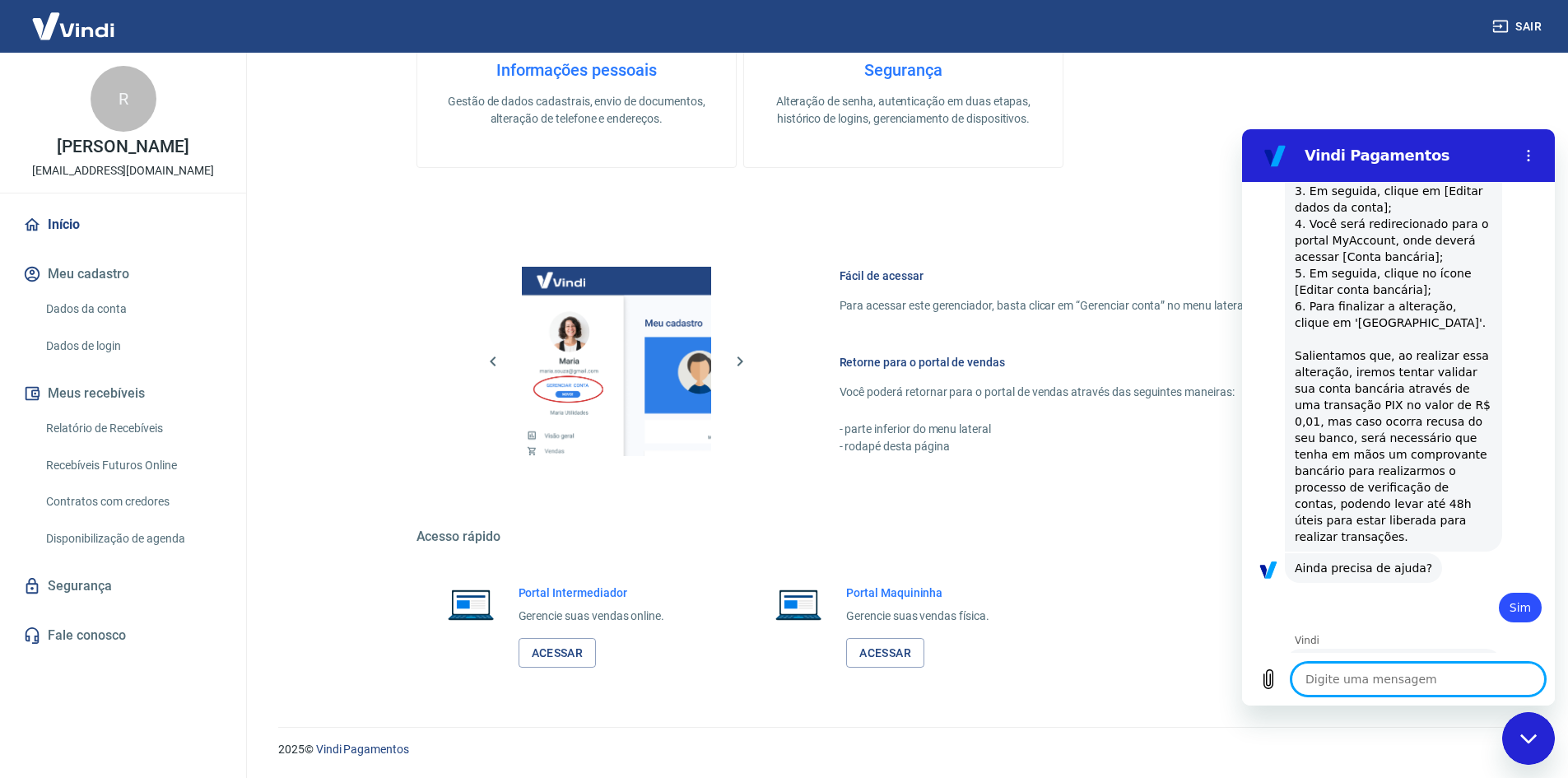
type textarea "x"
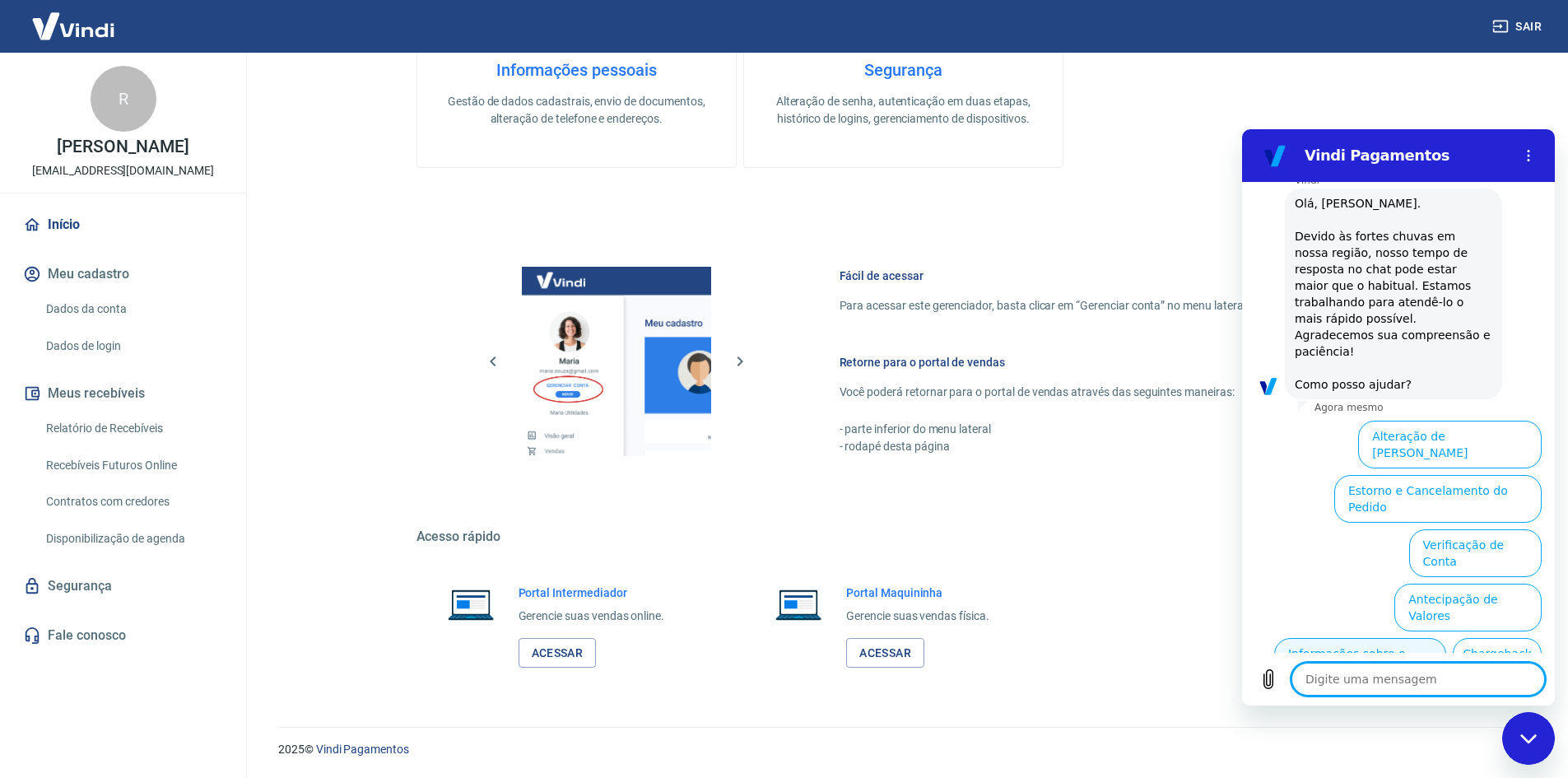
scroll to position [2102, 0]
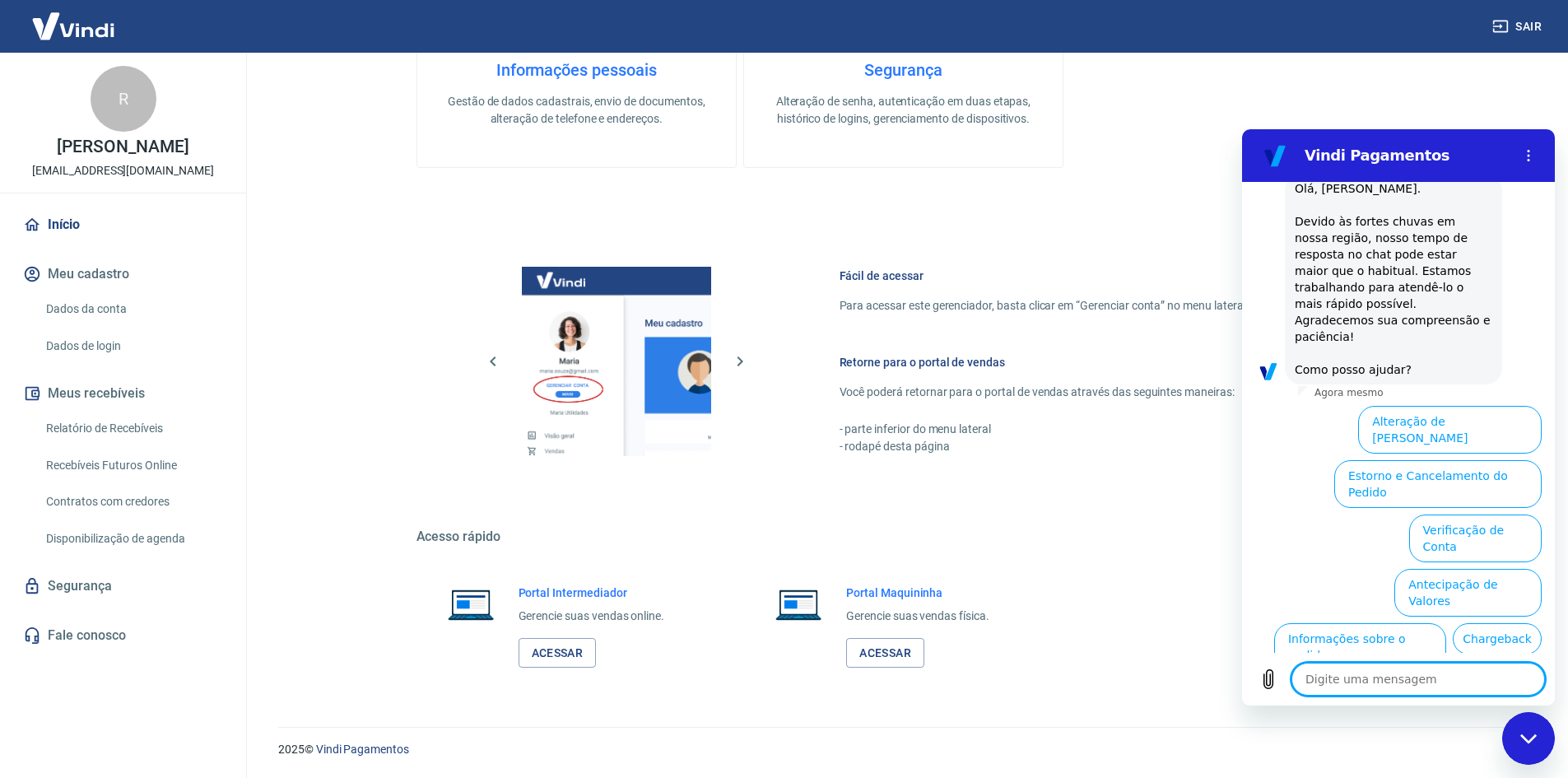
type textarea "a"
type textarea "x"
type textarea "at"
type textarea "x"
type textarea "ate"
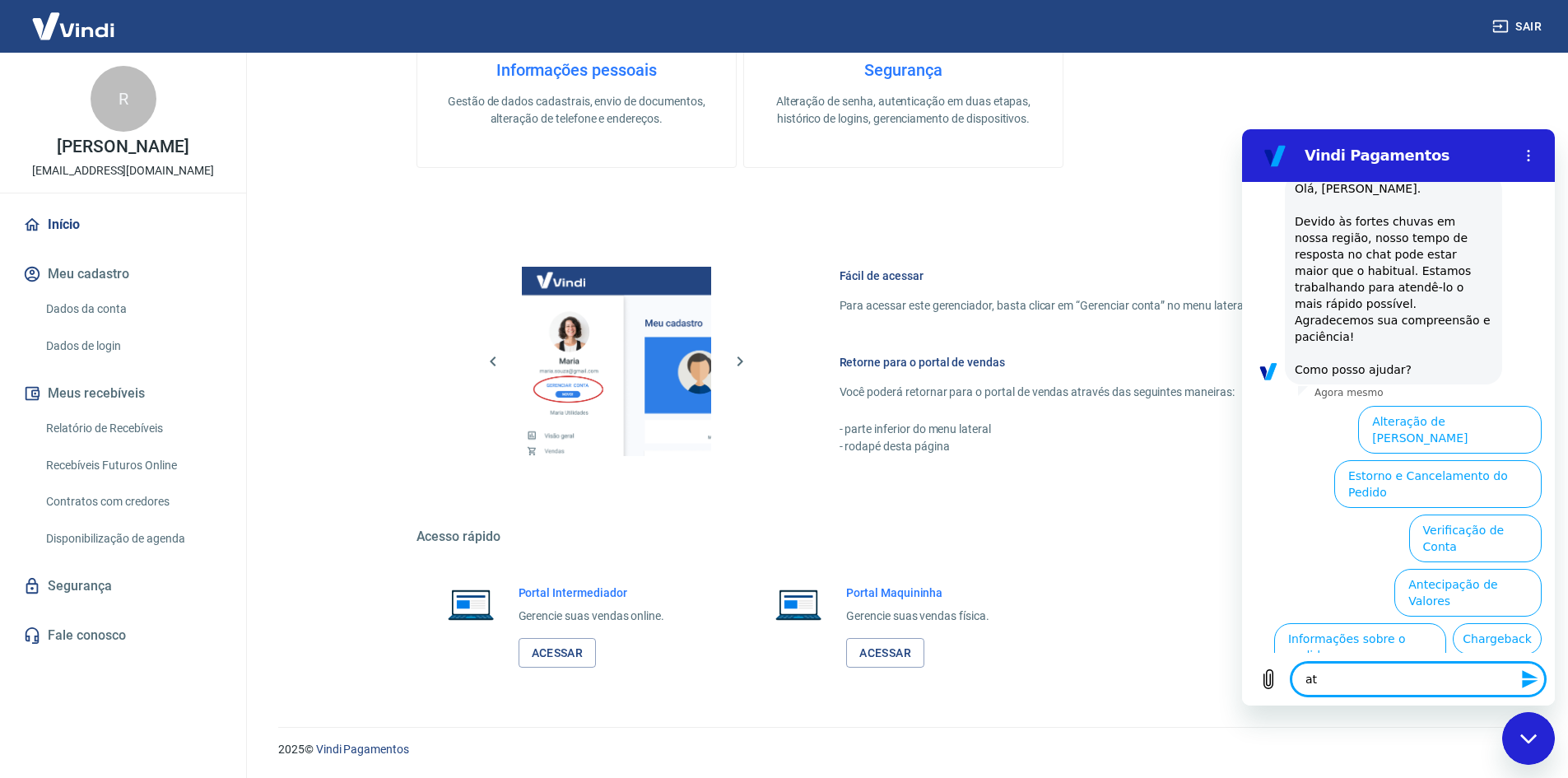
type textarea "x"
type textarea "aten"
type textarea "x"
type textarea "atend"
type textarea "x"
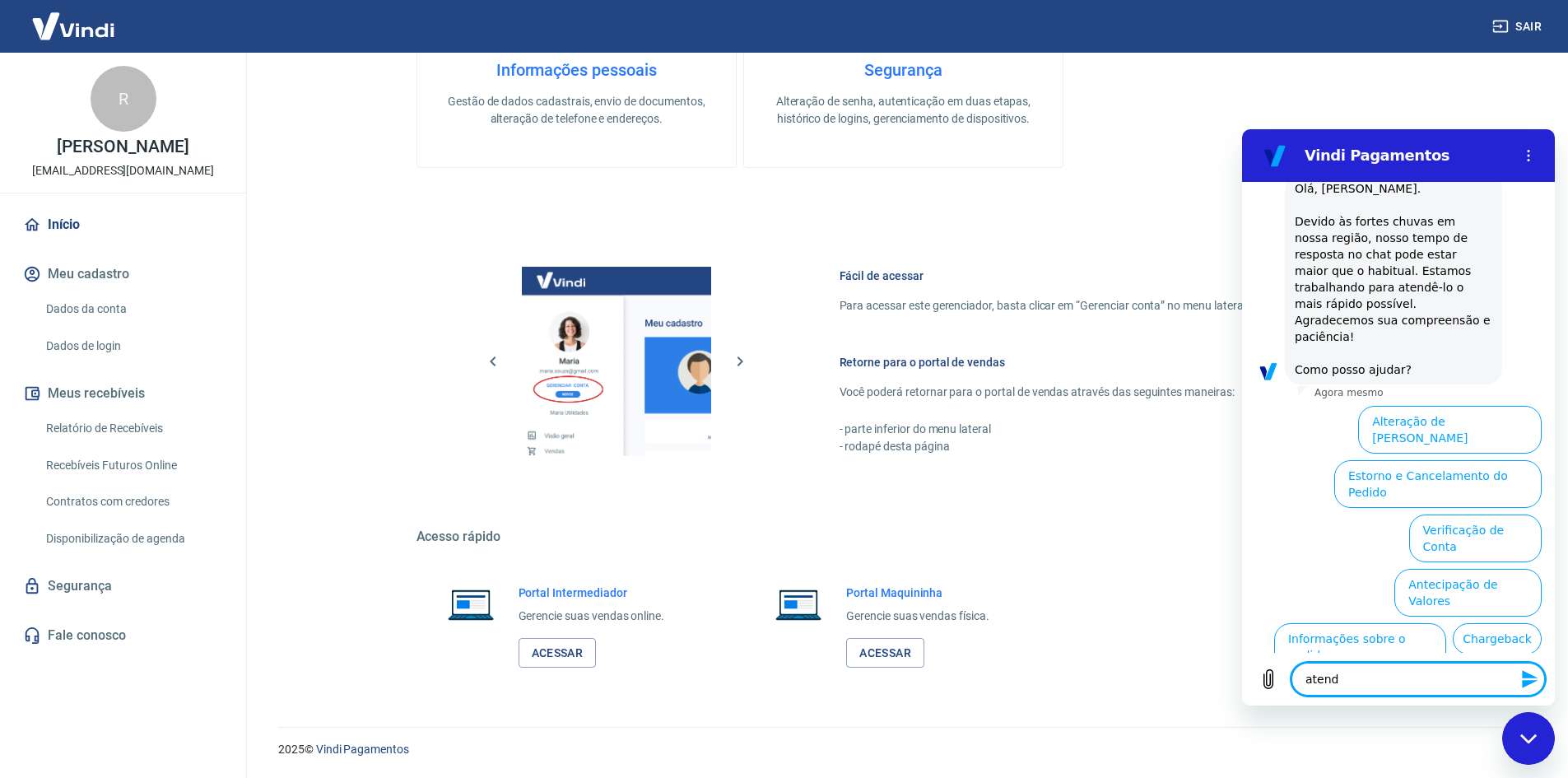
type textarea "atende"
type textarea "x"
type textarea "atenden"
type textarea "x"
type textarea "atendent"
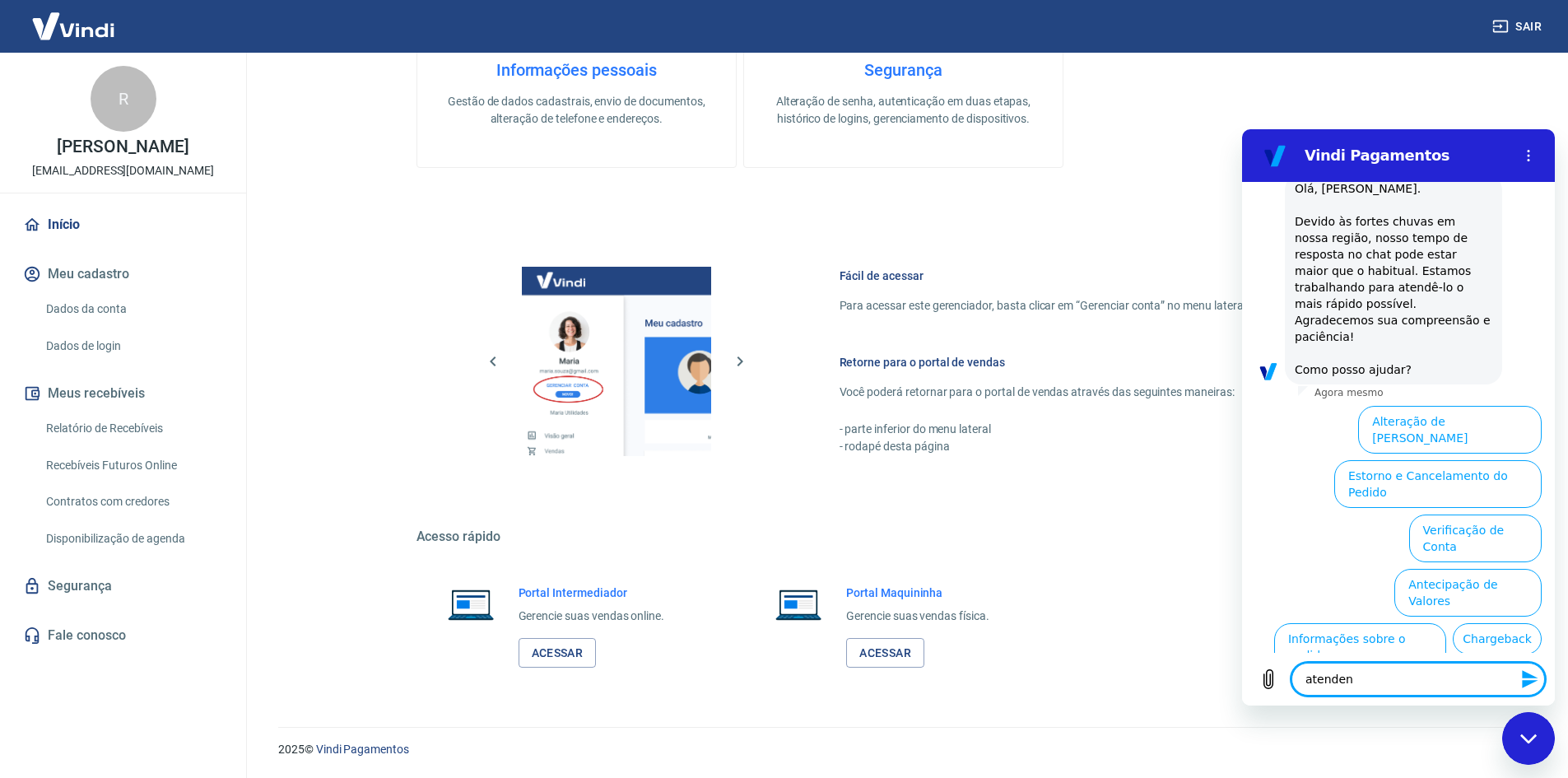
type textarea "x"
type textarea "atendente"
type textarea "x"
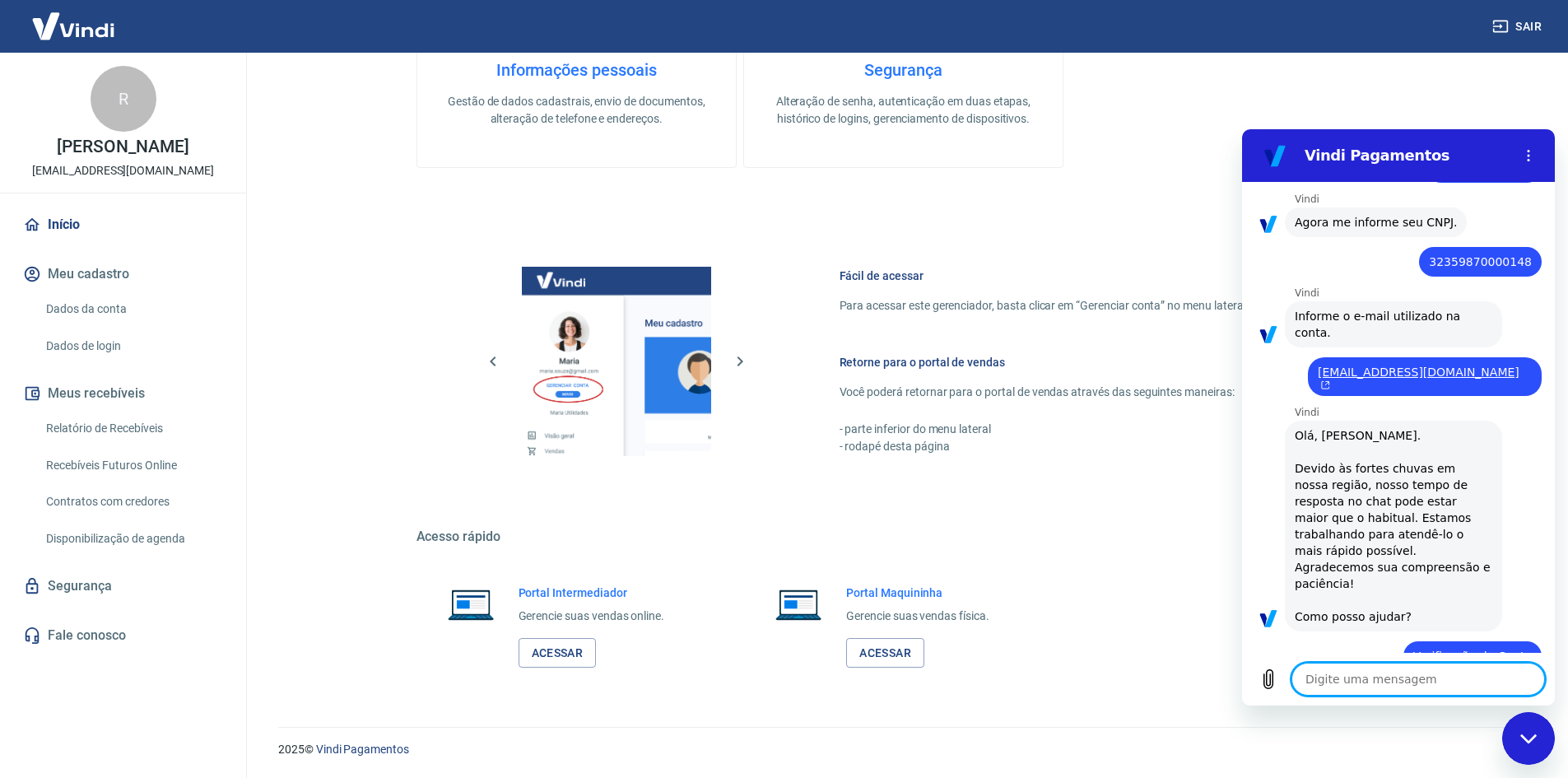
scroll to position [653, 0]
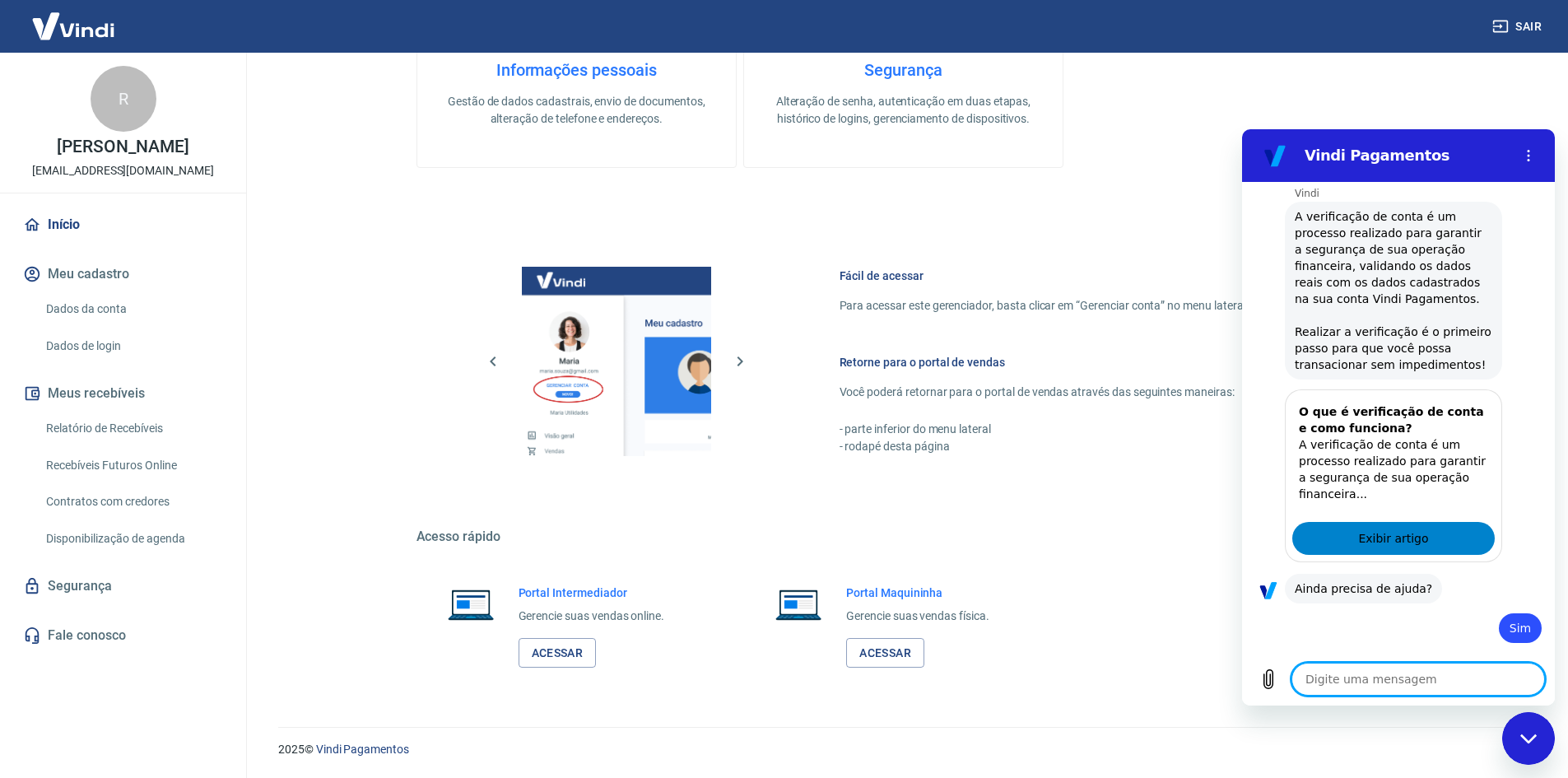
click at [1392, 528] on span "Exibir artigo" at bounding box center [1392, 538] width 70 height 20
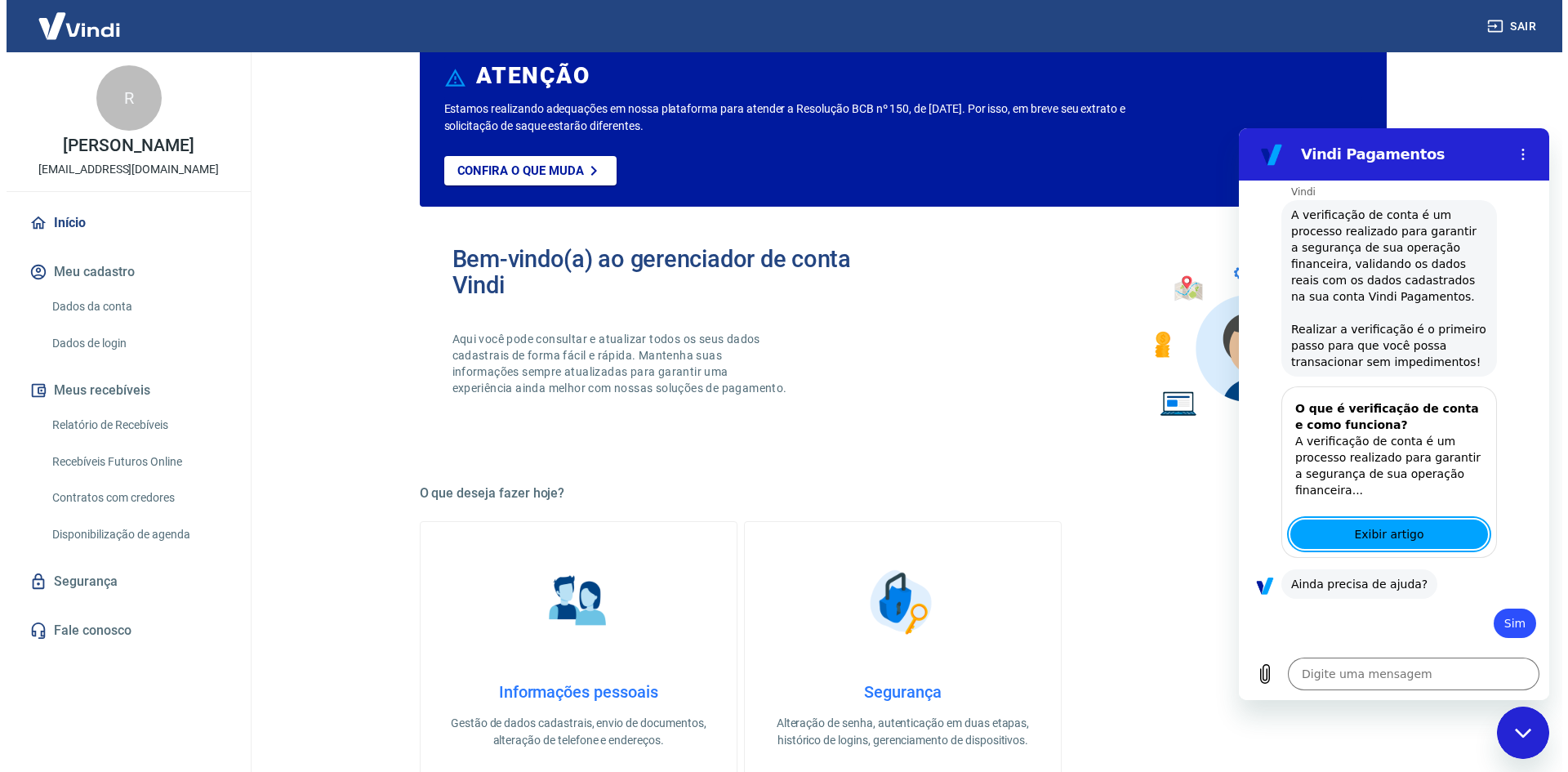
scroll to position [0, 0]
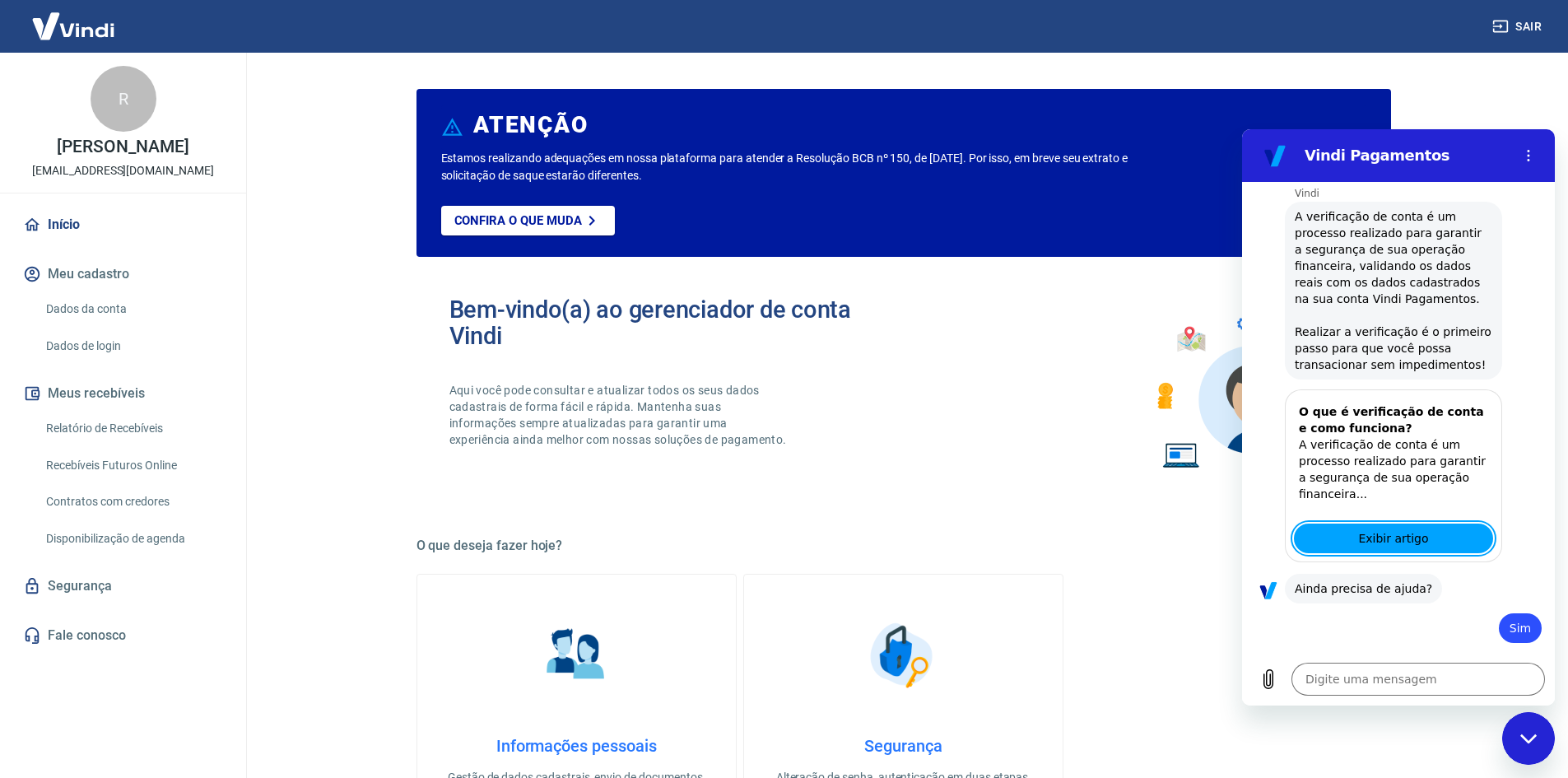
click at [1526, 742] on icon "Fechar janela de mensagens" at bounding box center [1529, 738] width 18 height 11
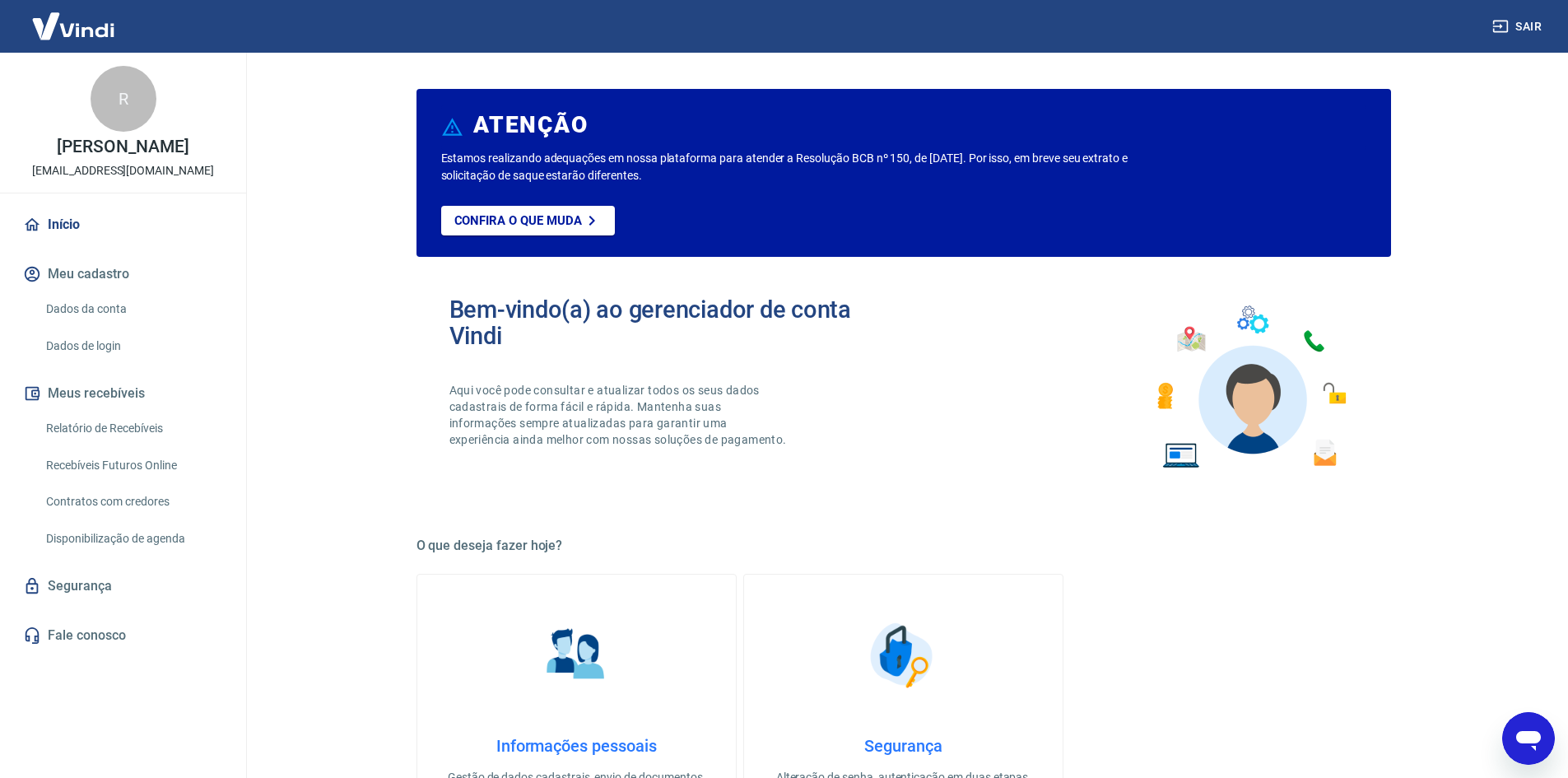
click at [99, 307] on link "Dados da conta" at bounding box center [132, 308] width 186 height 34
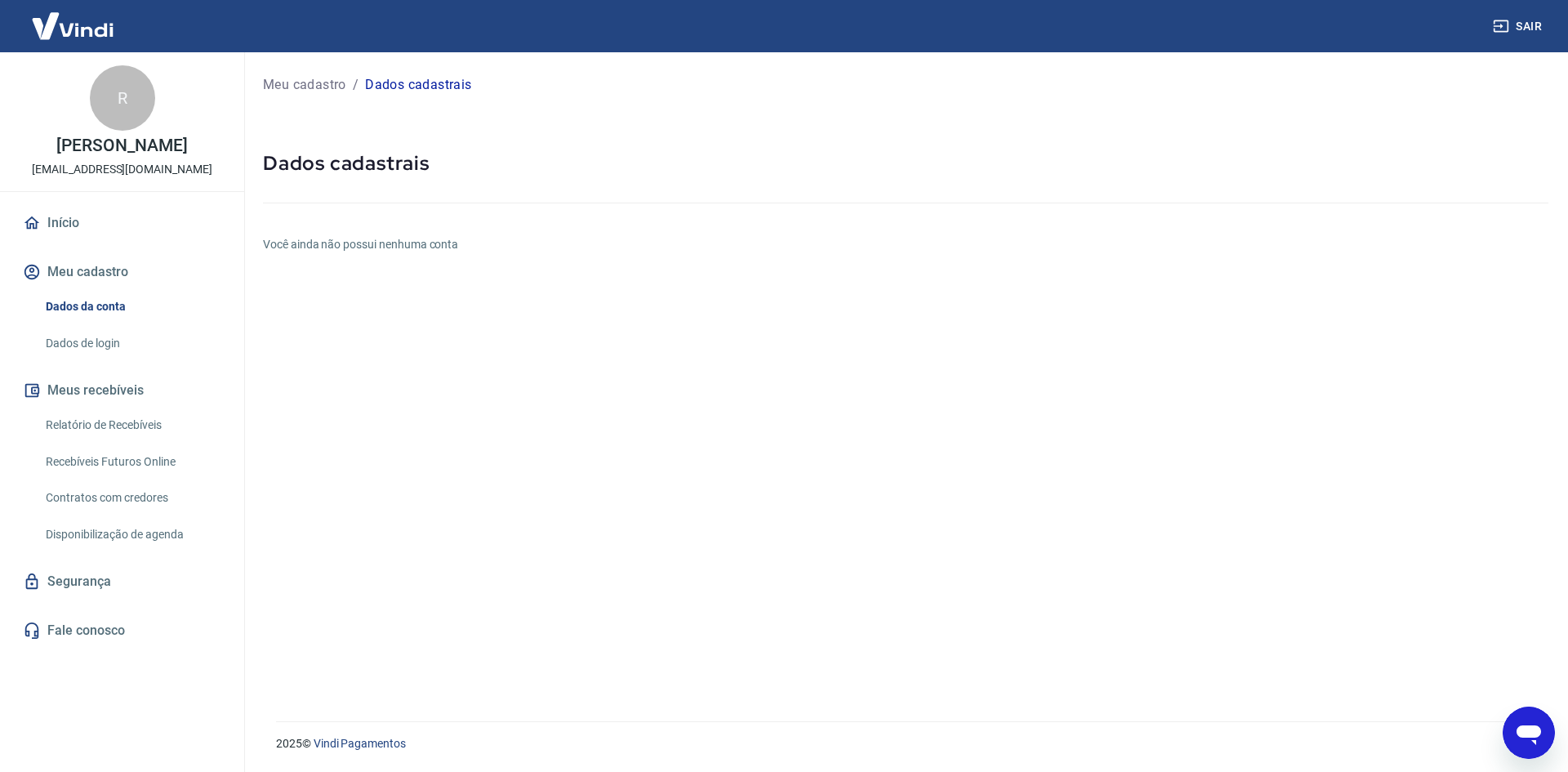
click at [473, 283] on div "Meu cadastro / Dados cadastrais Dados cadastrais Você ainda não possui nenhuma …" at bounding box center [906, 377] width 1325 height 649
type textarea "x"
